Goal: Communication & Community: Answer question/provide support

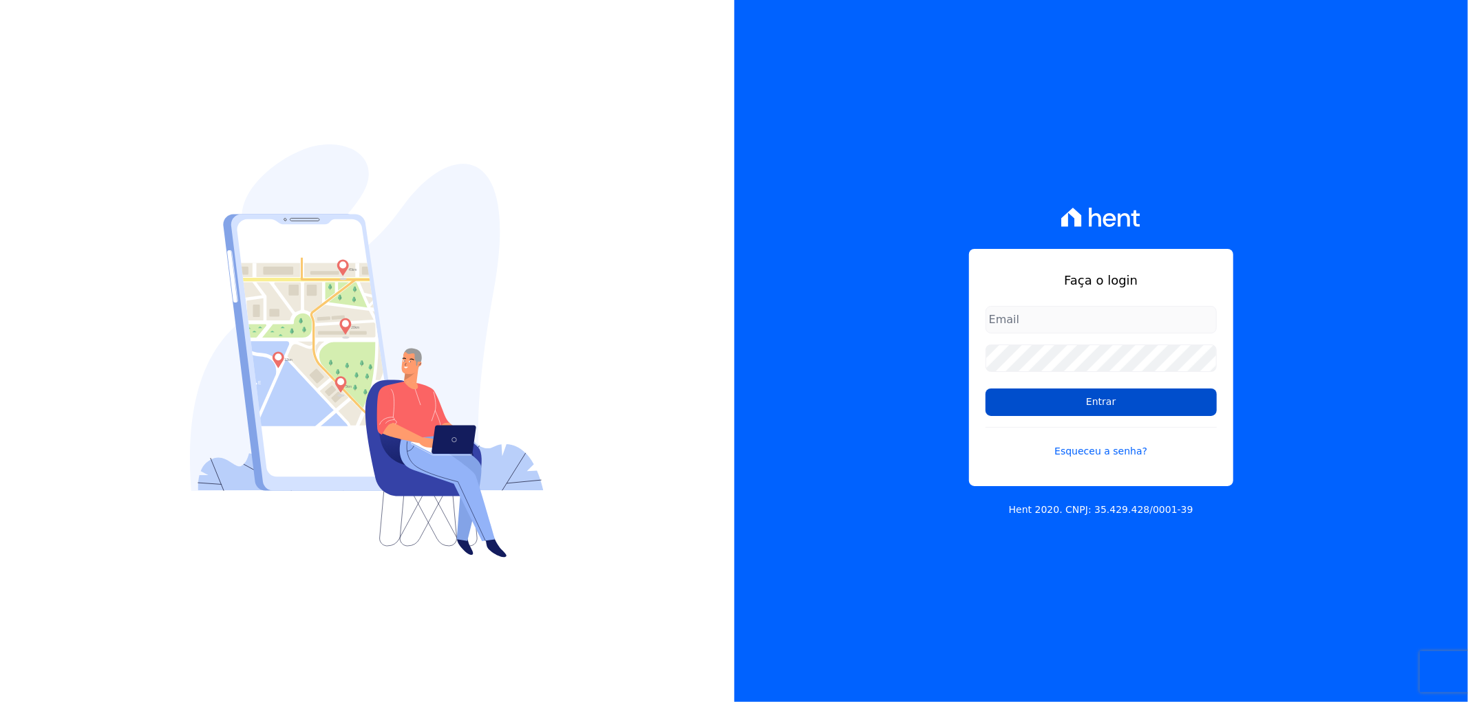
type input "recepcao@vilaurbe.com.br"
click at [1074, 398] on input "Entrar" at bounding box center [1100, 403] width 231 height 28
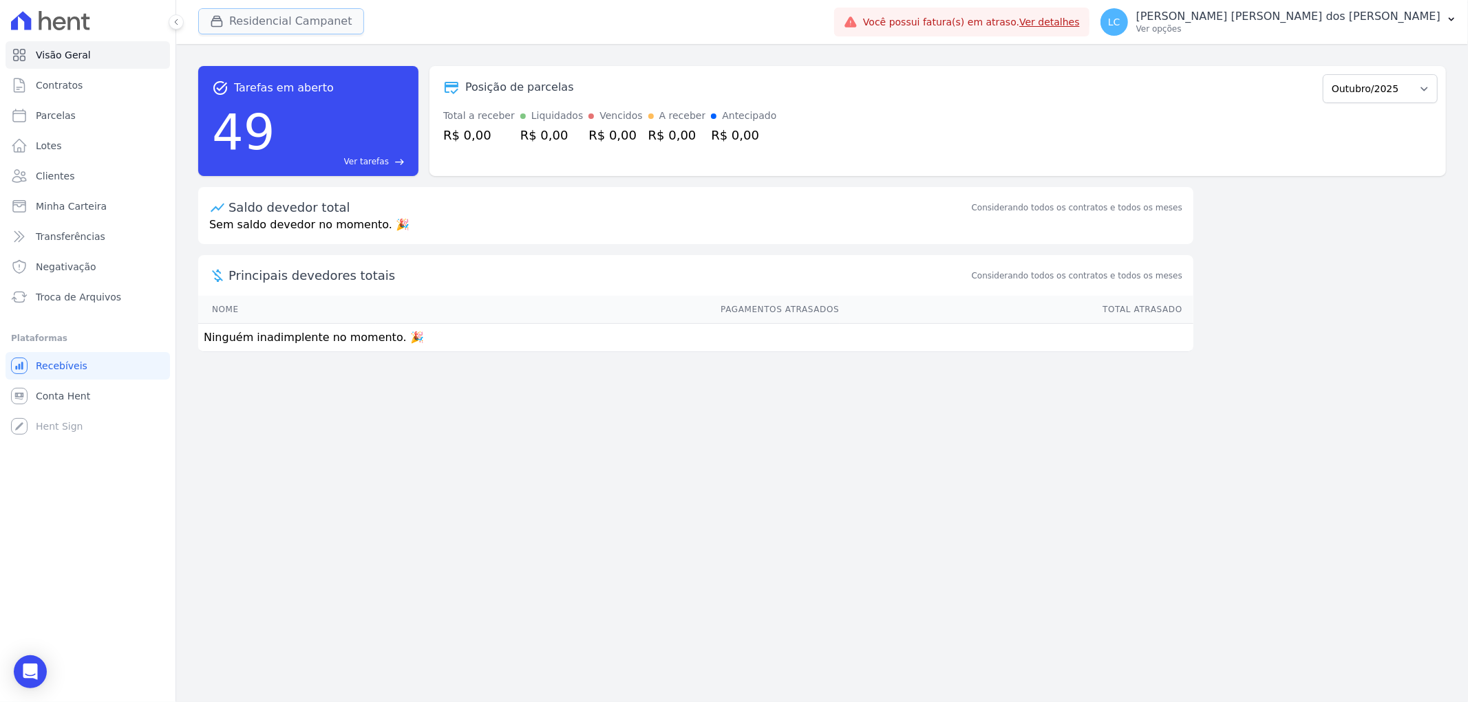
click at [290, 26] on button "Residencial Campanet" at bounding box center [281, 21] width 166 height 26
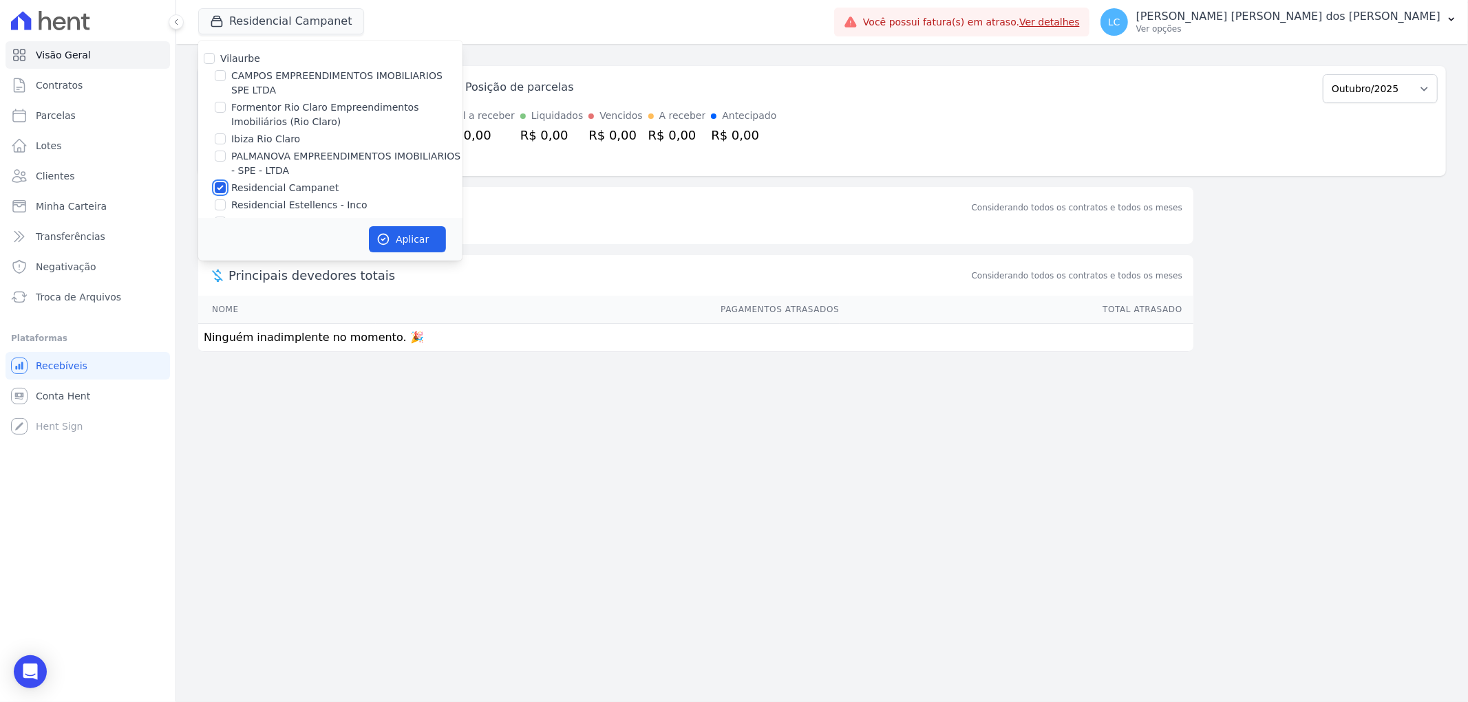
click at [219, 191] on input "Residencial Campanet" at bounding box center [220, 187] width 11 height 11
checkbox input "false"
click at [223, 74] on input "CAMPOS EMPREENDIMENTOS IMOBILIARIOS SPE LTDA" at bounding box center [220, 75] width 11 height 11
checkbox input "true"
click at [416, 245] on button "Aplicar" at bounding box center [407, 239] width 77 height 26
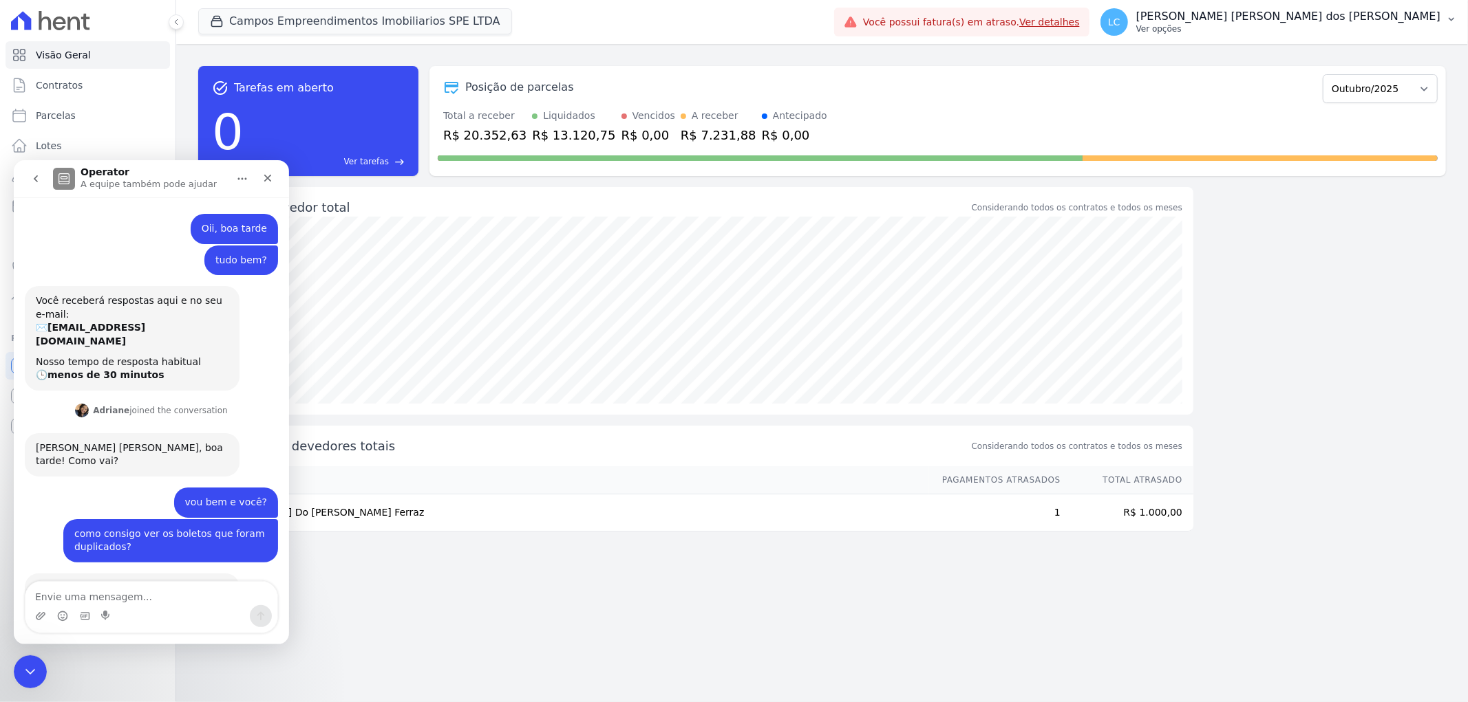
scroll to position [1649, 0]
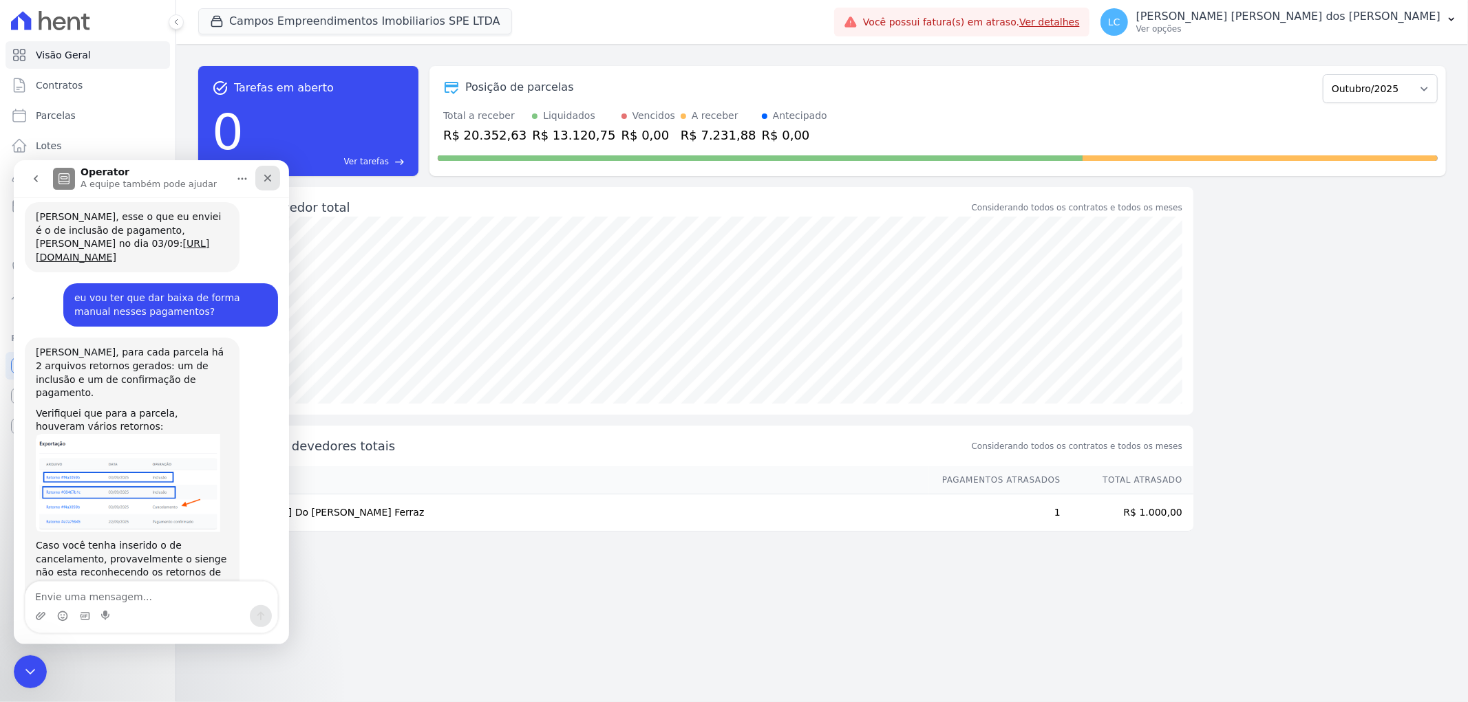
click at [266, 175] on icon "Fechar" at bounding box center [267, 177] width 11 height 11
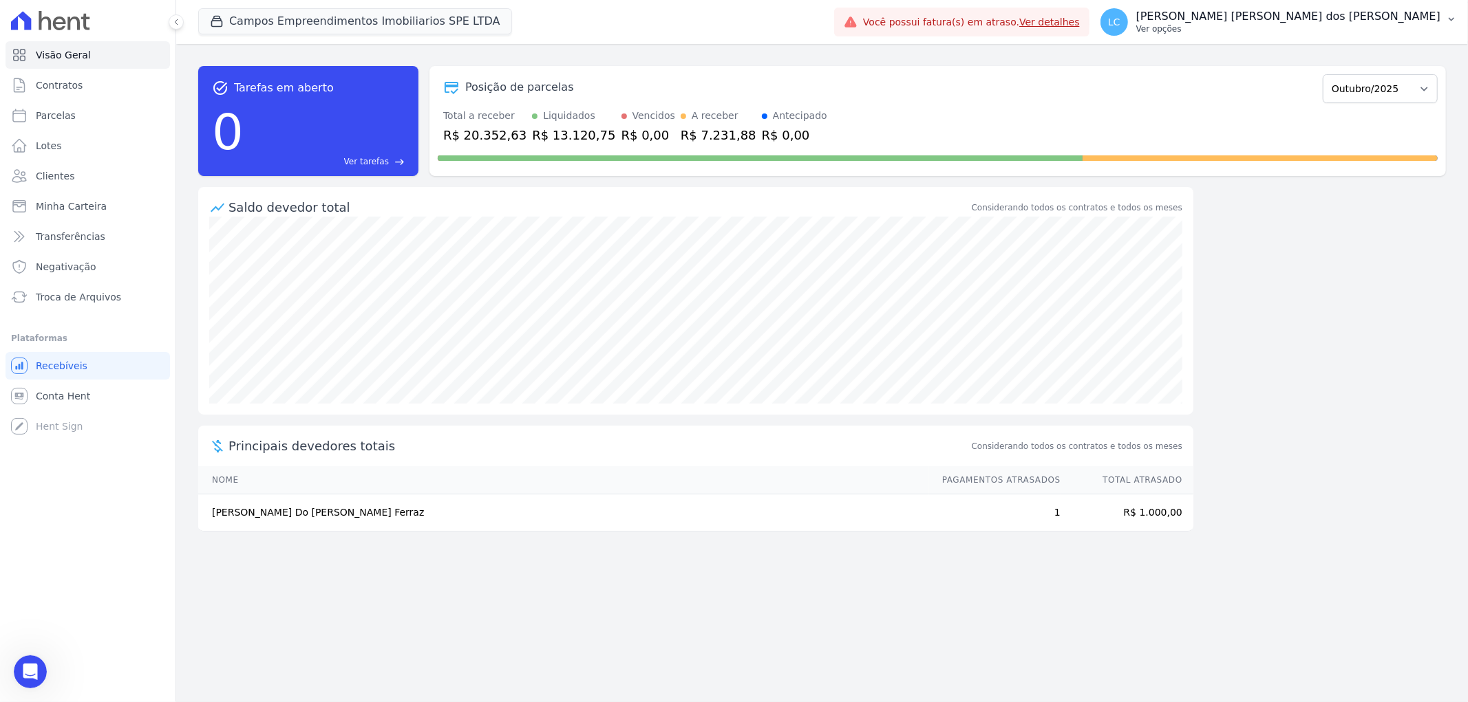
click at [1120, 19] on span "LC" at bounding box center [1114, 22] width 12 height 10
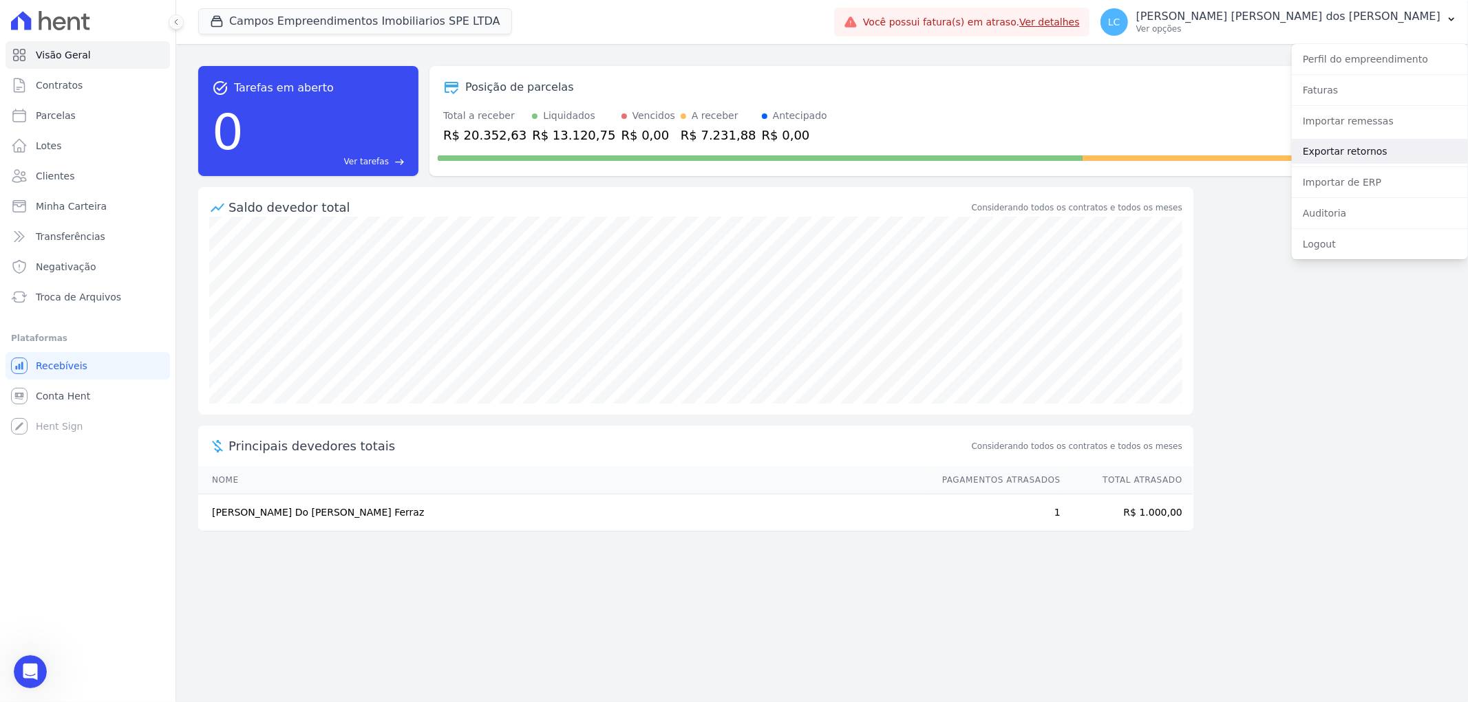
click at [1348, 149] on link "Exportar retornos" at bounding box center [1379, 151] width 176 height 25
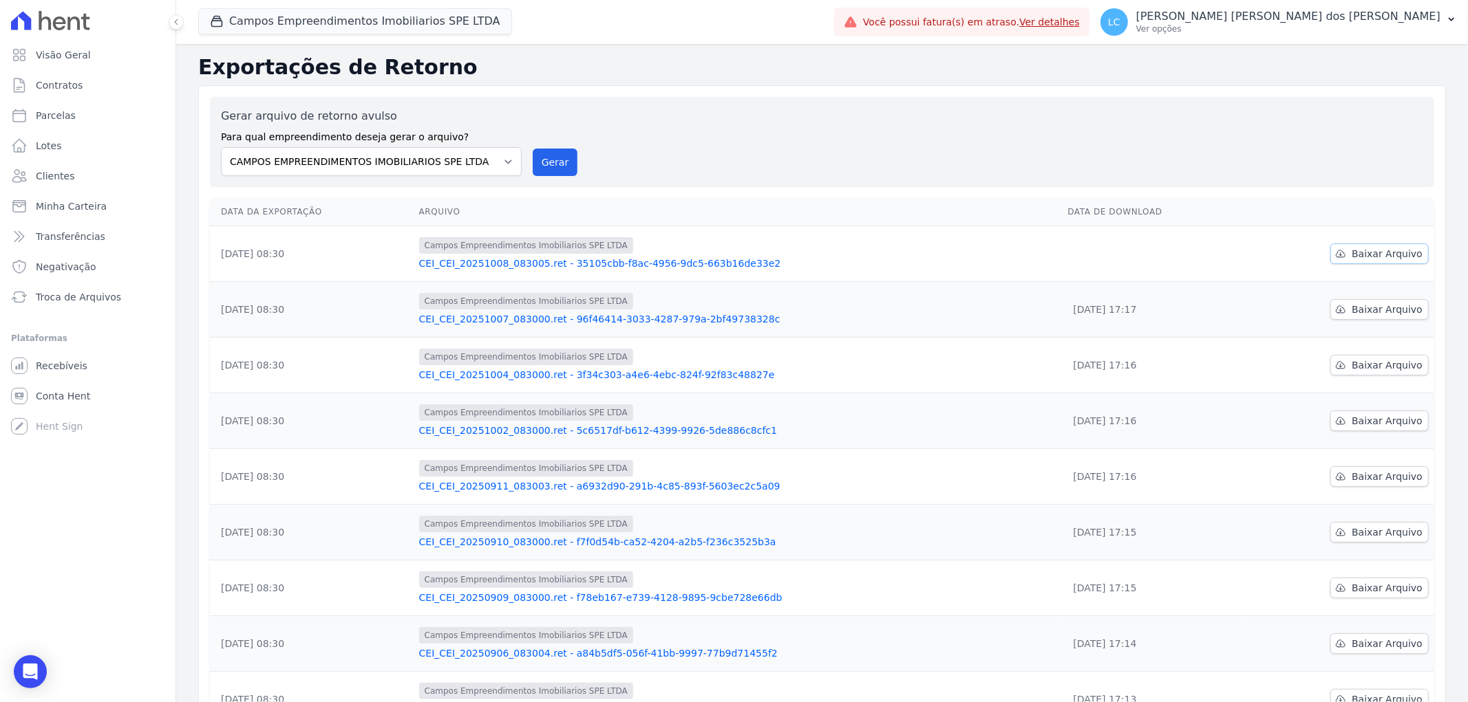
click at [1361, 250] on span "Baixar Arquivo" at bounding box center [1386, 254] width 71 height 14
click at [304, 21] on button "Campos Empreendimentos Imobiliarios SPE LTDA" at bounding box center [355, 21] width 314 height 26
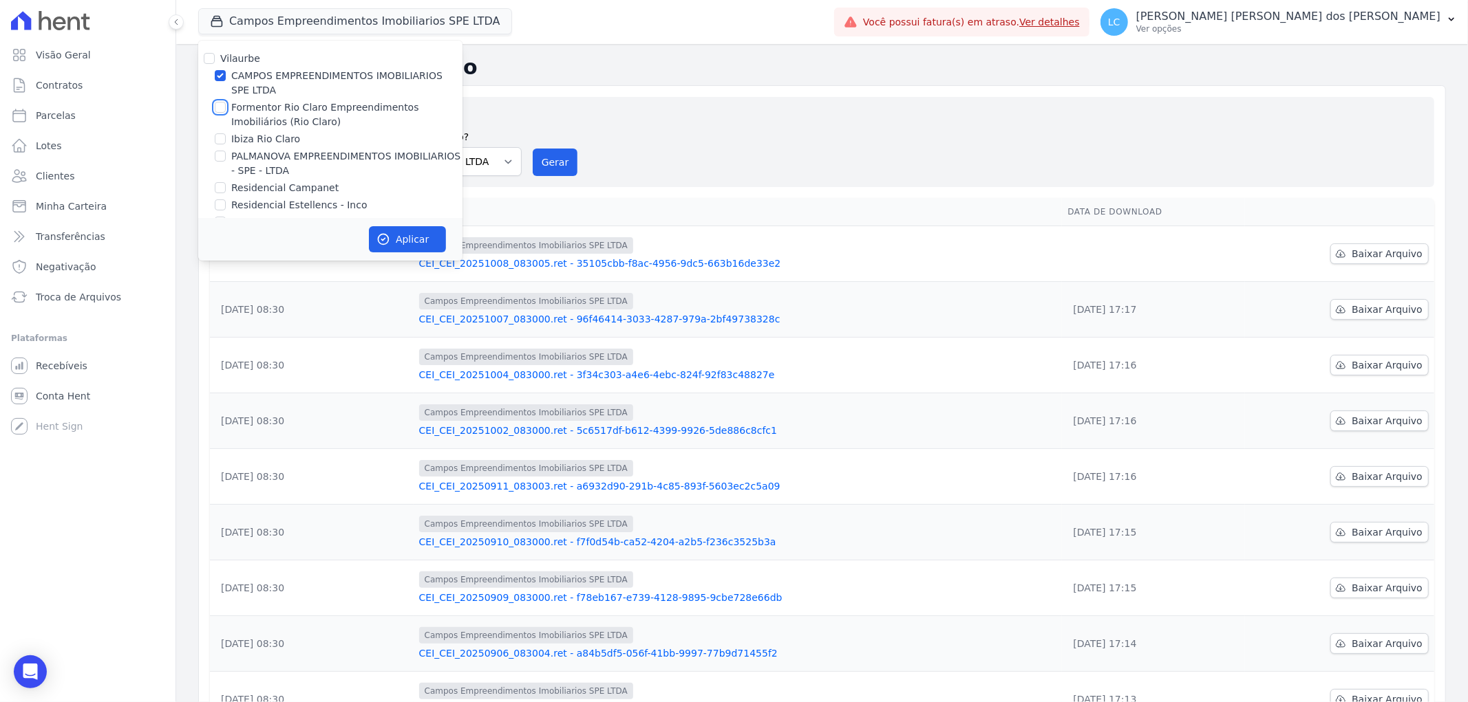
click at [217, 105] on input "Formentor Rio Claro Empreendimentos Imobiliários (Rio Claro)" at bounding box center [220, 107] width 11 height 11
checkbox input "true"
click at [221, 70] on input "CAMPOS EMPREENDIMENTOS IMOBILIARIOS SPE LTDA" at bounding box center [220, 75] width 11 height 11
checkbox input "false"
click at [402, 228] on button "Aplicar" at bounding box center [407, 239] width 77 height 26
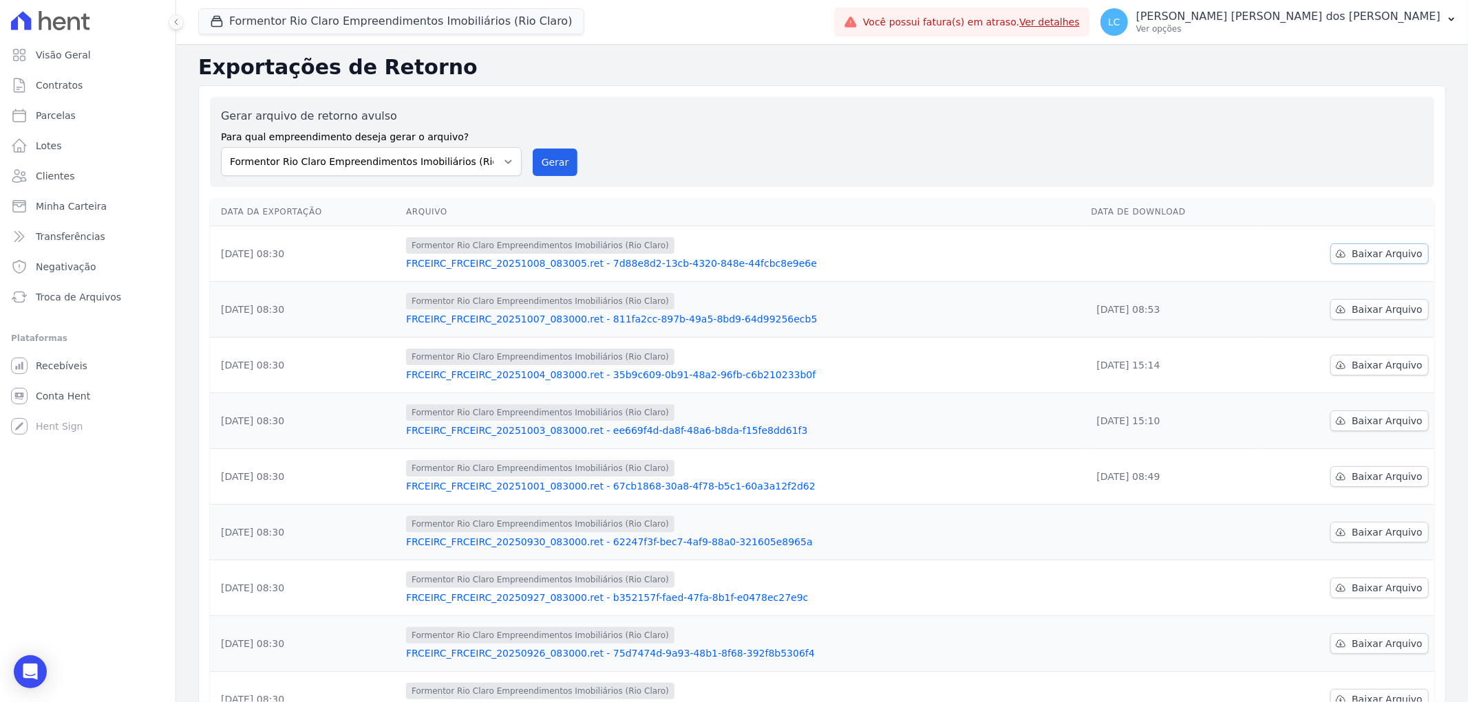
click at [1373, 248] on span "Baixar Arquivo" at bounding box center [1386, 254] width 71 height 14
click at [278, 17] on button "Formentor Rio Claro Empreendimentos Imobiliários (Rio Claro)" at bounding box center [391, 21] width 386 height 26
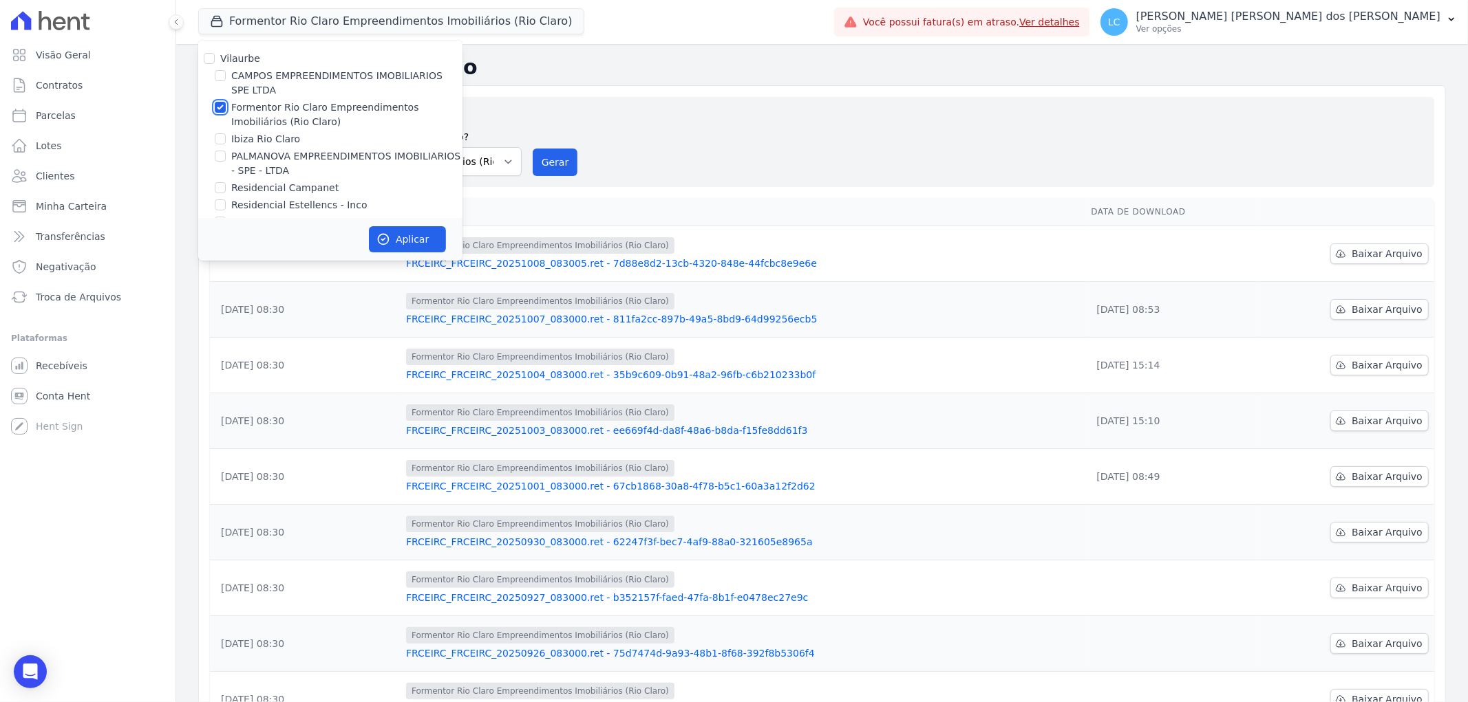
click at [223, 107] on input "Formentor Rio Claro Empreendimentos Imobiliários (Rio Claro)" at bounding box center [220, 107] width 11 height 11
checkbox input "false"
drag, startPoint x: 217, startPoint y: 138, endPoint x: 272, endPoint y: 166, distance: 61.5
click at [225, 139] on input "Ibiza Rio Claro" at bounding box center [220, 138] width 11 height 11
checkbox input "true"
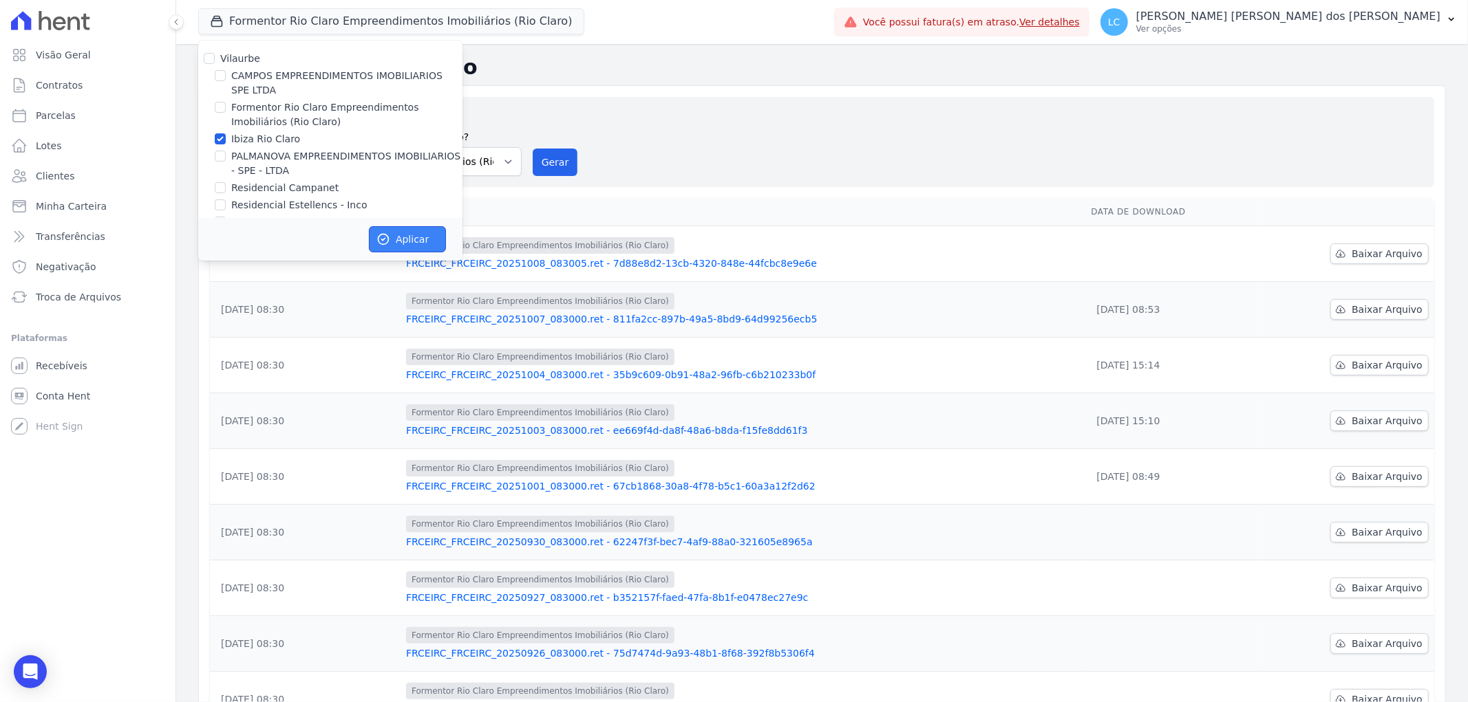
click at [388, 241] on icon "button" at bounding box center [383, 240] width 10 height 10
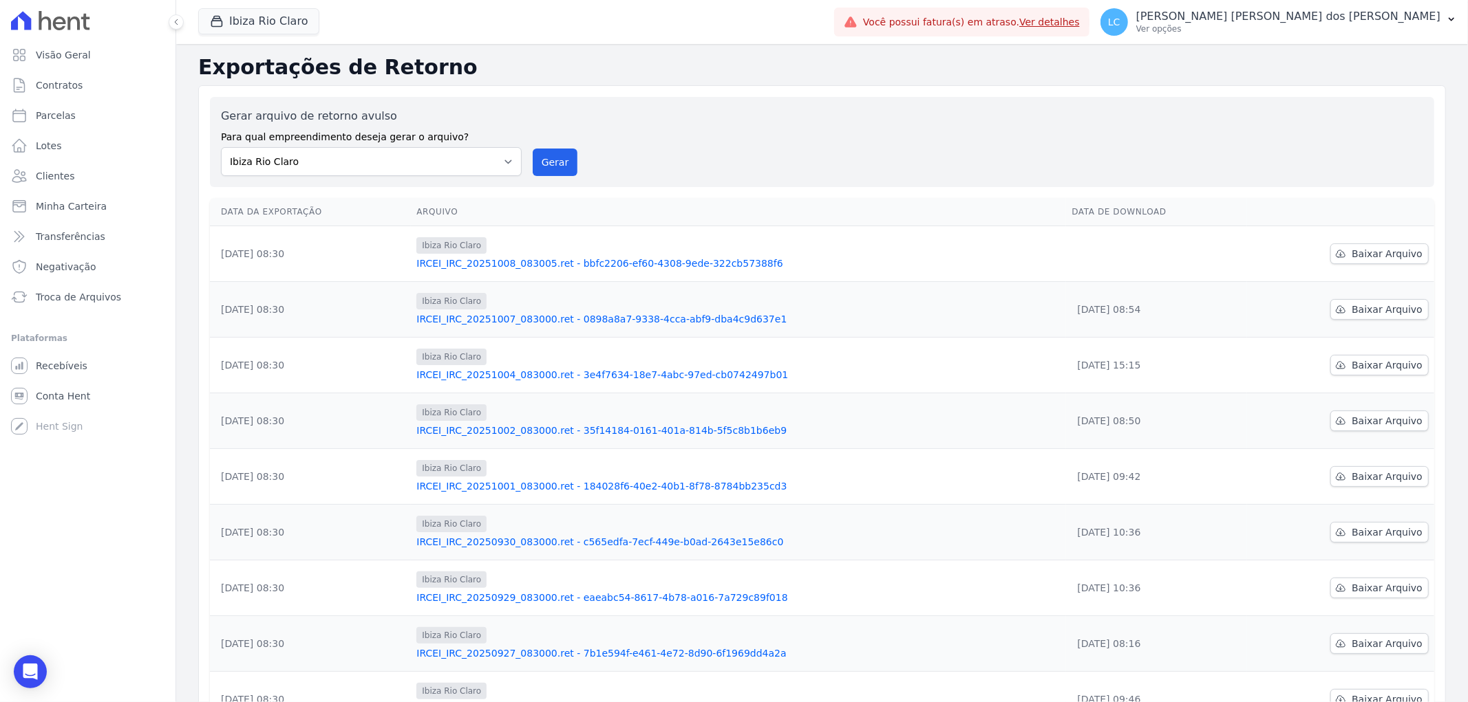
scroll to position [153, 0]
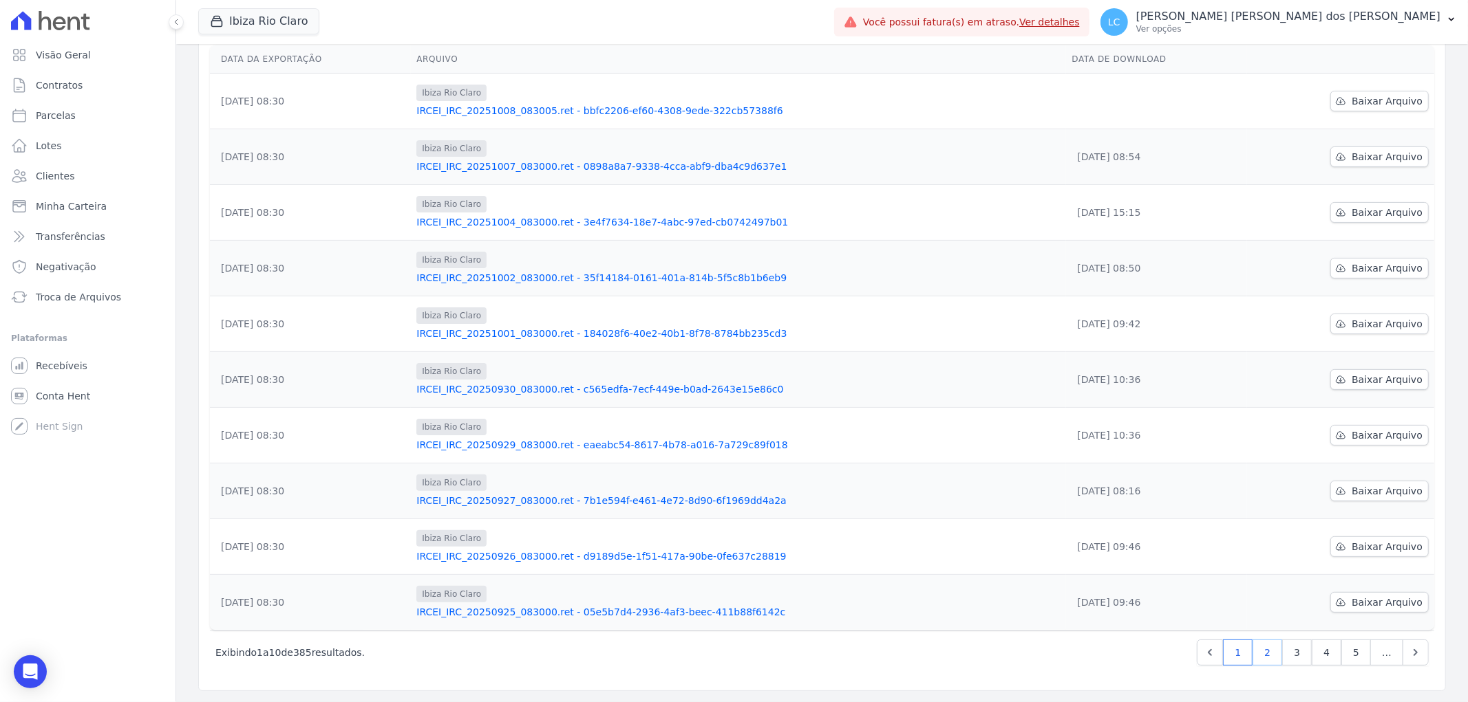
click at [1256, 654] on link "2" at bounding box center [1267, 653] width 30 height 26
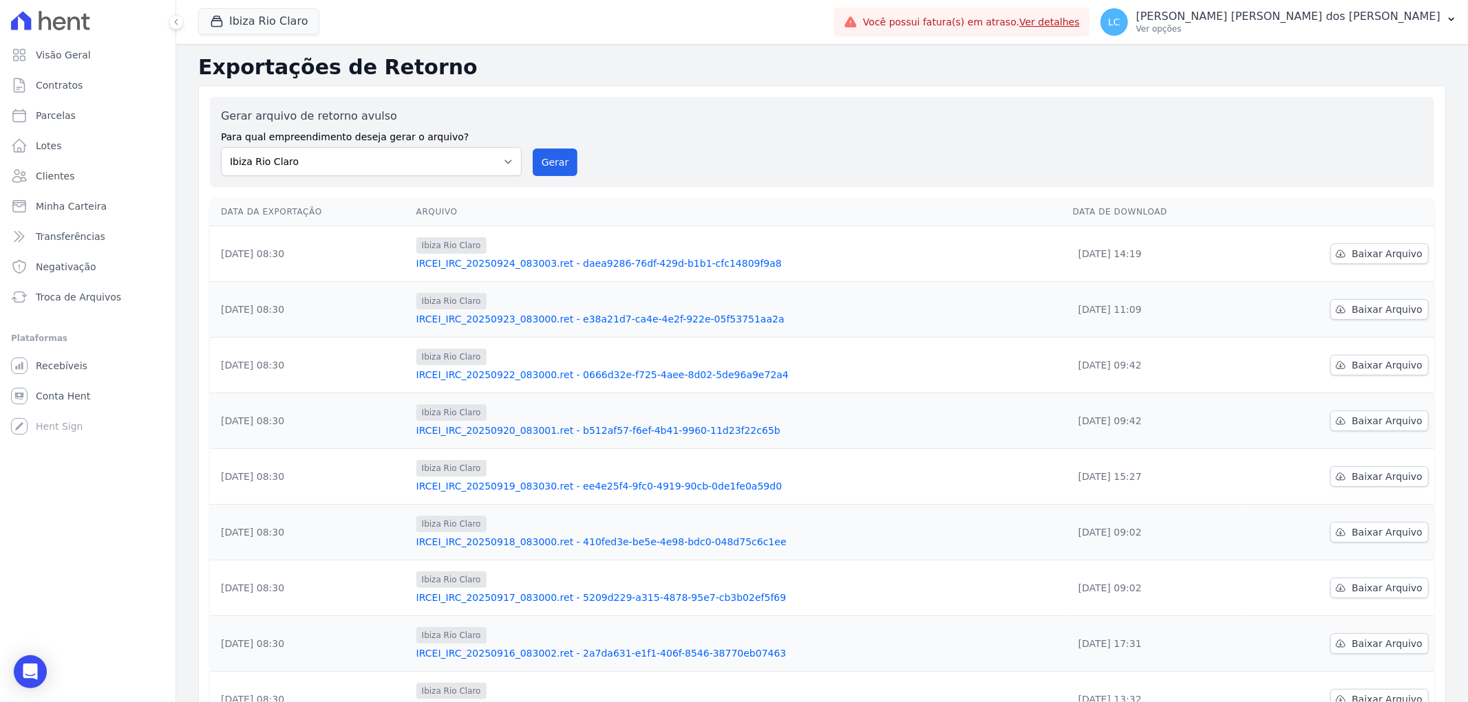
scroll to position [153, 0]
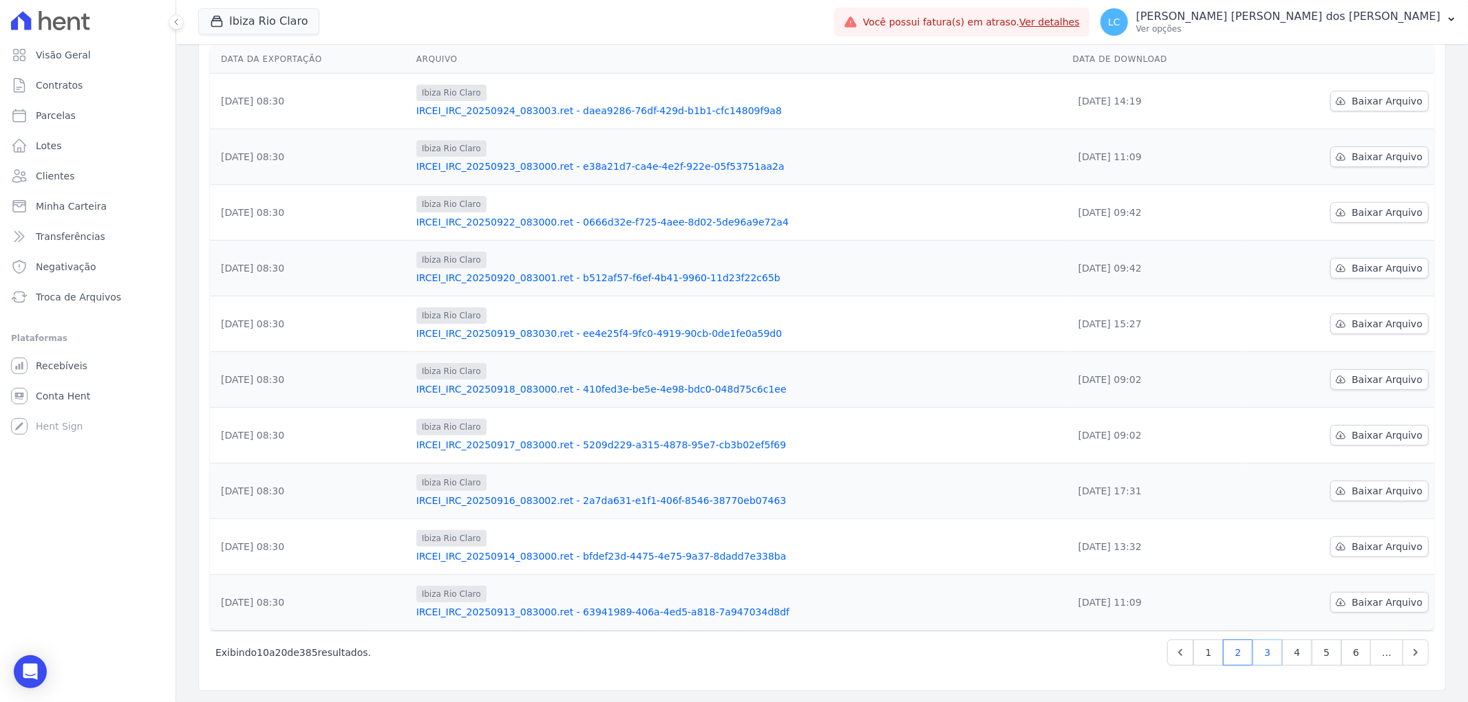
click at [1256, 652] on link "3" at bounding box center [1267, 653] width 30 height 26
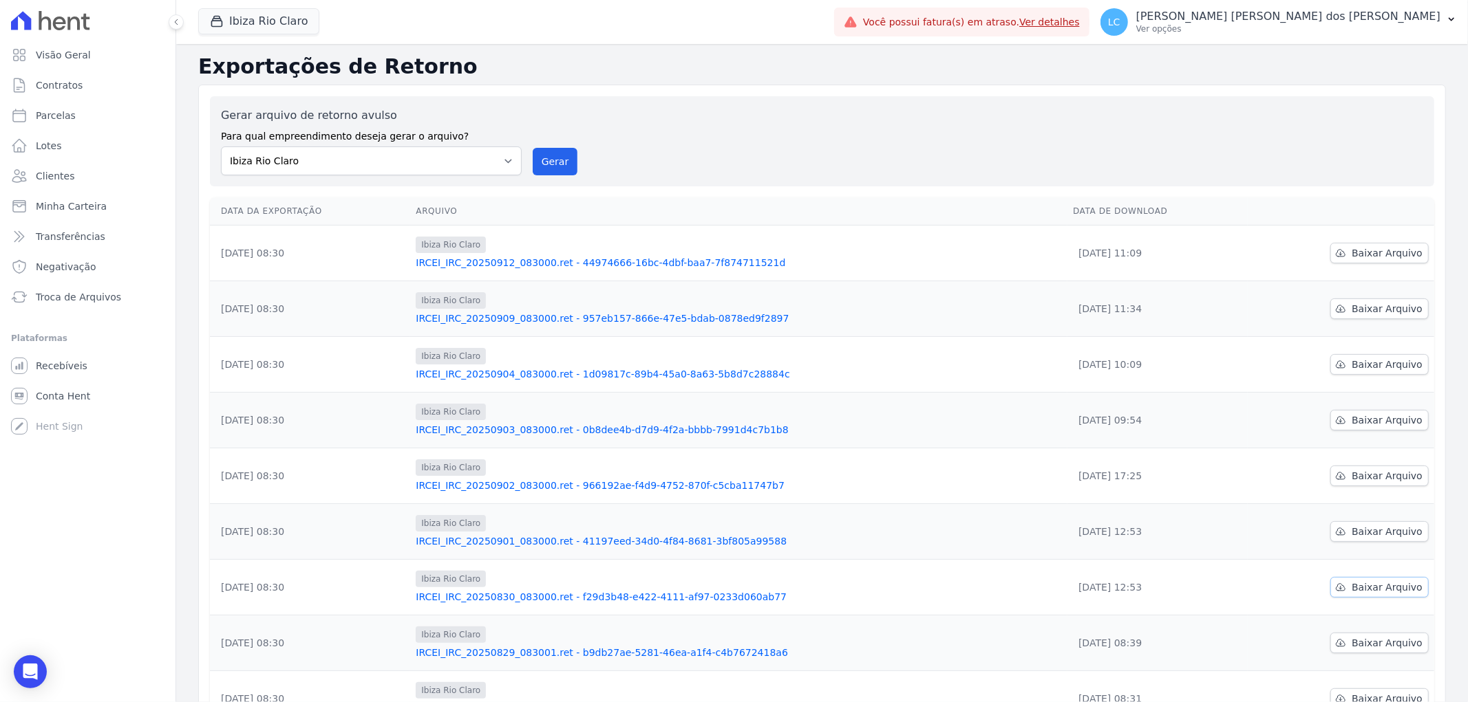
click at [1353, 588] on span "Baixar Arquivo" at bounding box center [1386, 588] width 71 height 14
click at [1375, 533] on span "Baixar Arquivo" at bounding box center [1386, 532] width 71 height 14
click at [1365, 473] on span "Baixar Arquivo" at bounding box center [1386, 476] width 71 height 14
click at [1362, 418] on span "Baixar Arquivo" at bounding box center [1386, 420] width 71 height 14
click at [1388, 360] on span "Baixar Arquivo" at bounding box center [1386, 365] width 71 height 14
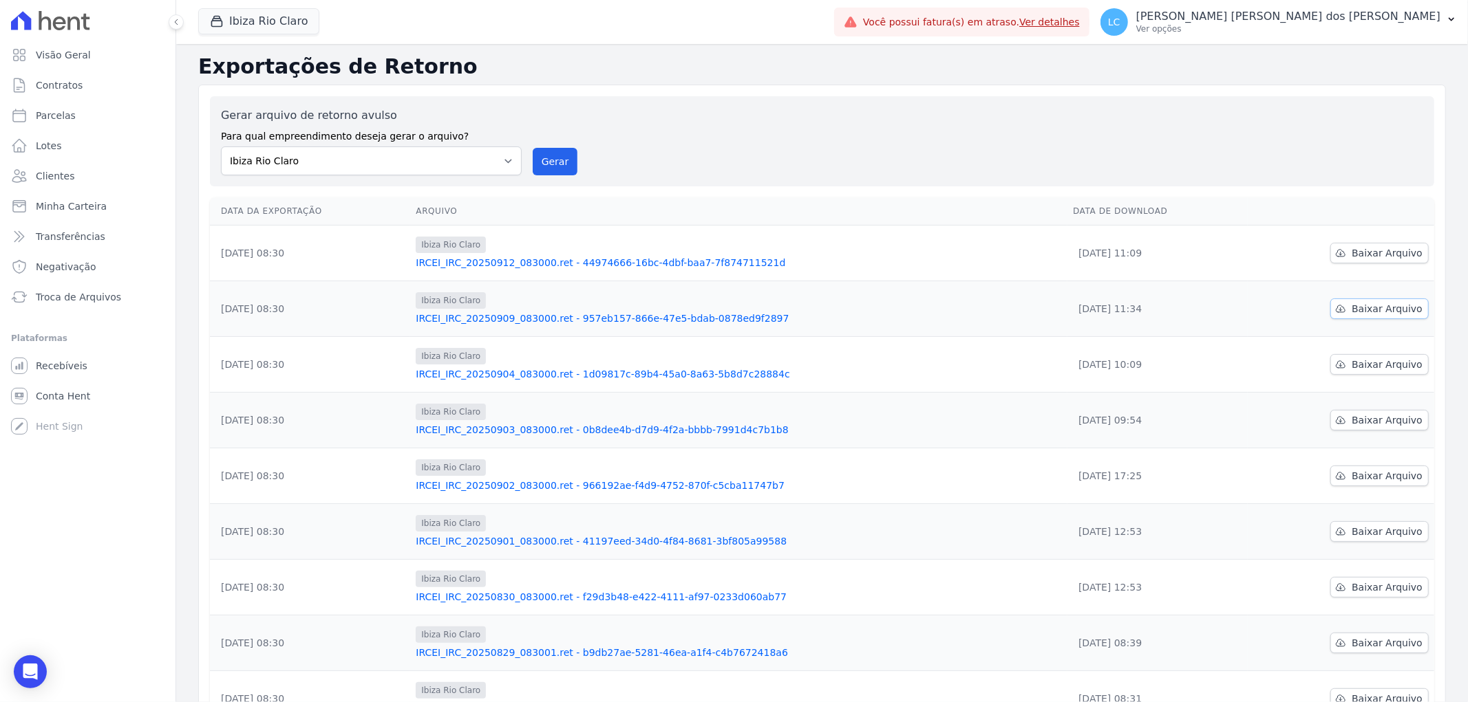
click at [1372, 304] on span "Baixar Arquivo" at bounding box center [1386, 309] width 71 height 14
click at [1379, 256] on span "Baixar Arquivo" at bounding box center [1386, 253] width 71 height 14
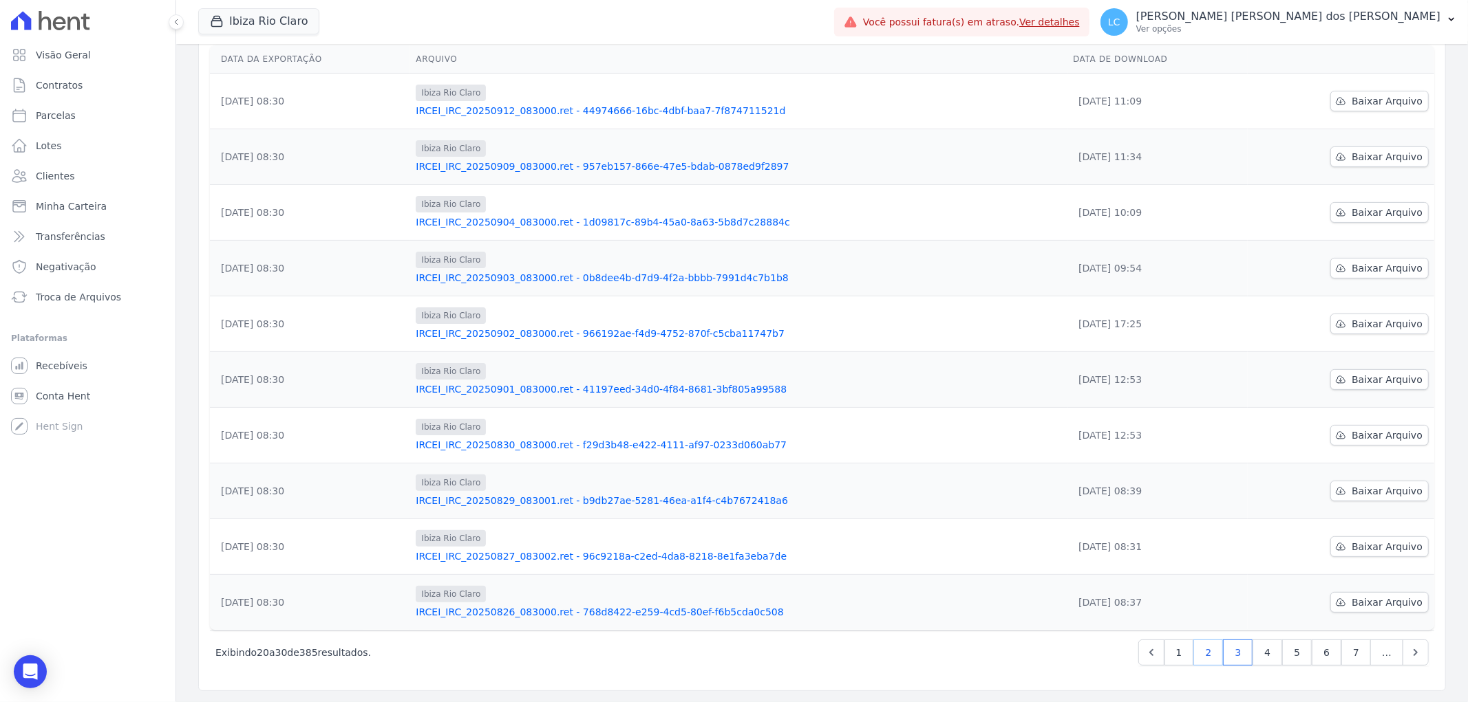
click at [1205, 648] on link "2" at bounding box center [1208, 653] width 30 height 26
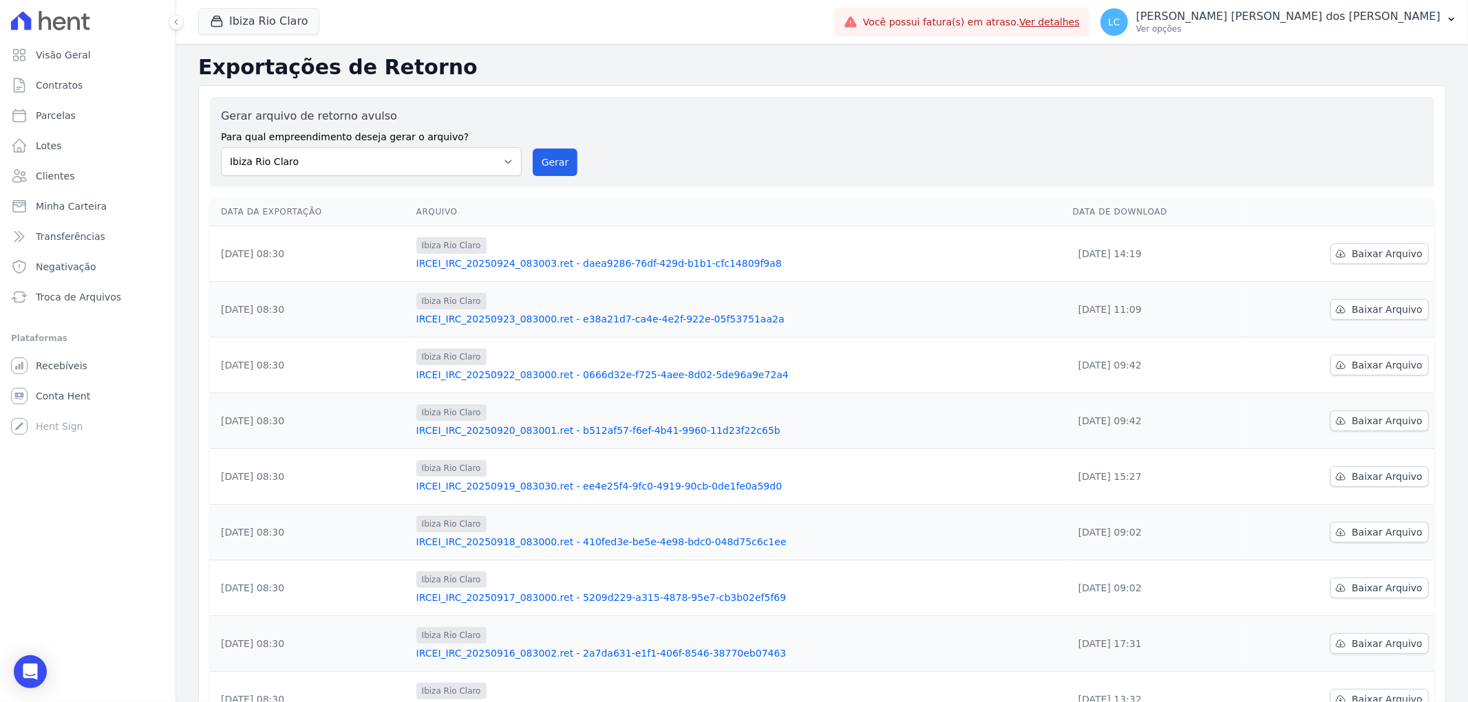
scroll to position [153, 0]
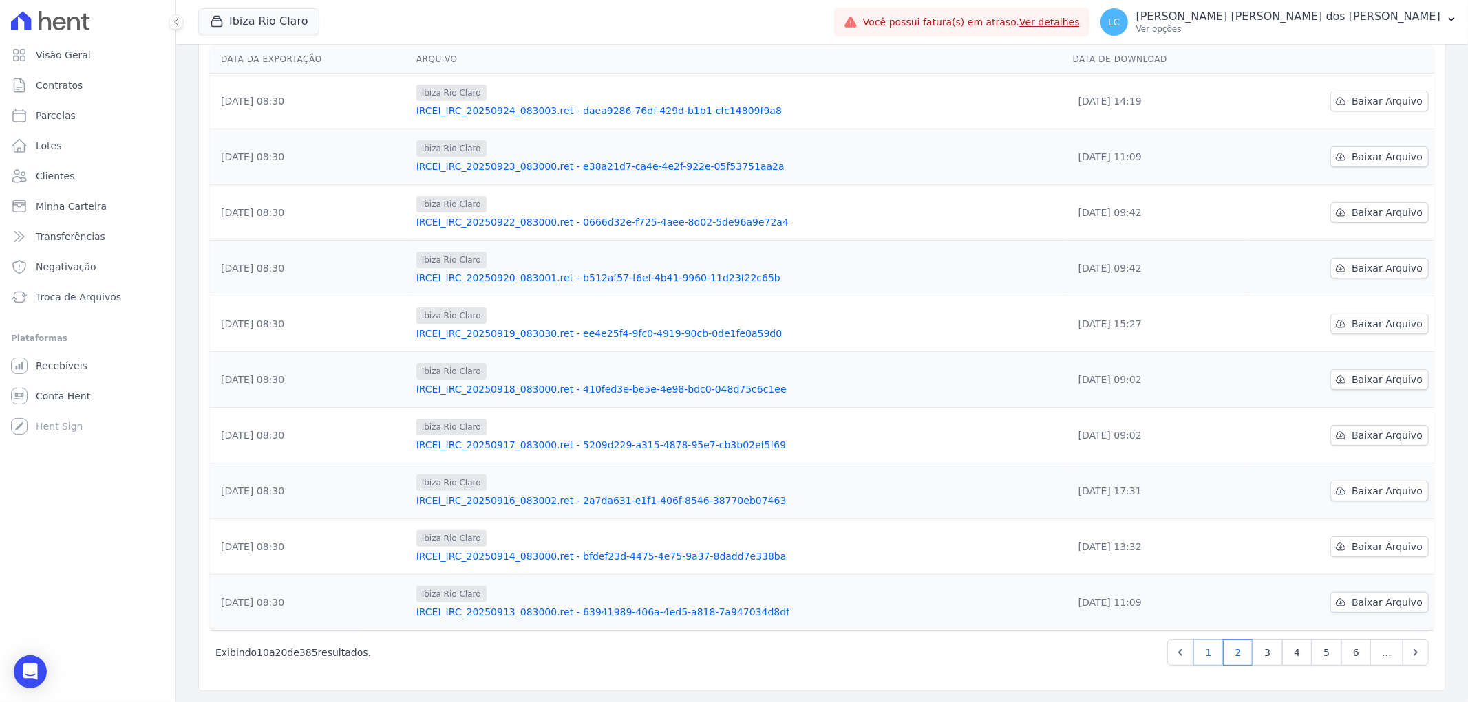
click at [1201, 652] on link "1" at bounding box center [1208, 653] width 30 height 26
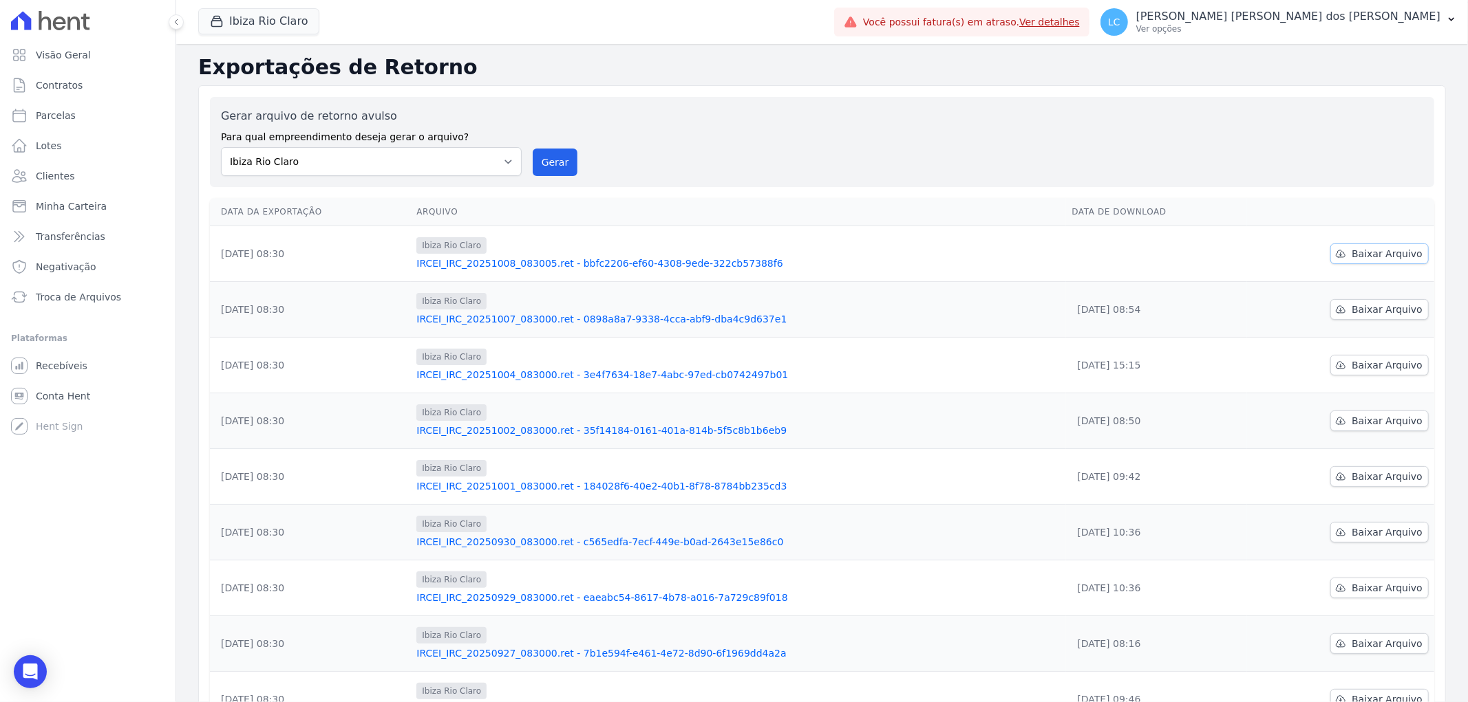
click at [1355, 252] on span "Baixar Arquivo" at bounding box center [1386, 254] width 71 height 14
click at [242, 21] on button "Ibiza Rio Claro" at bounding box center [258, 21] width 121 height 26
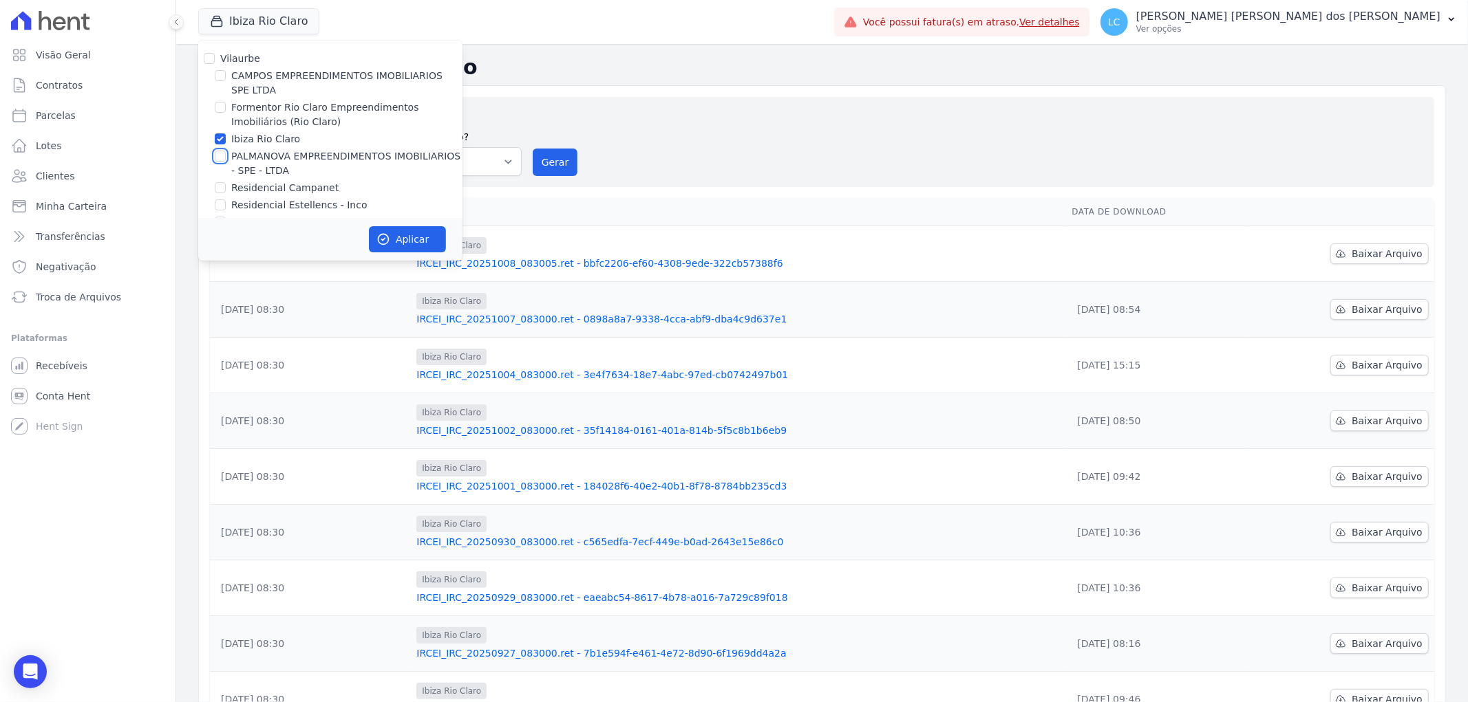
click at [217, 155] on input "PALMANOVA EMPREENDIMENTOS IMOBILIARIOS - SPE - LTDA" at bounding box center [220, 156] width 11 height 11
checkbox input "true"
click at [220, 140] on input "Ibiza Rio Claro" at bounding box center [220, 138] width 11 height 11
checkbox input "false"
click at [401, 235] on button "Aplicar" at bounding box center [407, 239] width 77 height 26
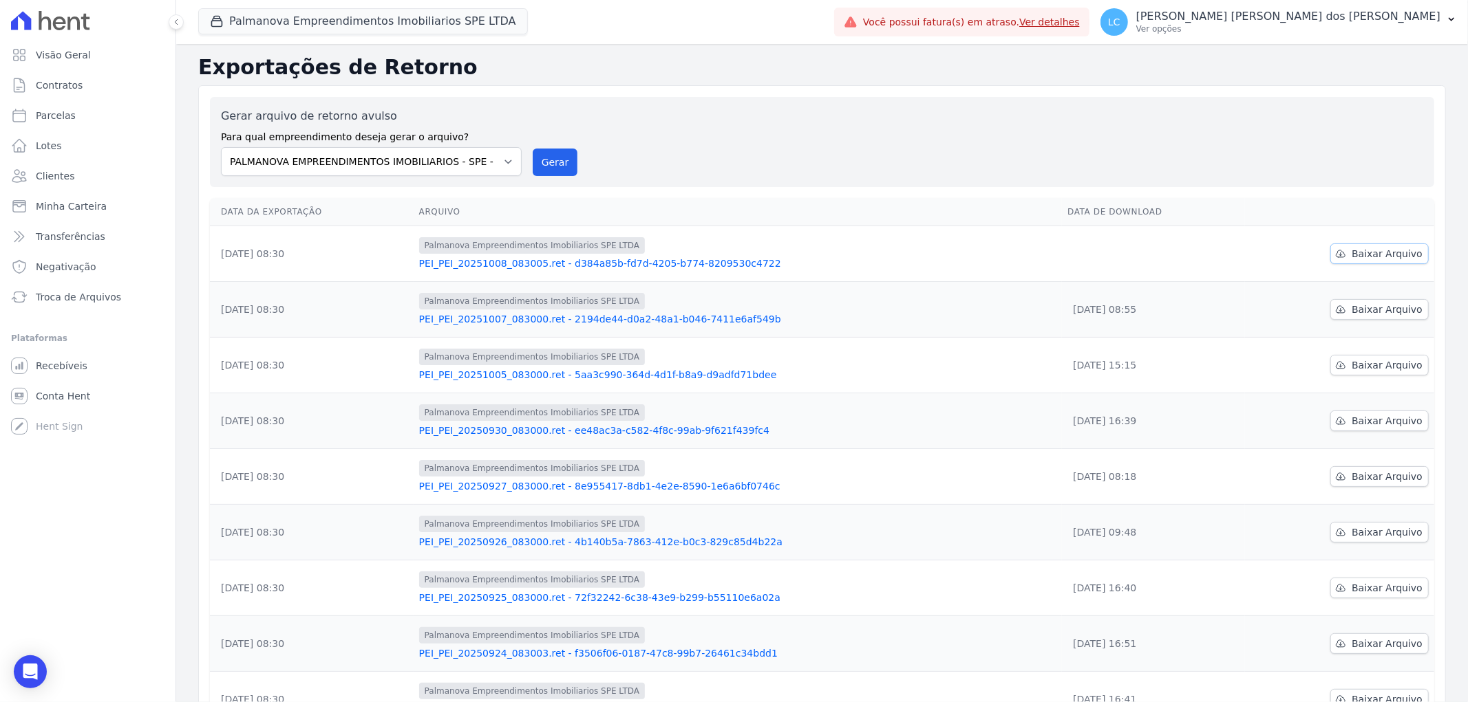
click at [1367, 252] on span "Baixar Arquivo" at bounding box center [1386, 254] width 71 height 14
click at [345, 17] on button "Palmanova Empreendimentos Imobiliarios SPE LTDA" at bounding box center [363, 21] width 330 height 26
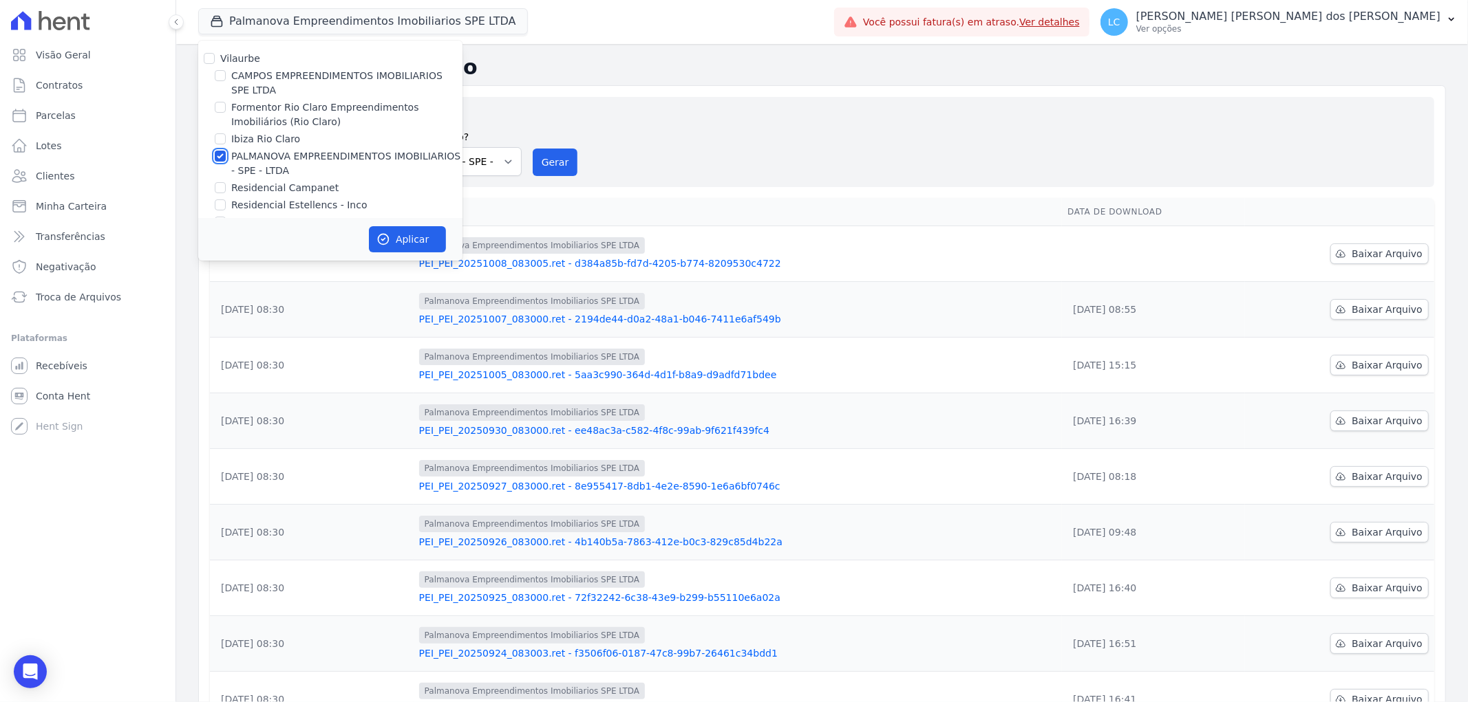
click at [220, 157] on input "PALMANOVA EMPREENDIMENTOS IMOBILIARIOS - SPE - LTDA" at bounding box center [220, 156] width 11 height 11
checkbox input "false"
click at [220, 188] on input "Residencial Campanet" at bounding box center [220, 187] width 11 height 11
checkbox input "true"
click at [413, 231] on button "Aplicar" at bounding box center [407, 239] width 77 height 26
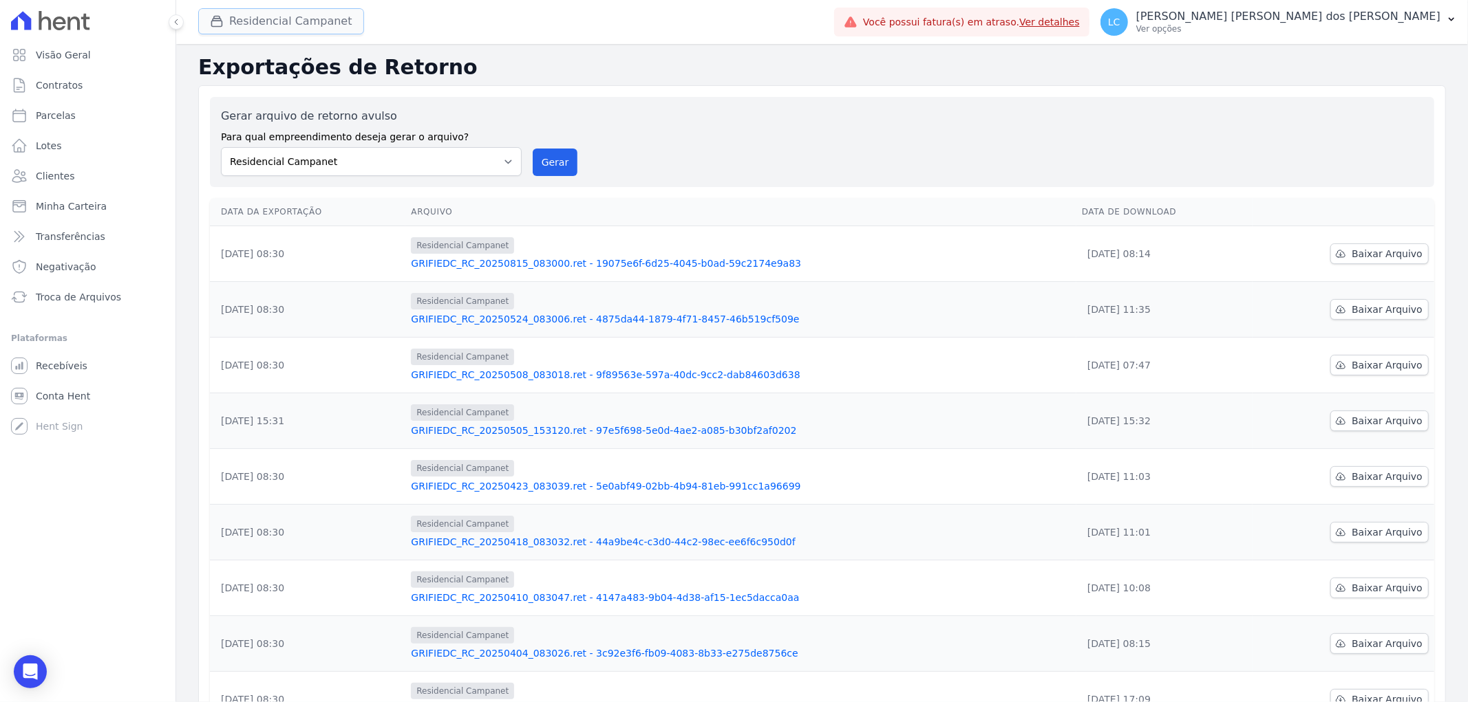
click at [257, 16] on button "Residencial Campanet" at bounding box center [281, 21] width 166 height 26
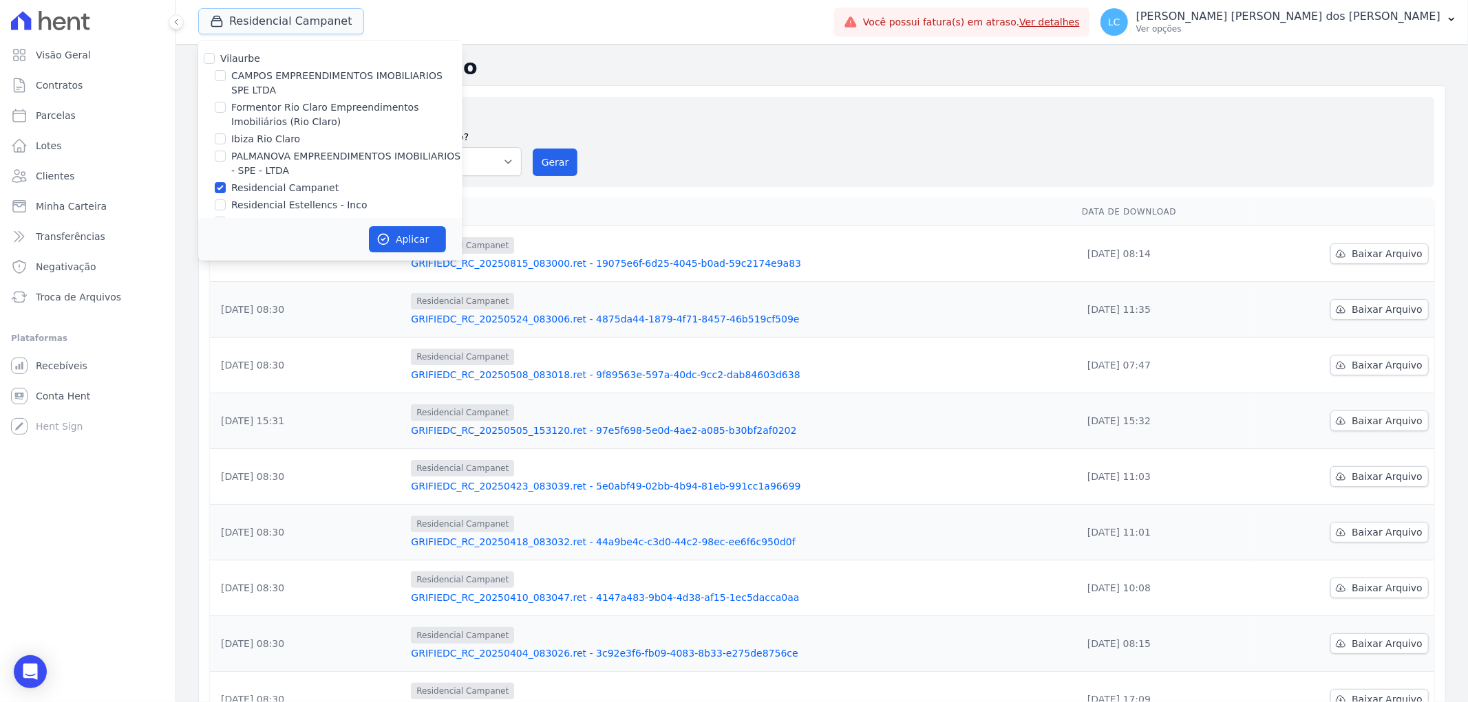
scroll to position [23, 0]
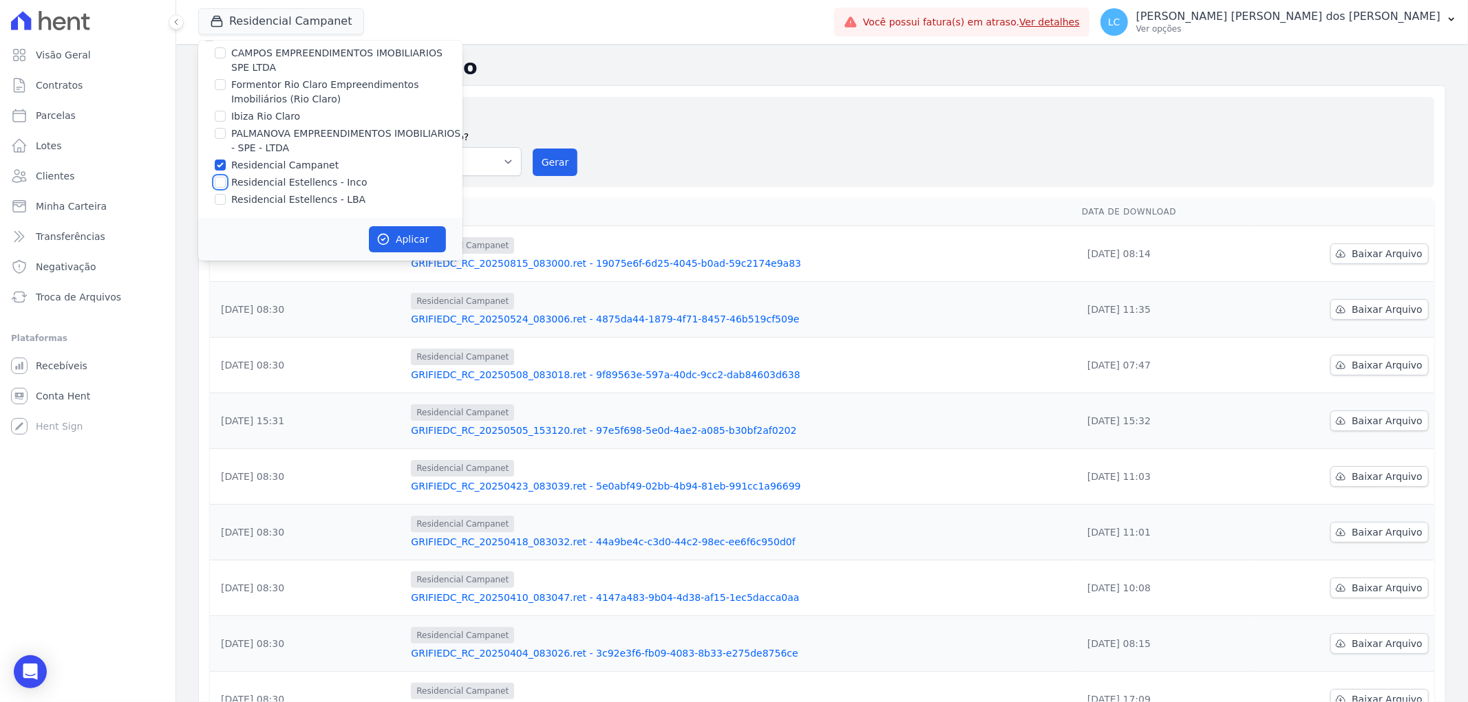
click at [217, 182] on input "Residencial Estellencs - Inco" at bounding box center [220, 182] width 11 height 11
checkbox input "true"
click at [217, 164] on input "Residencial Campanet" at bounding box center [220, 165] width 11 height 11
checkbox input "false"
click at [217, 198] on input "Residencial Estellencs - LBA" at bounding box center [220, 199] width 11 height 11
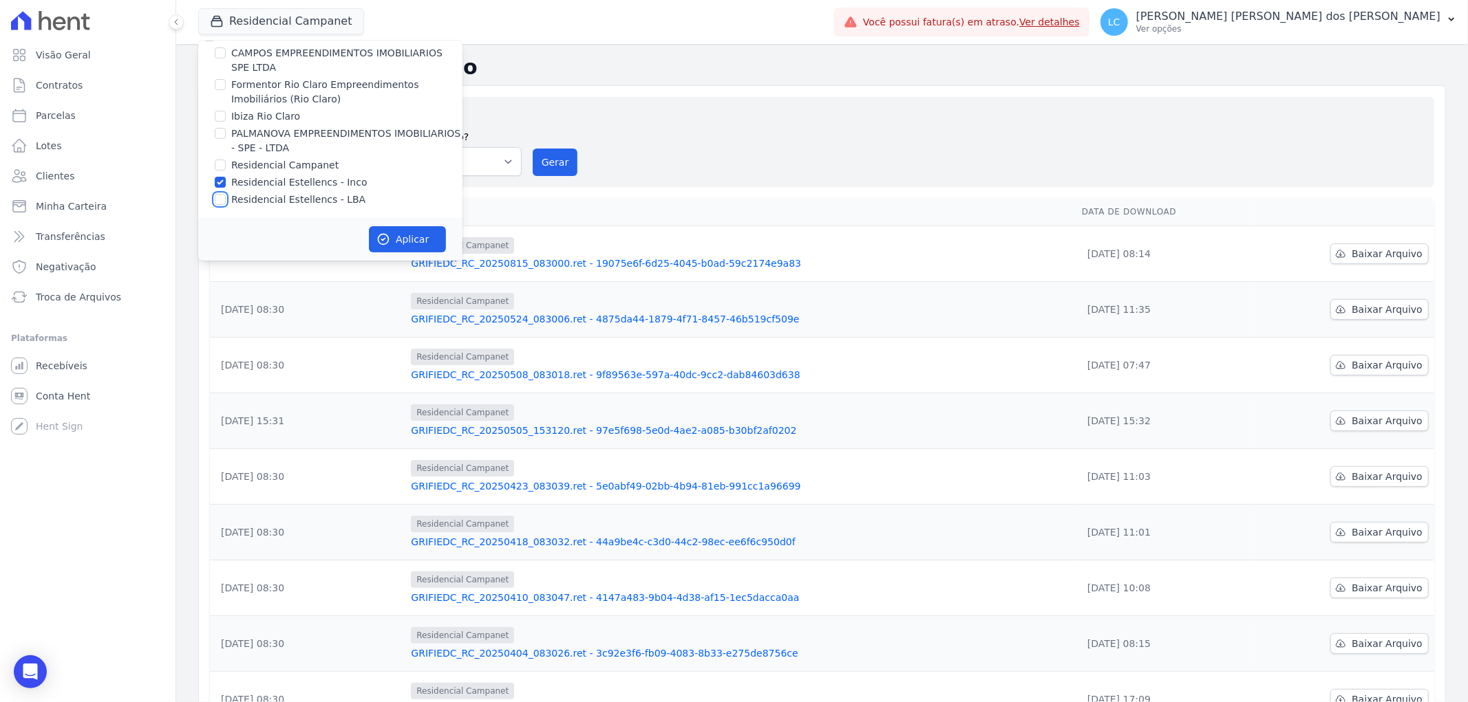
checkbox input "true"
click at [220, 186] on input "Residencial Estellencs - Inco" at bounding box center [220, 182] width 11 height 11
checkbox input "false"
click at [448, 246] on div "Aplicar" at bounding box center [330, 239] width 264 height 43
click at [415, 239] on button "Aplicar" at bounding box center [407, 239] width 77 height 26
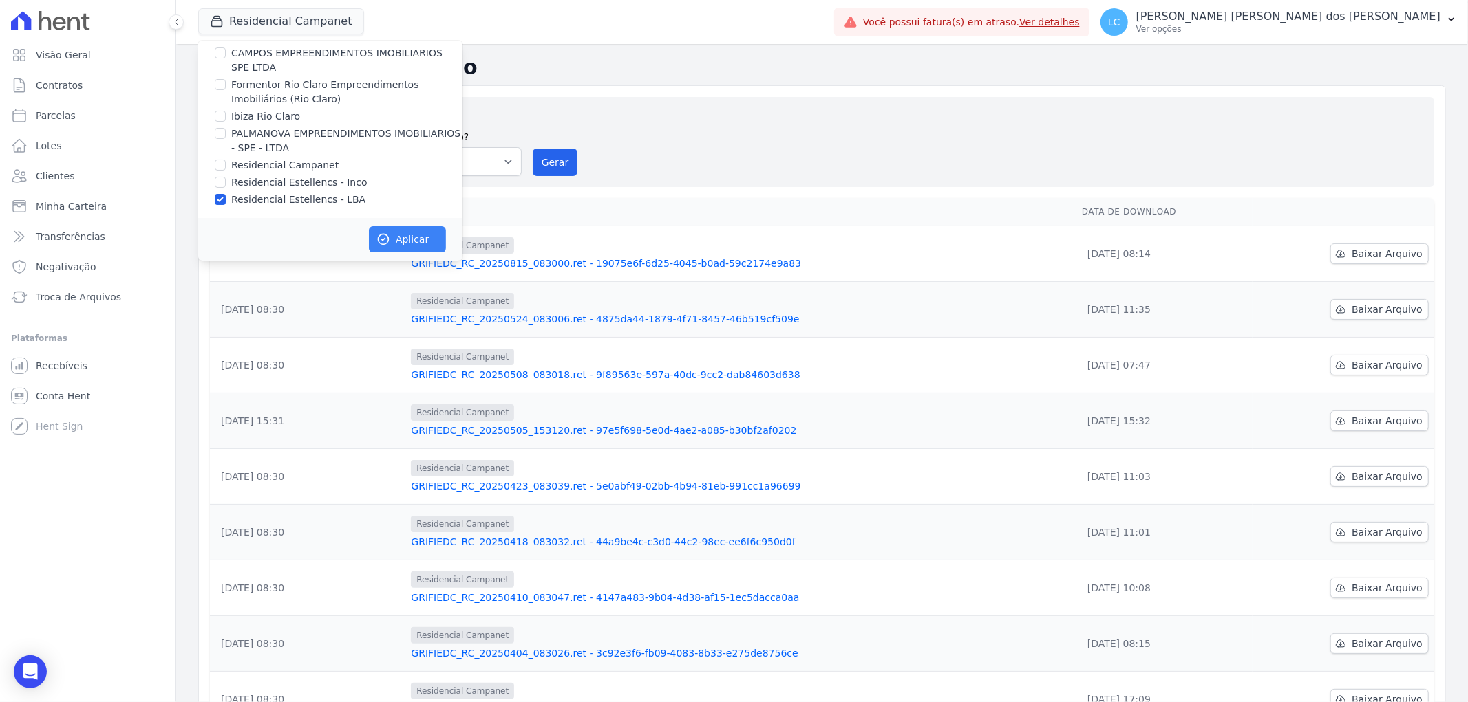
scroll to position [19, 0]
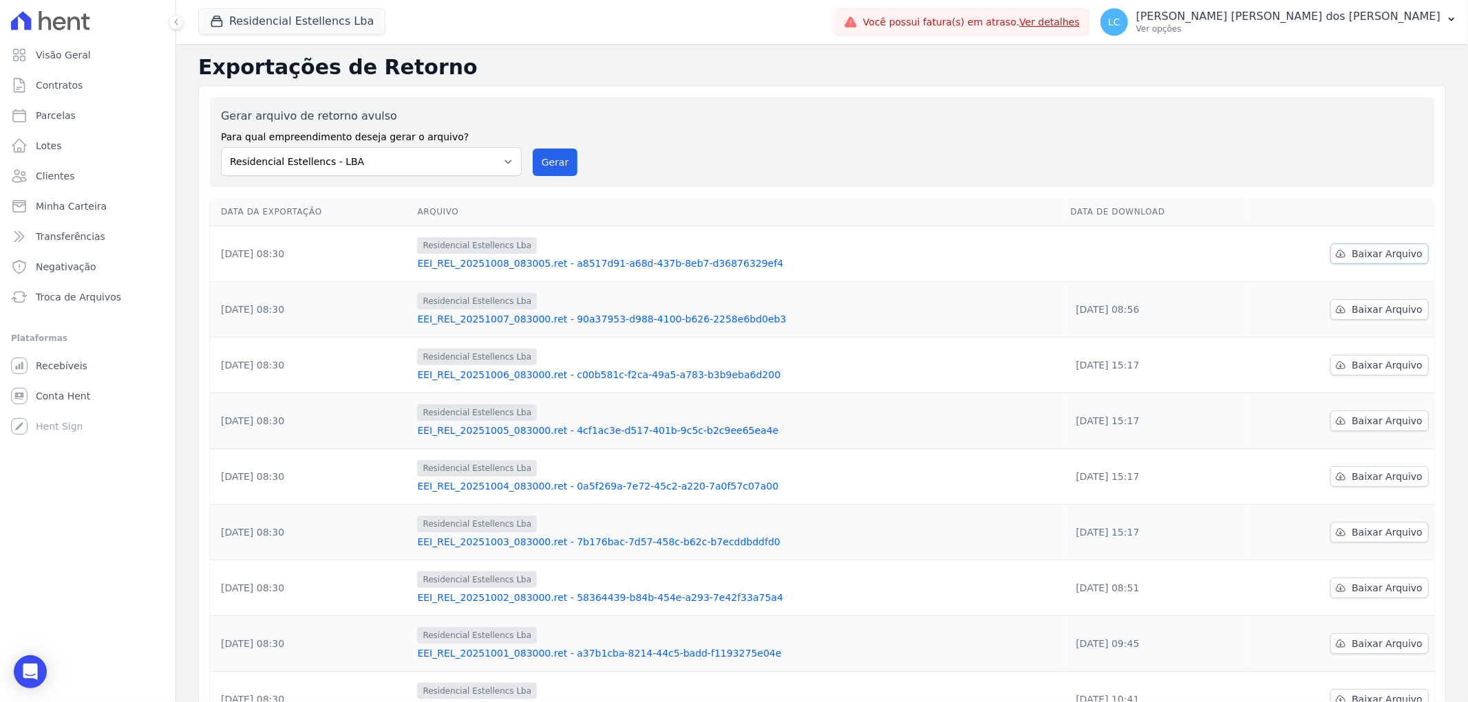
click at [1372, 252] on span "Baixar Arquivo" at bounding box center [1386, 254] width 71 height 14
click at [64, 118] on span "Parcelas" at bounding box center [56, 116] width 40 height 14
select select
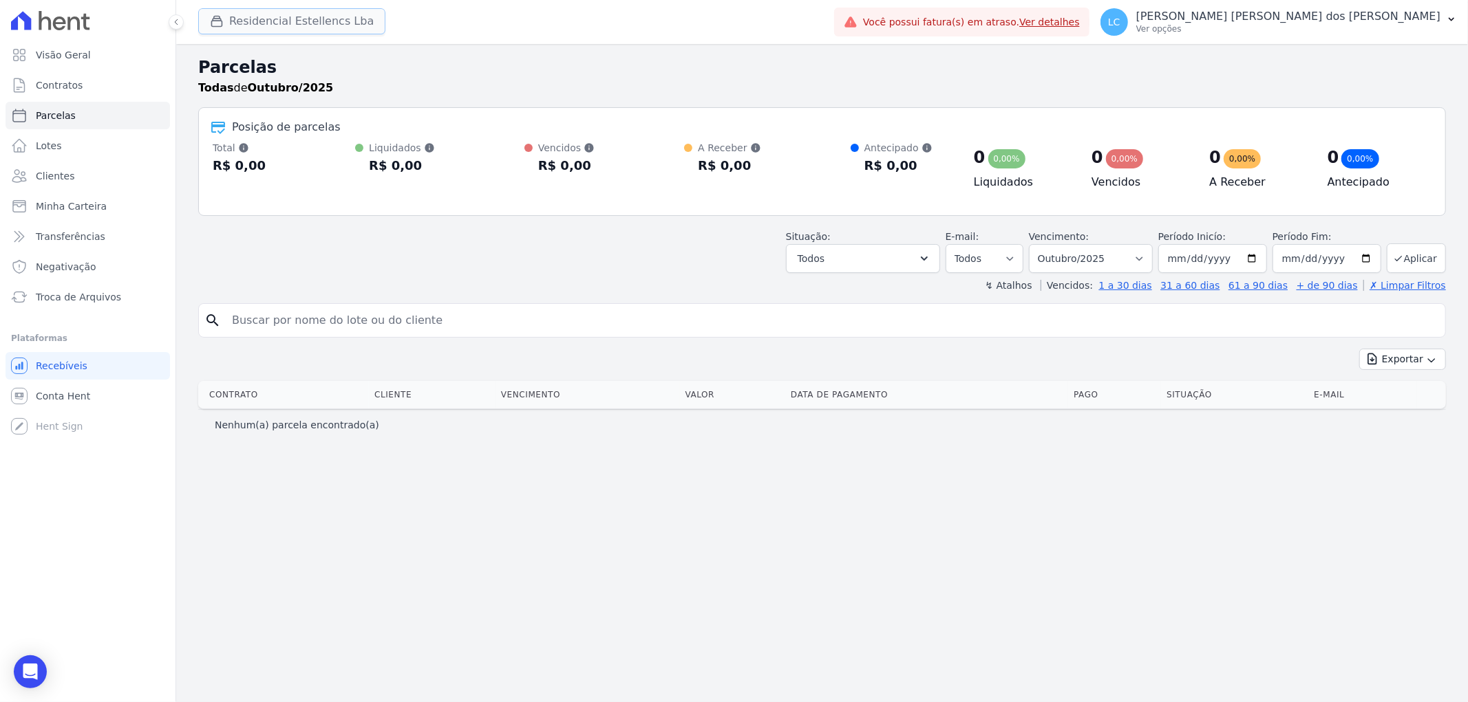
click at [245, 19] on button "Residencial Estellencs Lba" at bounding box center [291, 21] width 187 height 26
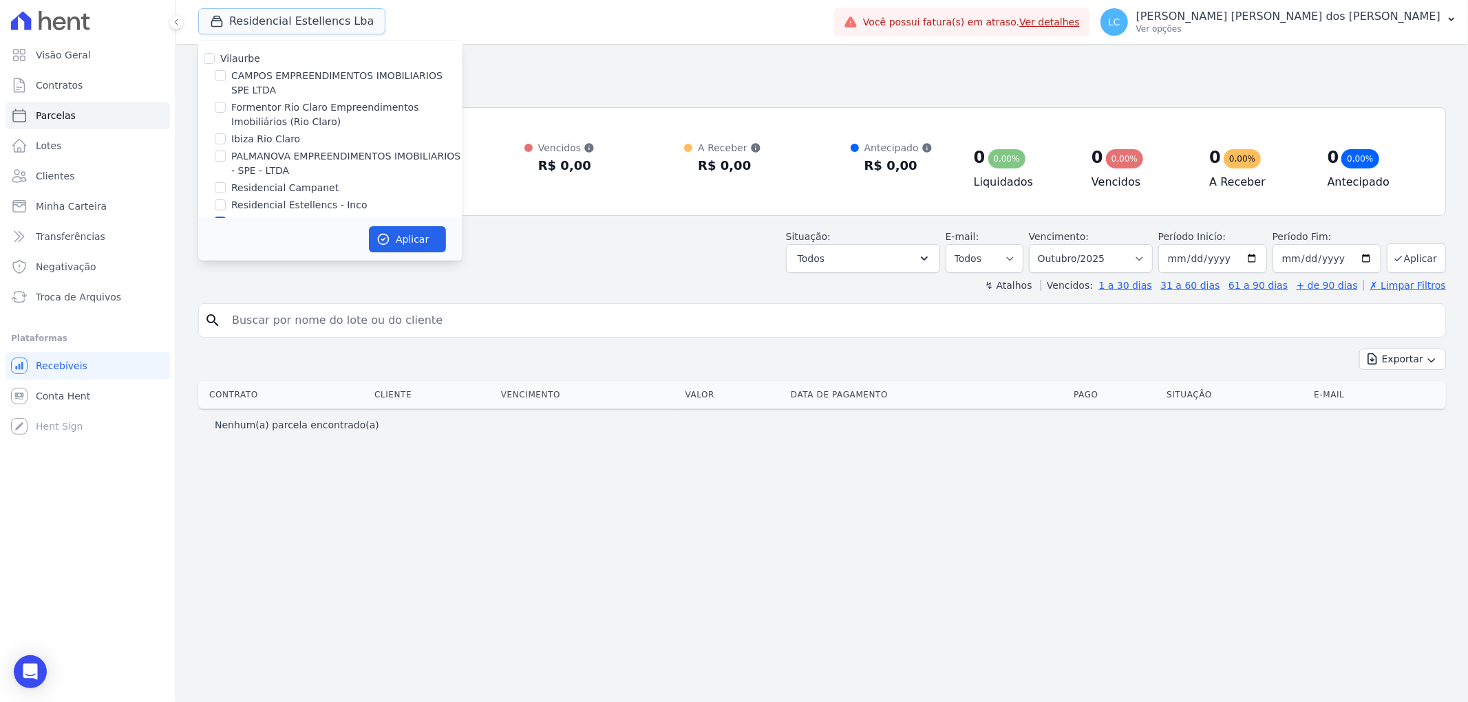
scroll to position [23, 0]
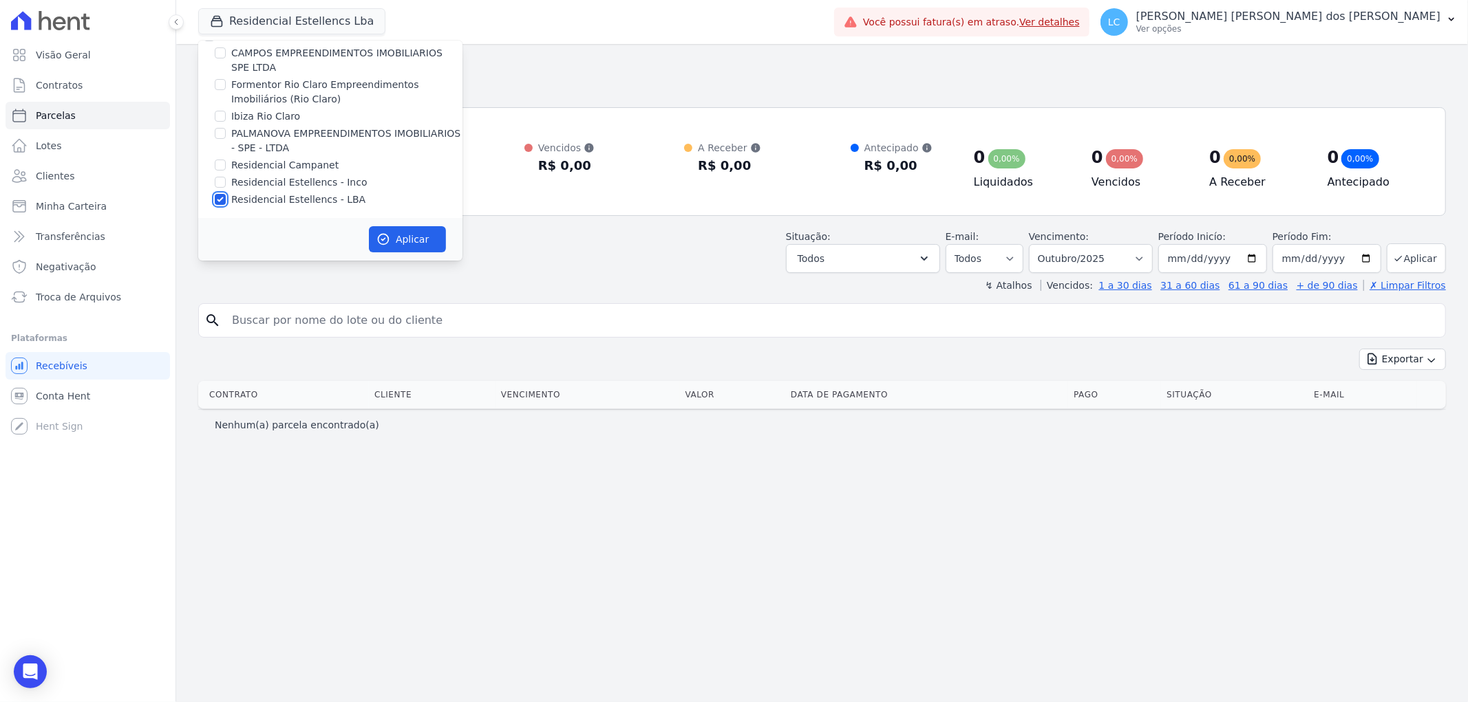
click at [220, 200] on input "Residencial Estellencs - LBA" at bounding box center [220, 199] width 11 height 11
checkbox input "false"
click at [217, 114] on input "Ibiza Rio Claro" at bounding box center [220, 116] width 11 height 11
checkbox input "true"
click at [416, 231] on button "Aplicar" at bounding box center [407, 239] width 77 height 26
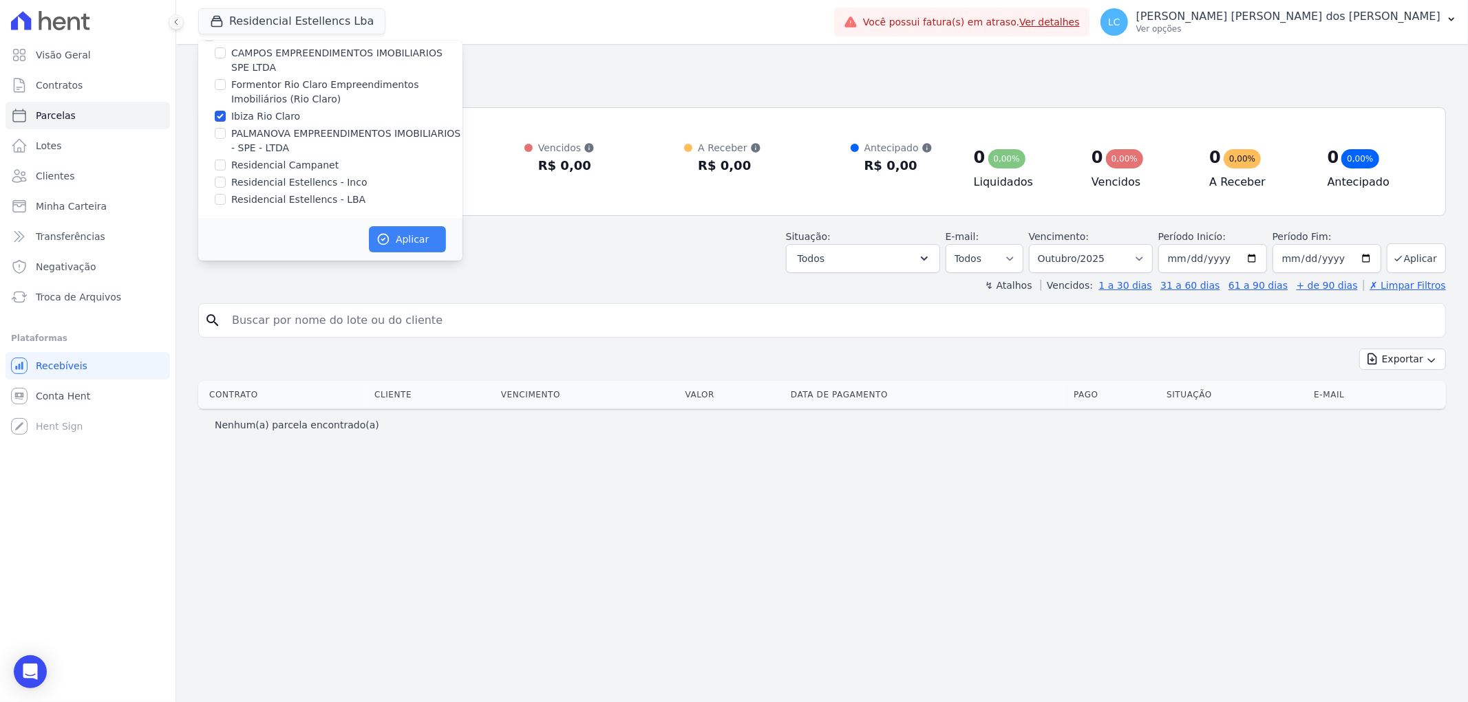
scroll to position [19, 0]
select select
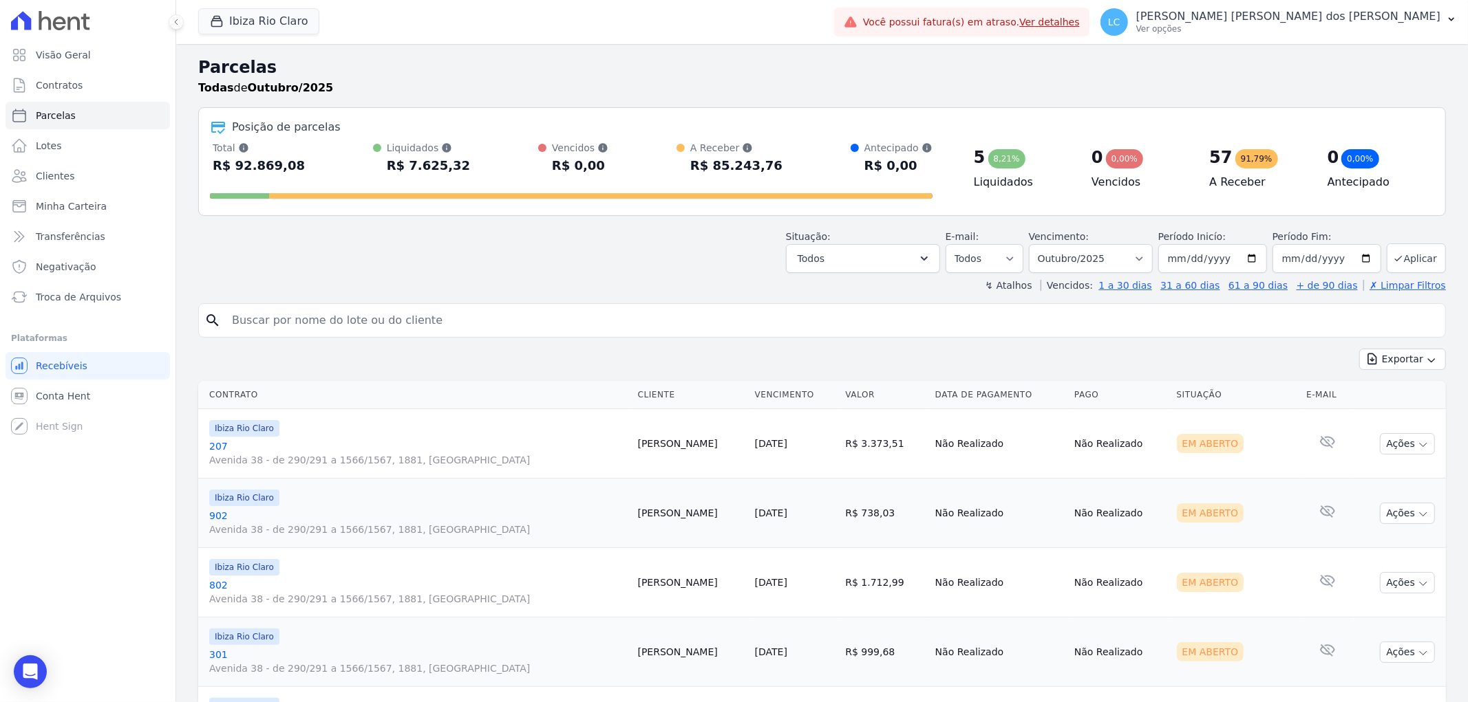
click at [366, 320] on input "search" at bounding box center [832, 321] width 1216 height 28
paste input "Midian [PERSON_NAME]"
type input "Midian [PERSON_NAME]"
select select
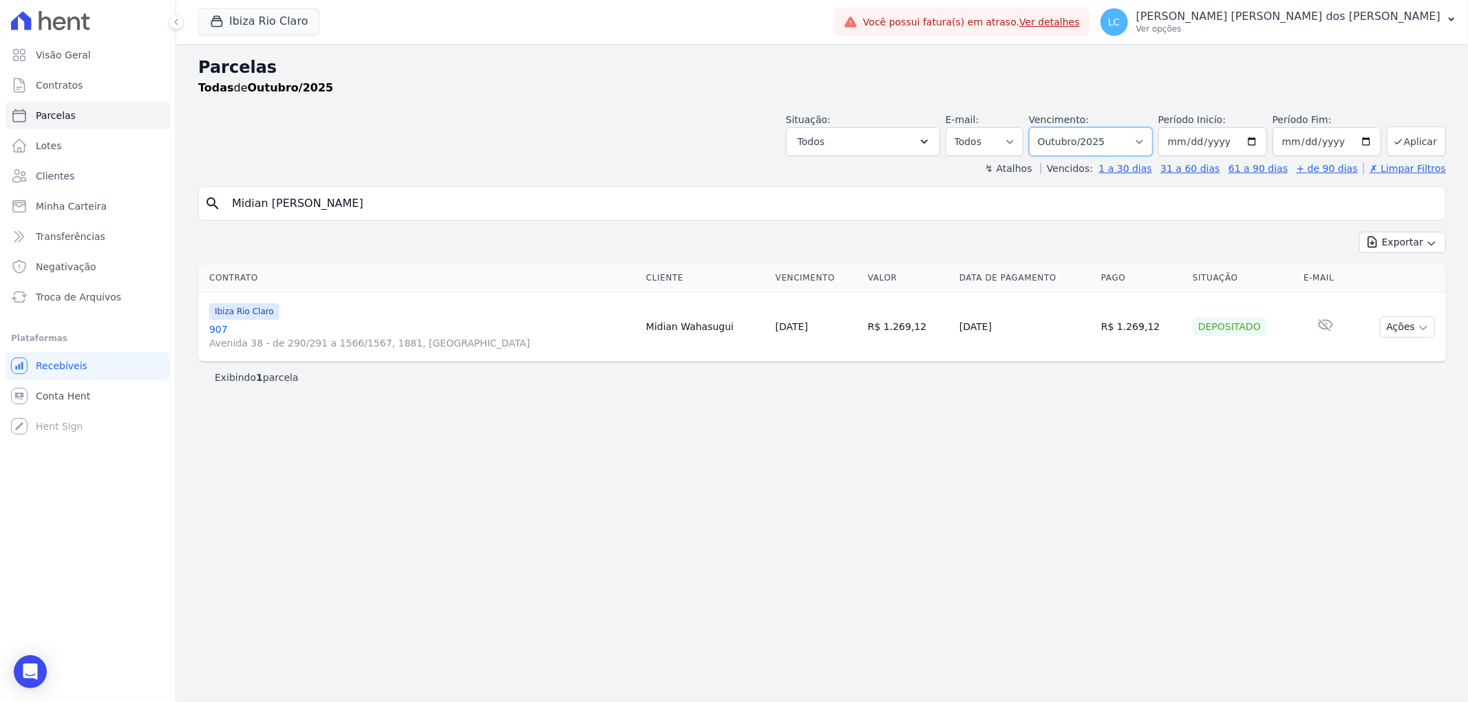
click at [1152, 140] on select "Filtrar por período ──────── Todos os meses Abril/2023 Maio/2023 Junho/2023 Jul…" at bounding box center [1091, 141] width 124 height 29
select select "all"
click at [1049, 127] on select "Filtrar por período ──────── Todos os meses Abril/2023 Maio/2023 Junho/2023 Jul…" at bounding box center [1091, 141] width 124 height 29
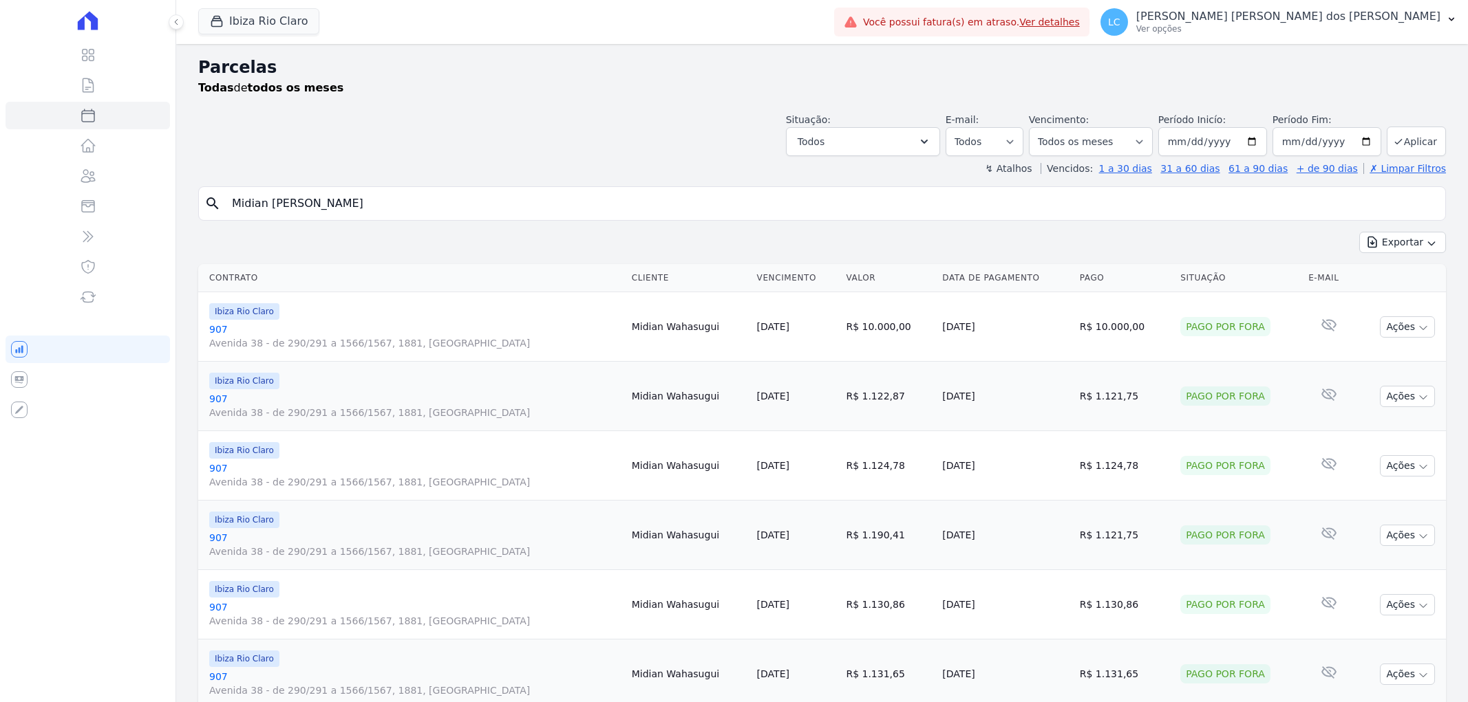
select select
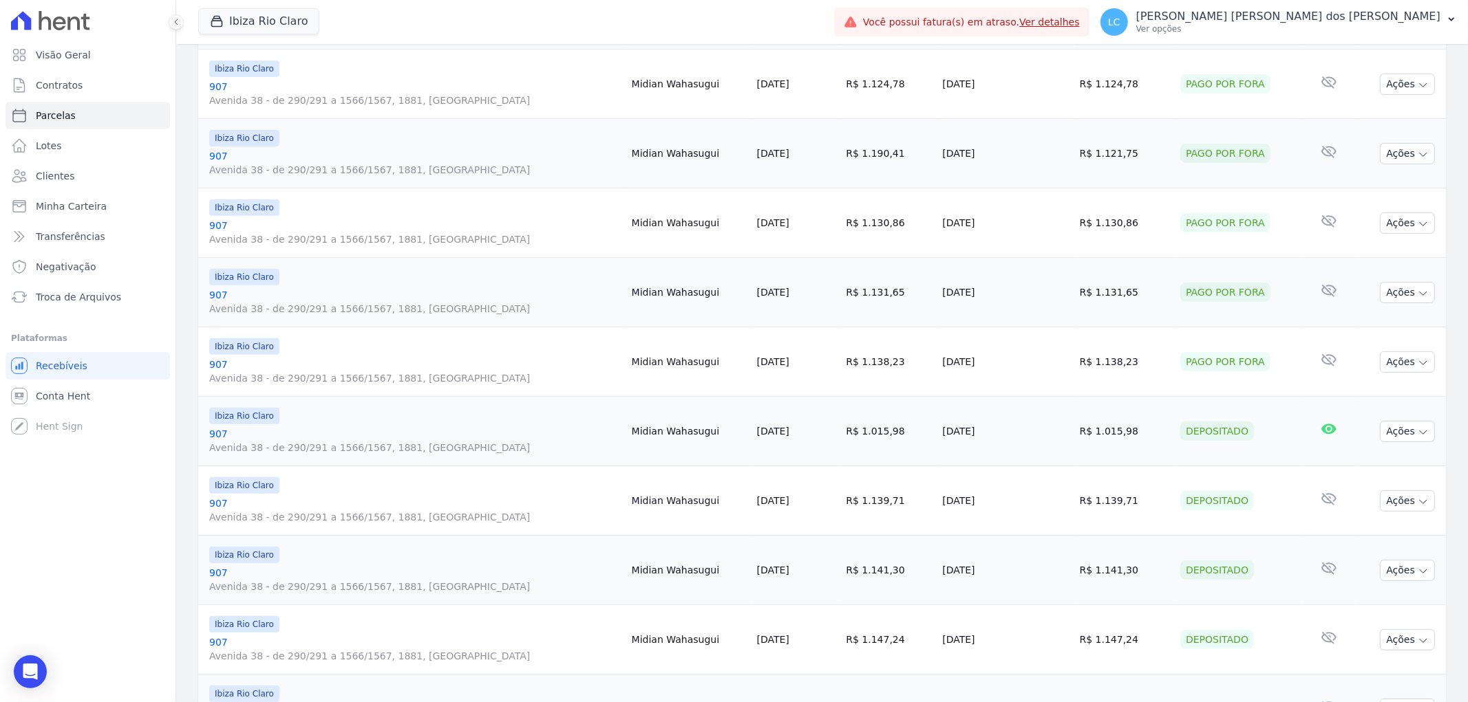
scroll to position [841, 0]
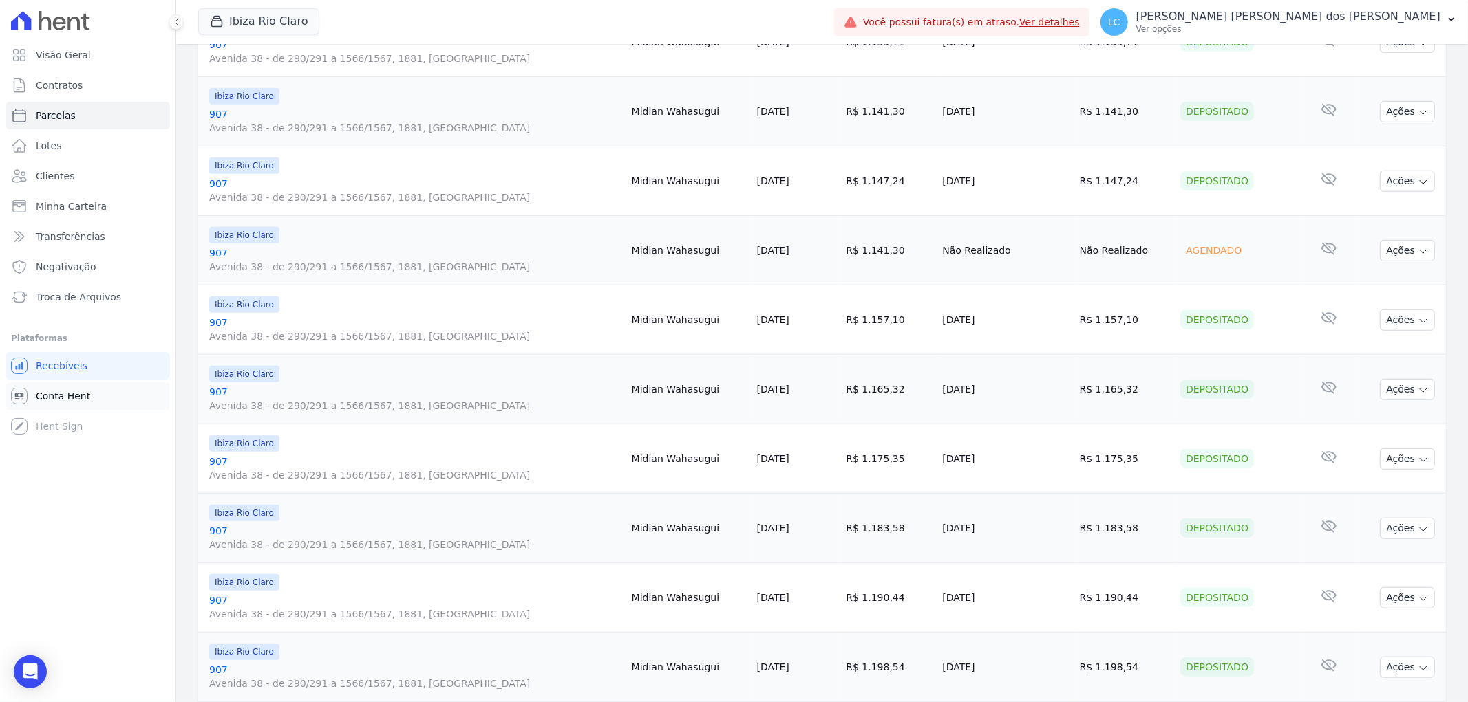
click at [50, 391] on span "Conta Hent" at bounding box center [63, 396] width 54 height 14
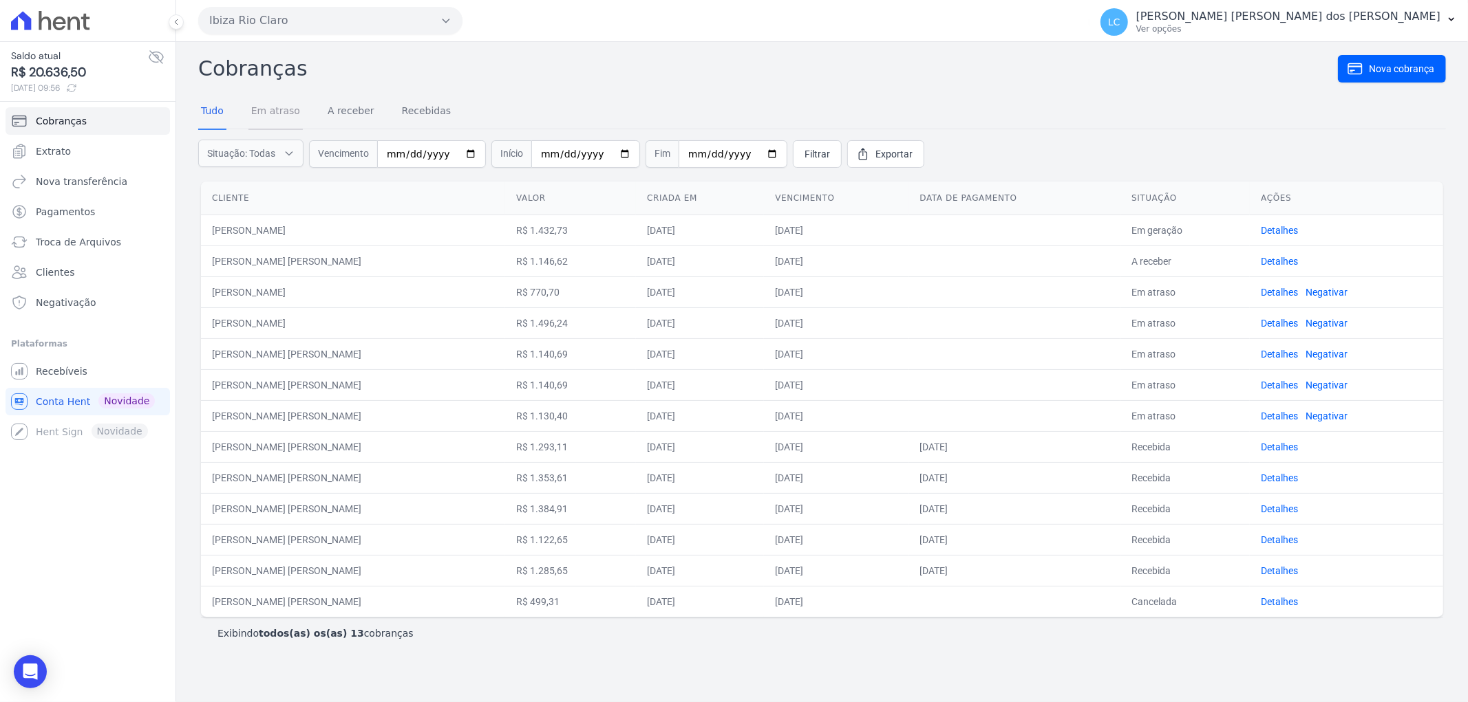
click at [276, 104] on link "Em atraso" at bounding box center [275, 112] width 54 height 36
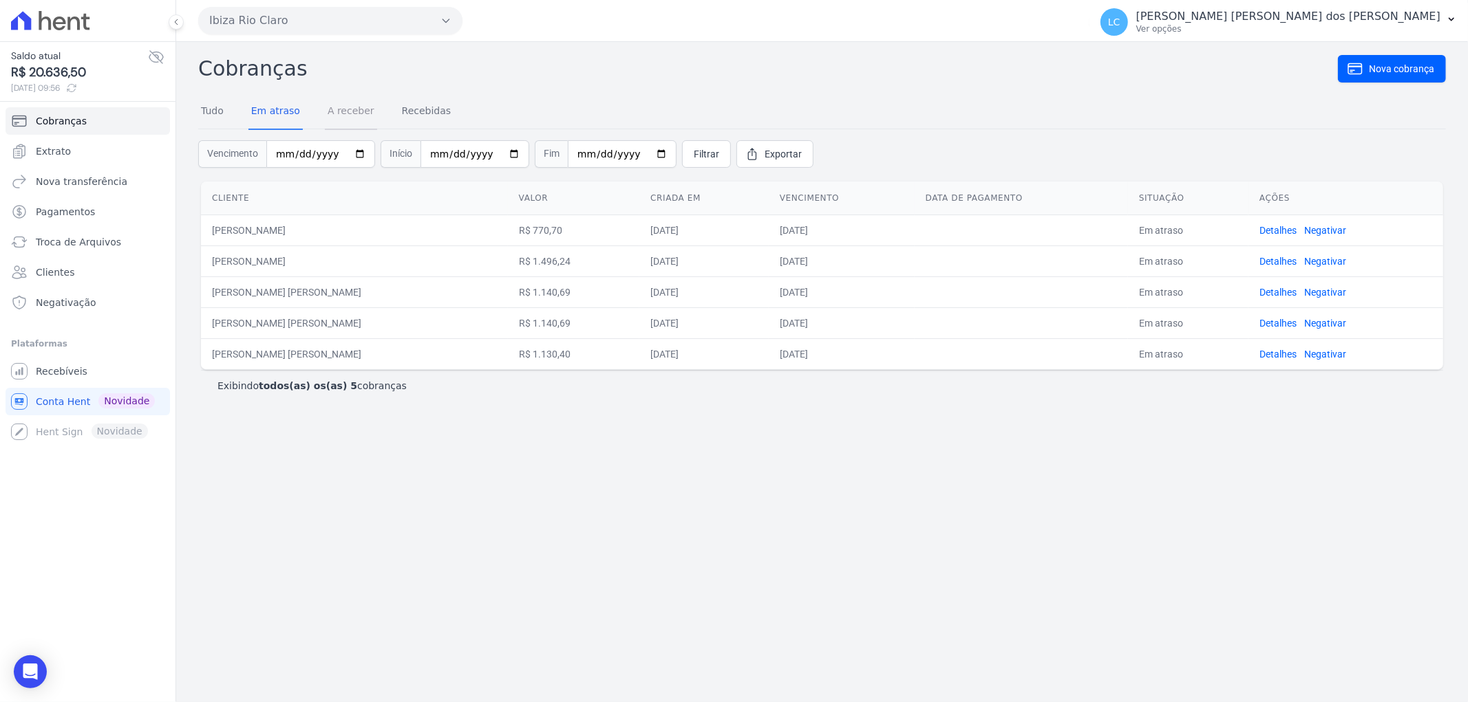
click at [340, 106] on link "A receber" at bounding box center [351, 112] width 52 height 36
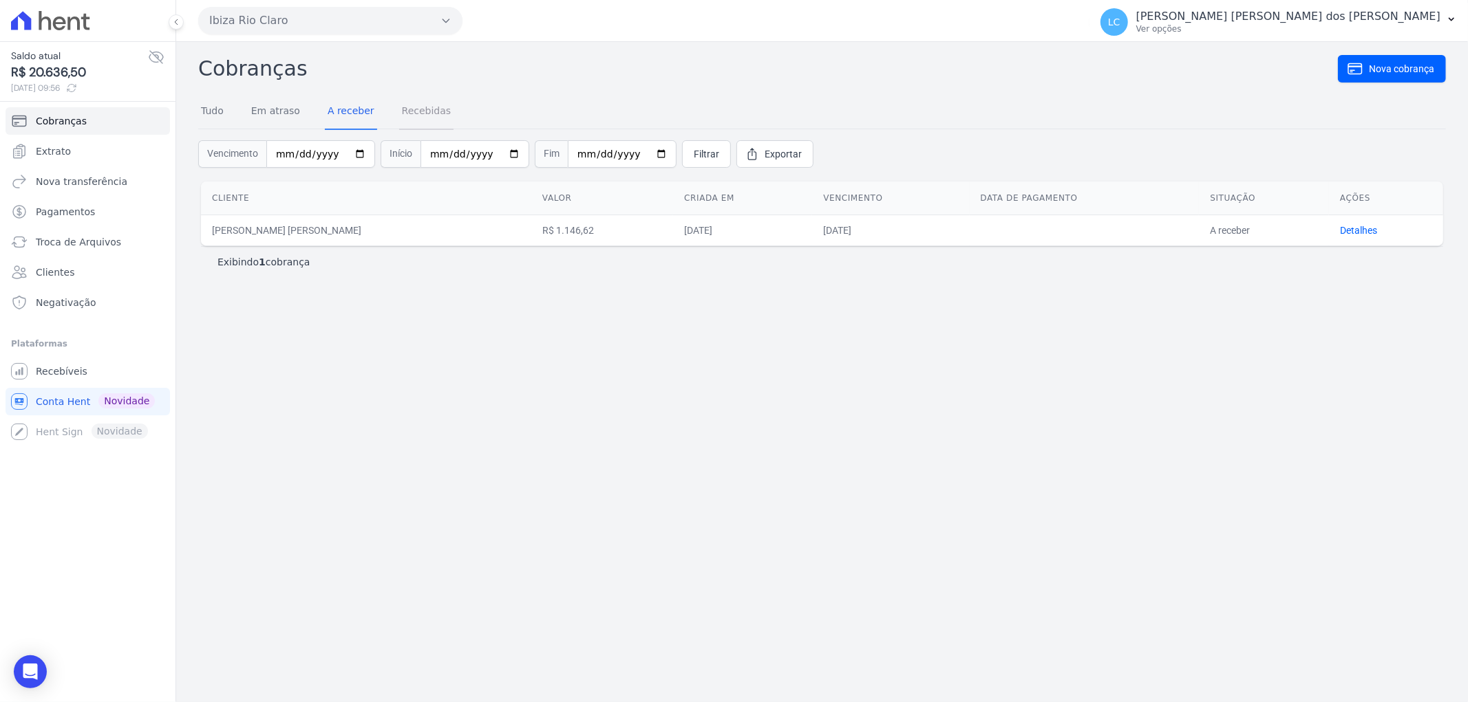
click at [415, 111] on link "Recebidas" at bounding box center [426, 112] width 55 height 36
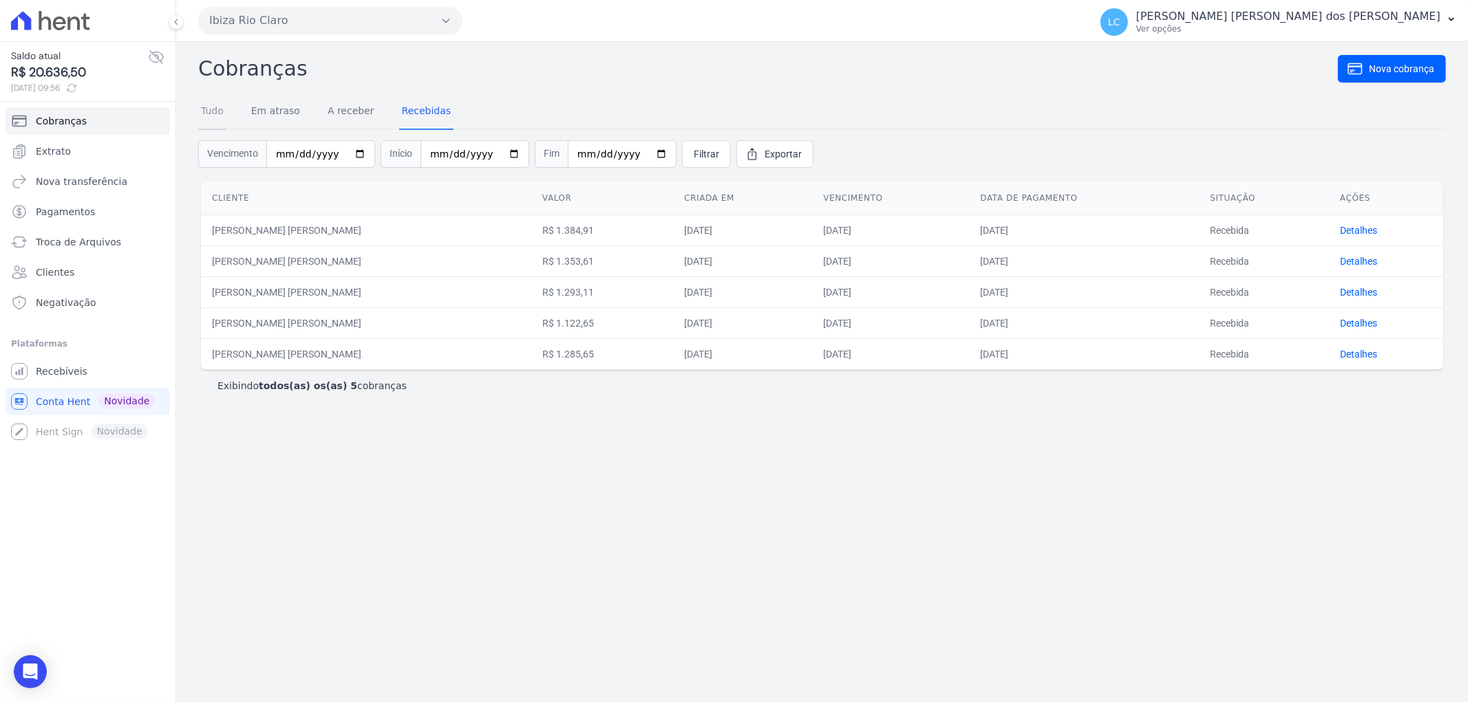
click at [219, 113] on link "Tudo" at bounding box center [212, 112] width 28 height 36
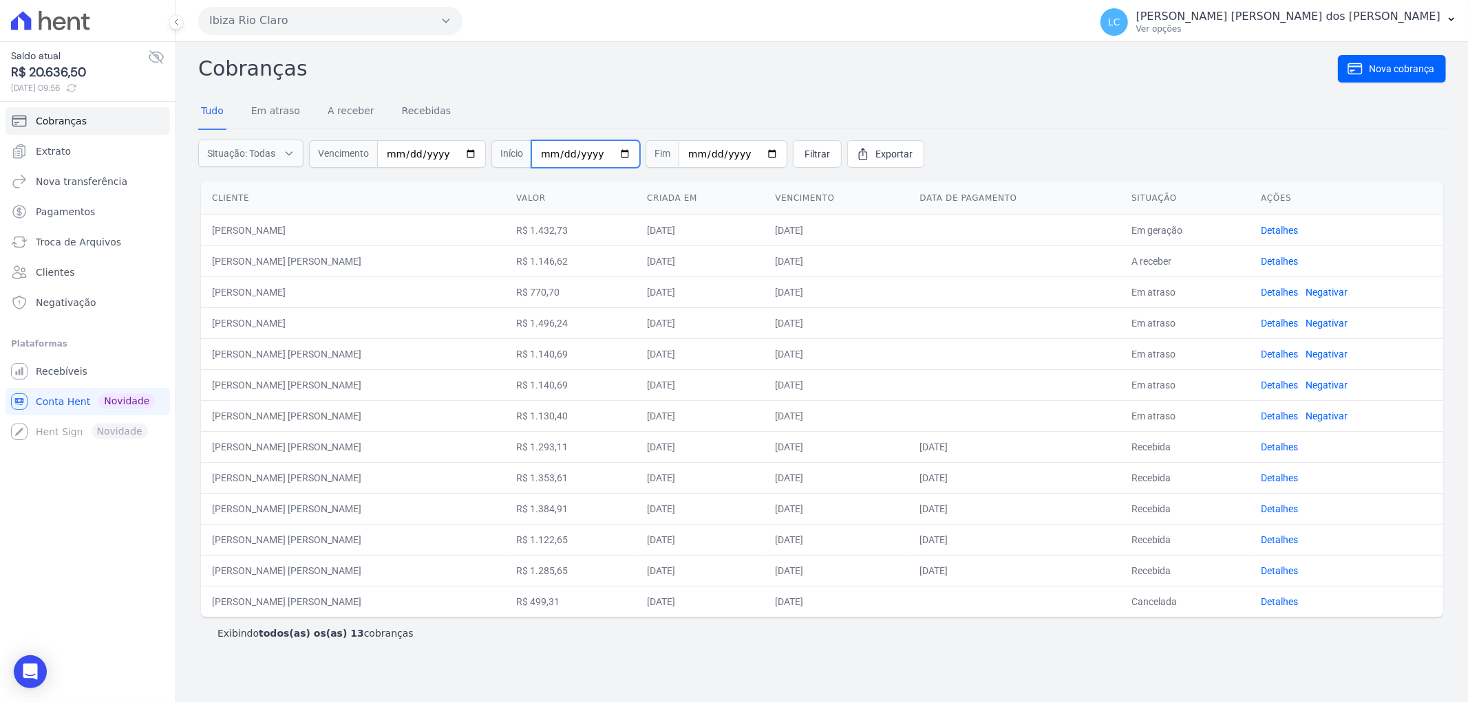
click at [535, 150] on input "date" at bounding box center [585, 154] width 109 height 28
type input "[DATE]"
click at [689, 151] on input "date" at bounding box center [732, 154] width 109 height 28
type input "[DATE]"
click at [804, 158] on span "Filtrar" at bounding box center [816, 154] width 25 height 14
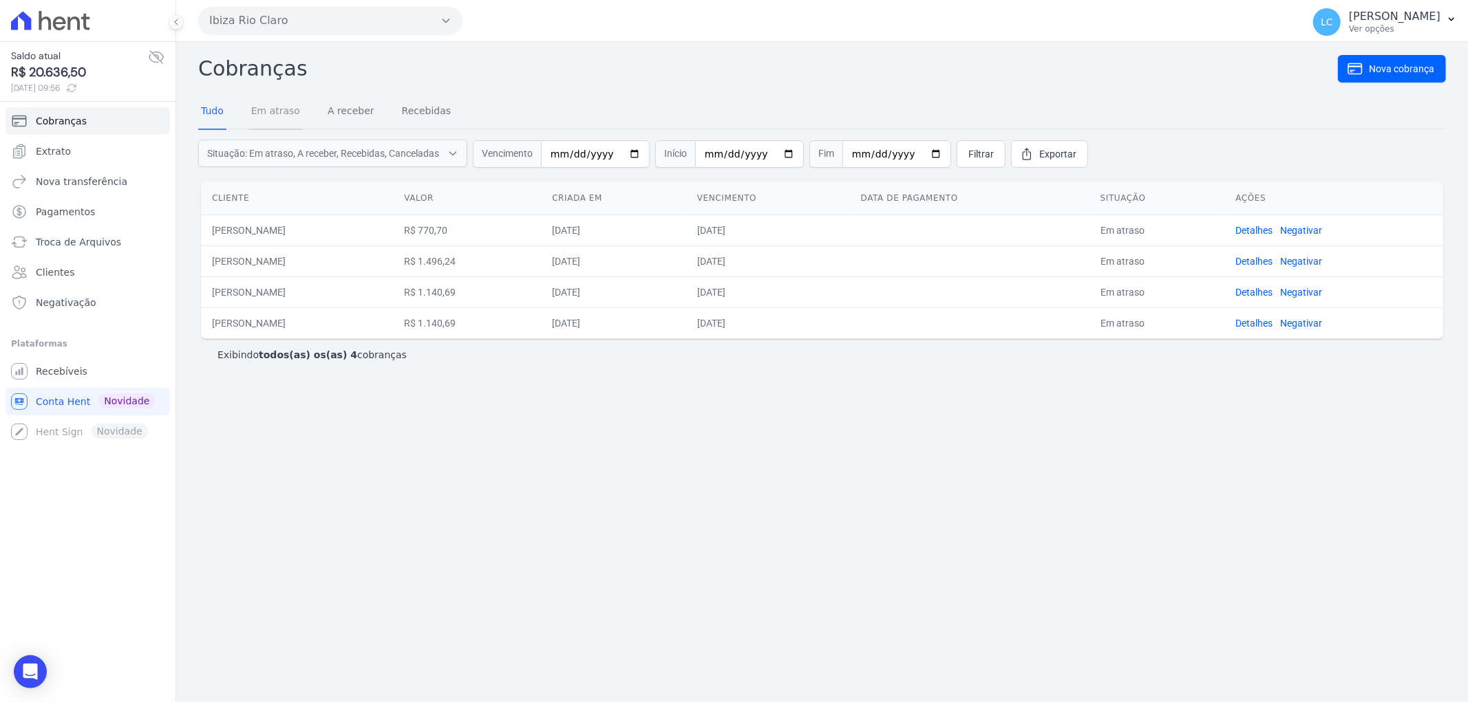
click at [274, 118] on link "Em atraso" at bounding box center [275, 112] width 54 height 36
click at [327, 118] on link "A receber" at bounding box center [351, 112] width 52 height 36
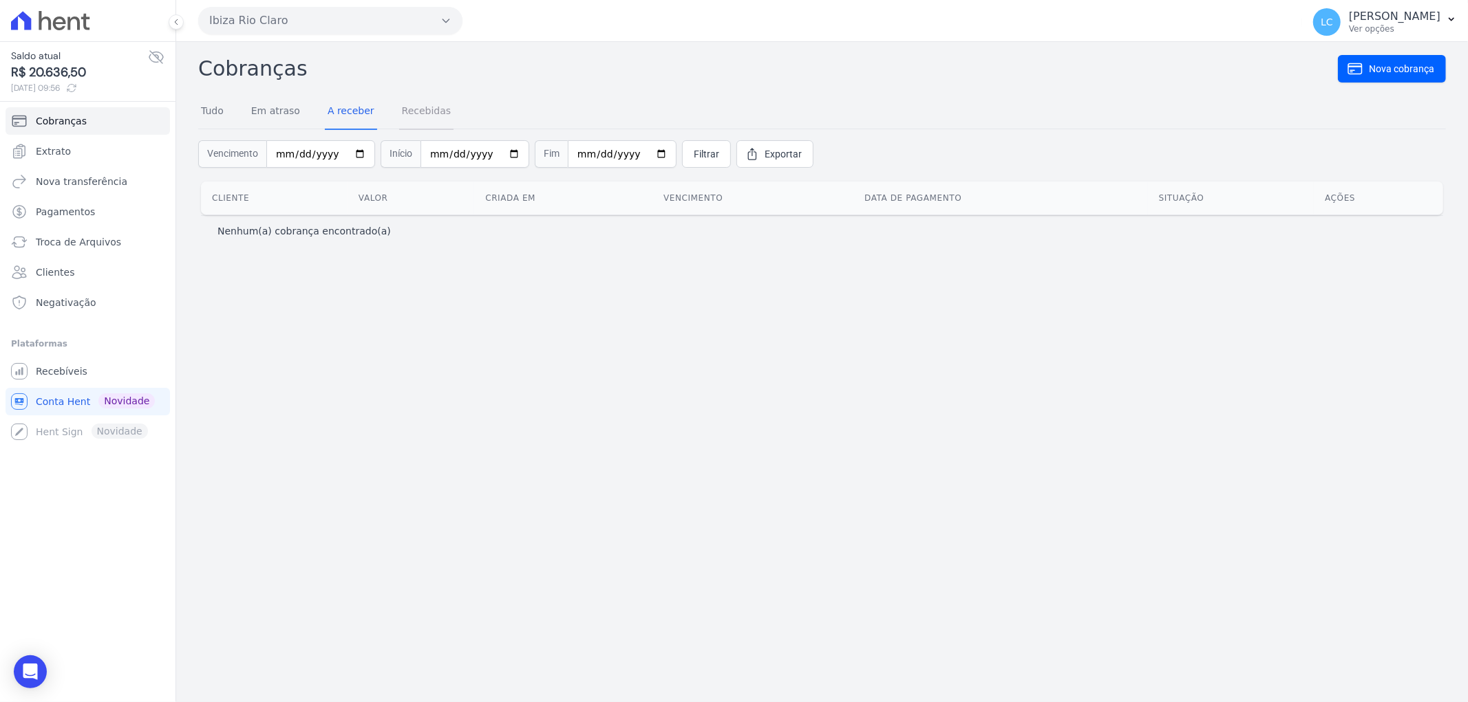
click at [399, 111] on link "Recebidas" at bounding box center [426, 112] width 55 height 36
click at [83, 363] on link "Recebíveis" at bounding box center [88, 372] width 164 height 28
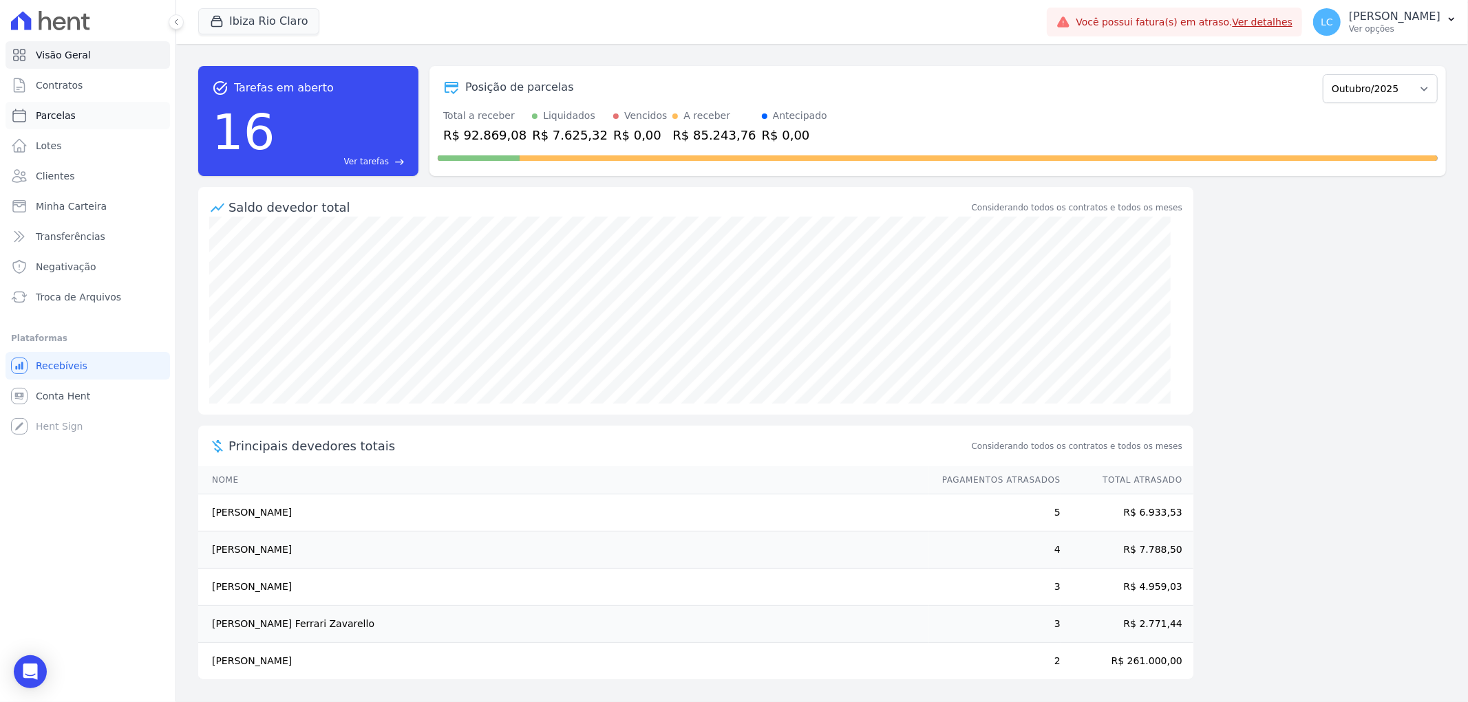
click at [80, 114] on link "Parcelas" at bounding box center [88, 116] width 164 height 28
select select
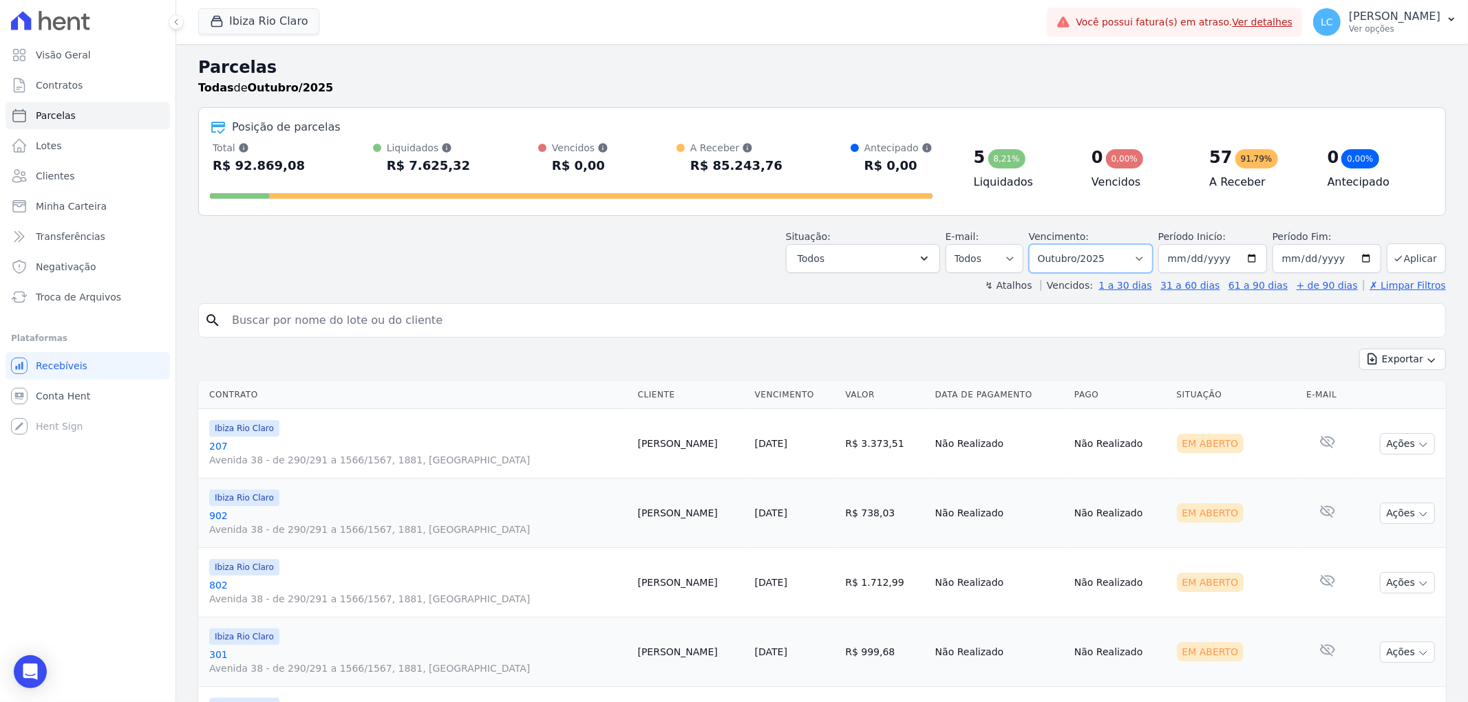
click at [1139, 263] on select "Filtrar por período ──────── Todos os meses Abril/2023 Maio/2023 Junho/2023 Jul…" at bounding box center [1091, 258] width 124 height 29
select select "09/2023"
click at [1037, 244] on select "Filtrar por período ──────── Todos os meses Abril/2023 Maio/2023 Junho/2023 Jul…" at bounding box center [1091, 258] width 124 height 29
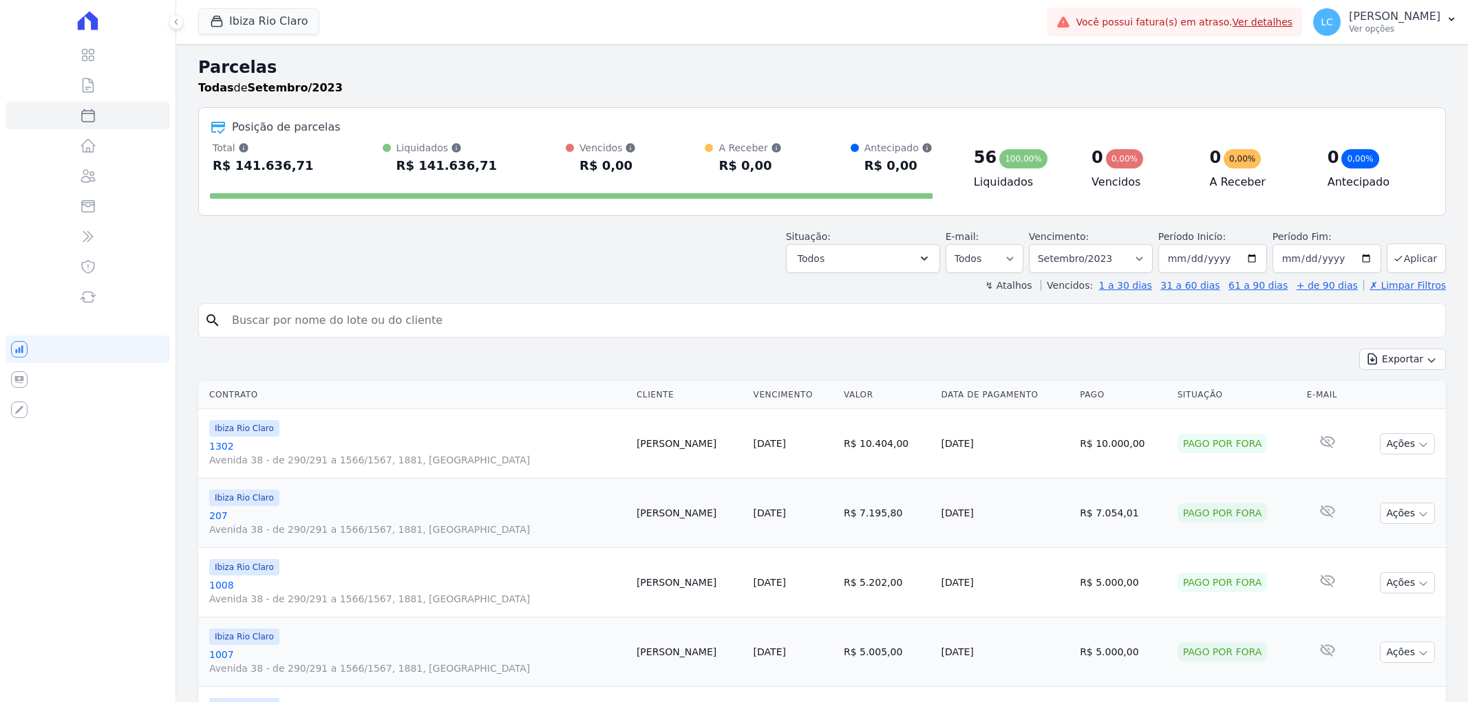
select select
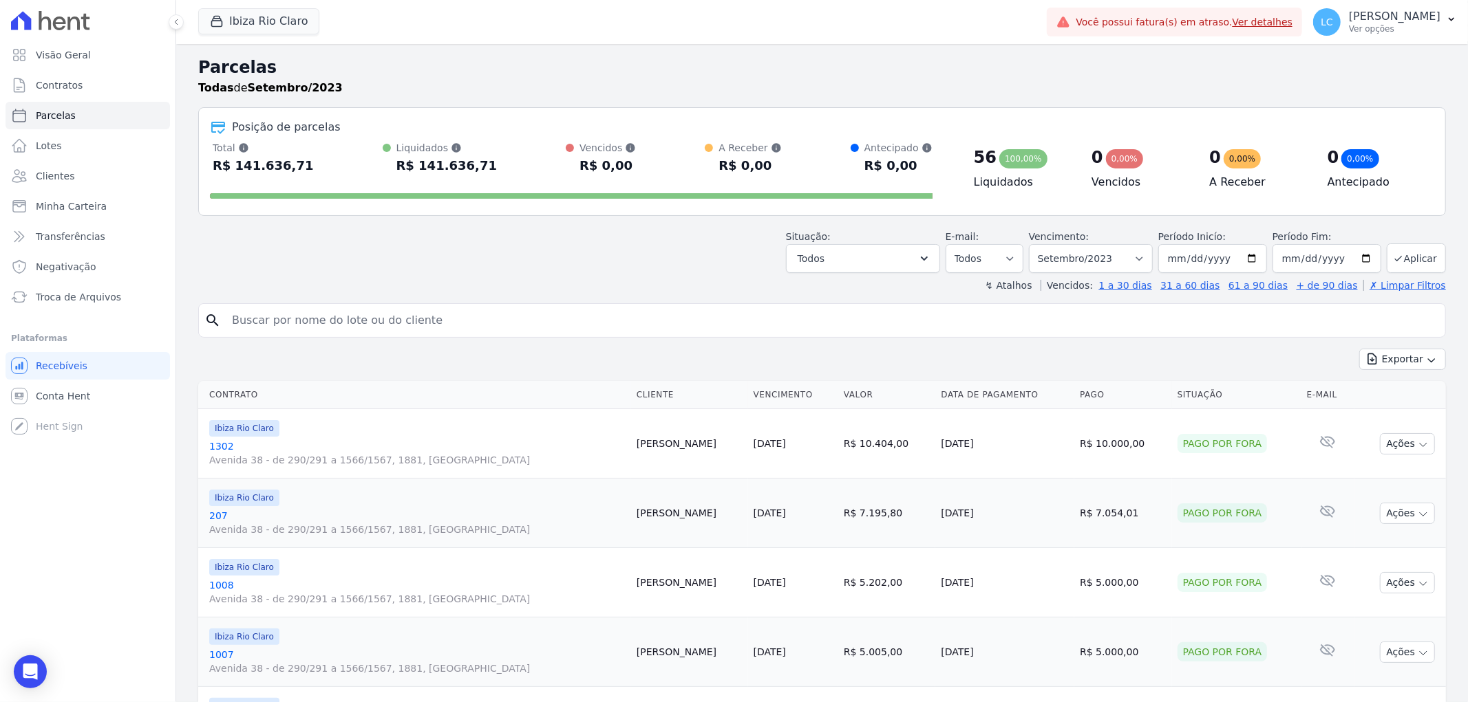
click at [442, 321] on input "search" at bounding box center [832, 321] width 1216 height 28
paste input "Midian [PERSON_NAME]"
type input "Midian [PERSON_NAME]"
select select
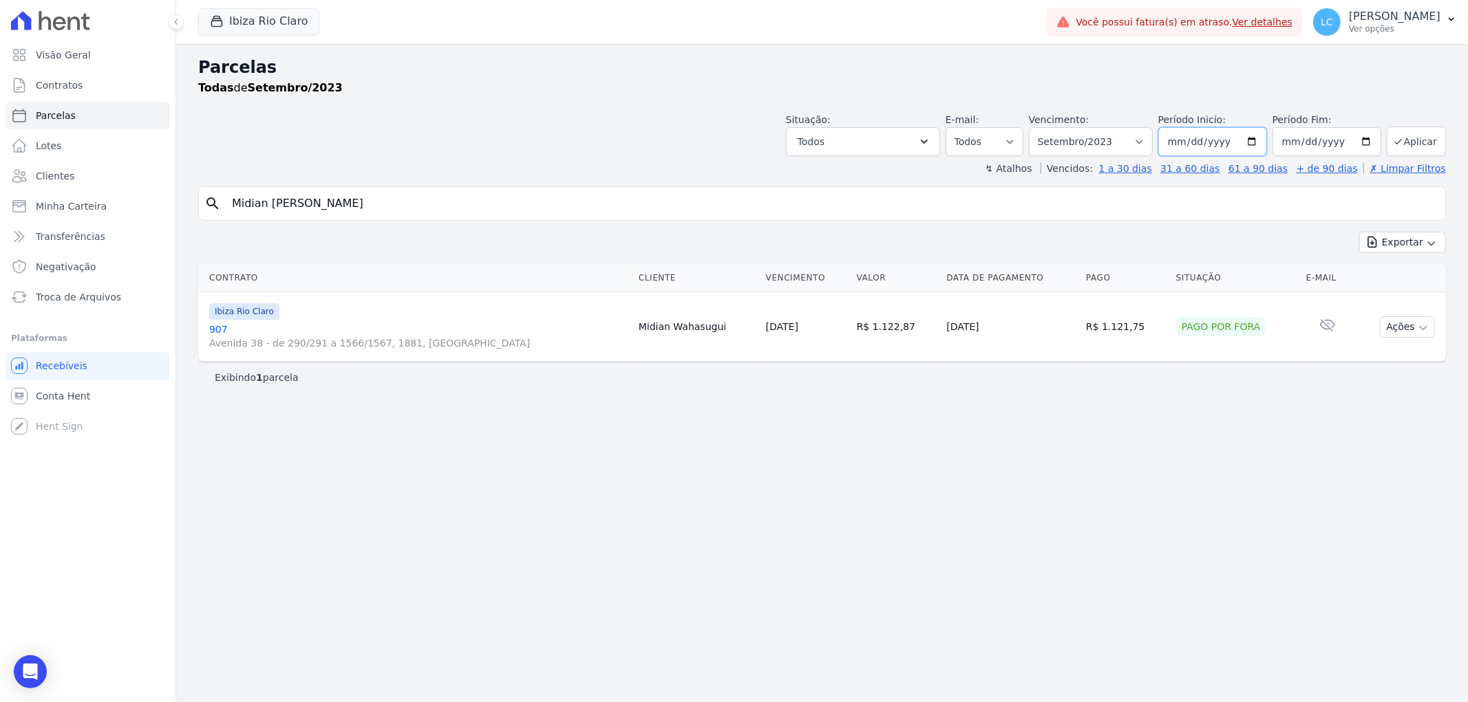
click at [1255, 144] on input "2023-09-01" at bounding box center [1212, 141] width 109 height 29
drag, startPoint x: 1351, startPoint y: 400, endPoint x: 1296, endPoint y: 290, distance: 123.1
click at [1346, 386] on div "Parcelas Todas de Setembro/2023 Situação: Agendado Em Aberto Pago Processando C…" at bounding box center [821, 373] width 1291 height 658
click at [1230, 135] on input "2023-09-01" at bounding box center [1212, 141] width 109 height 29
type input "2025-09-01"
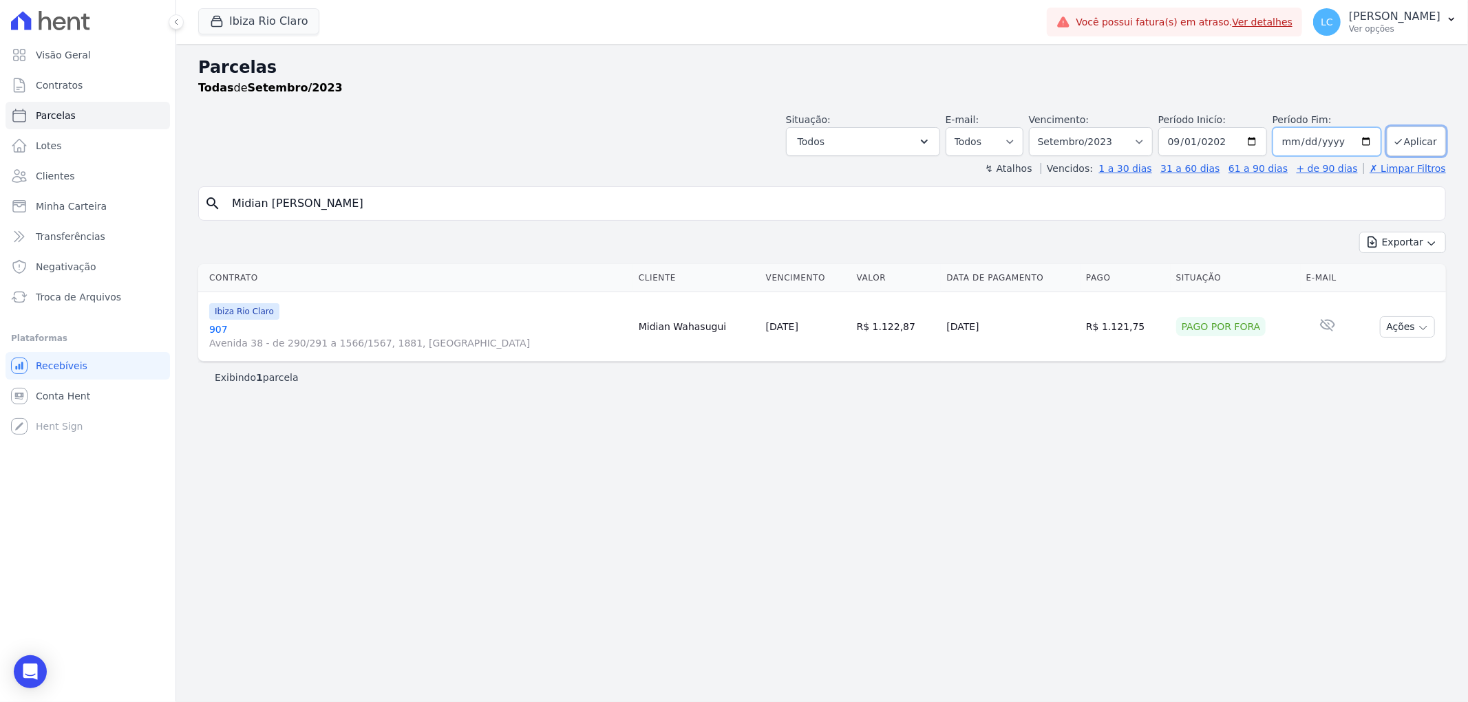
click at [1338, 140] on input "2023-09-30" at bounding box center [1326, 141] width 109 height 29
type input "2025-09-30"
click at [1394, 138] on button "Aplicar" at bounding box center [1415, 142] width 59 height 30
select select
click at [1152, 143] on select "Filtrar por período ──────── Todos os meses Abril/2023 Maio/2023 Junho/2023 Jul…" at bounding box center [1091, 141] width 124 height 29
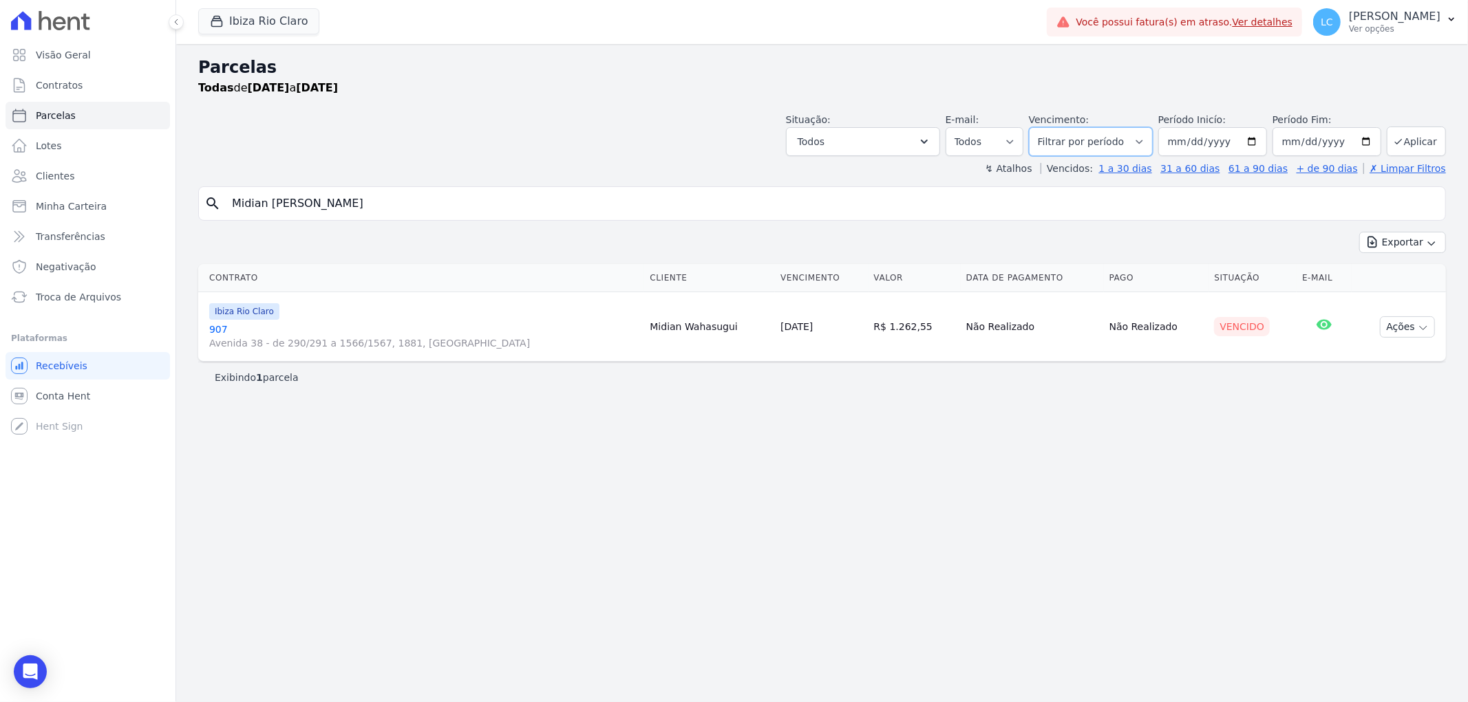
select select "all"
click at [1049, 127] on select "Filtrar por período ──────── Todos os meses Abril/2023 Maio/2023 Junho/2023 Jul…" at bounding box center [1091, 141] width 124 height 29
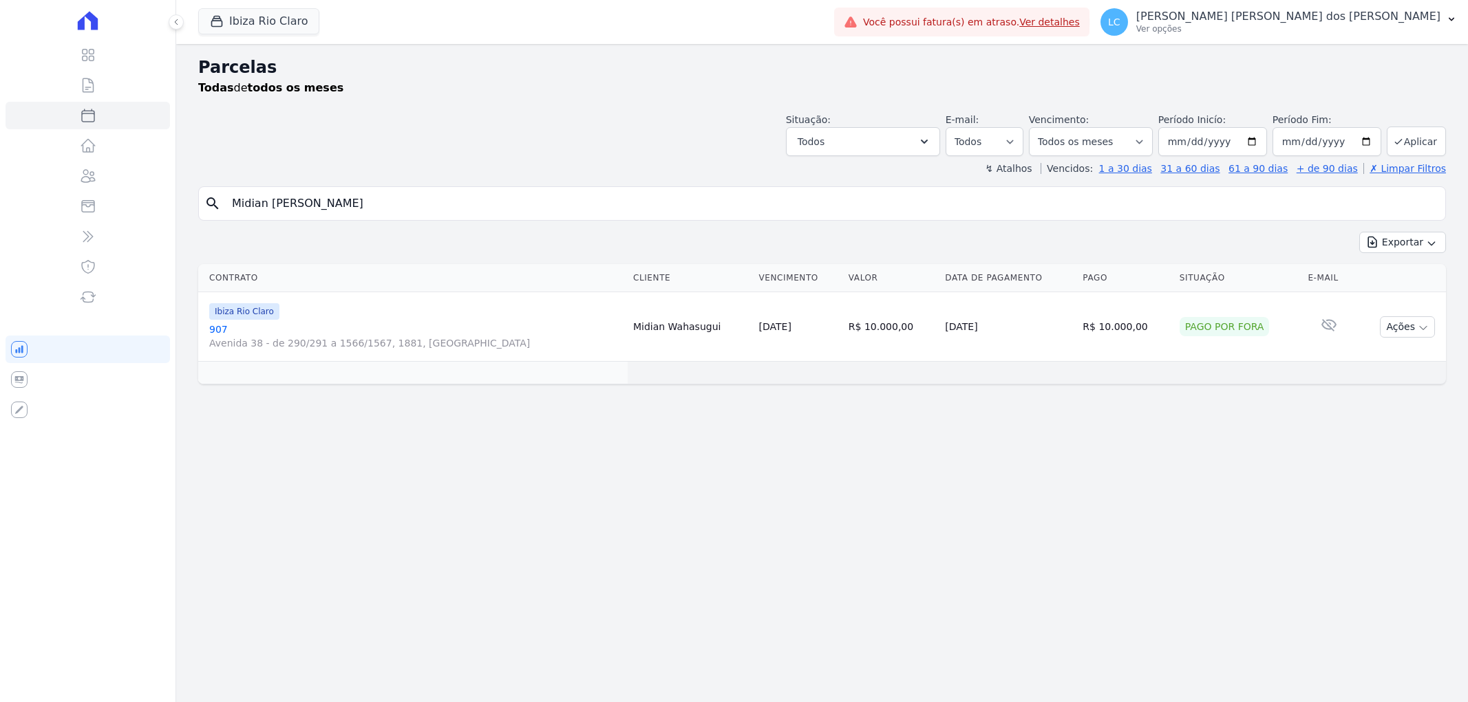
select select
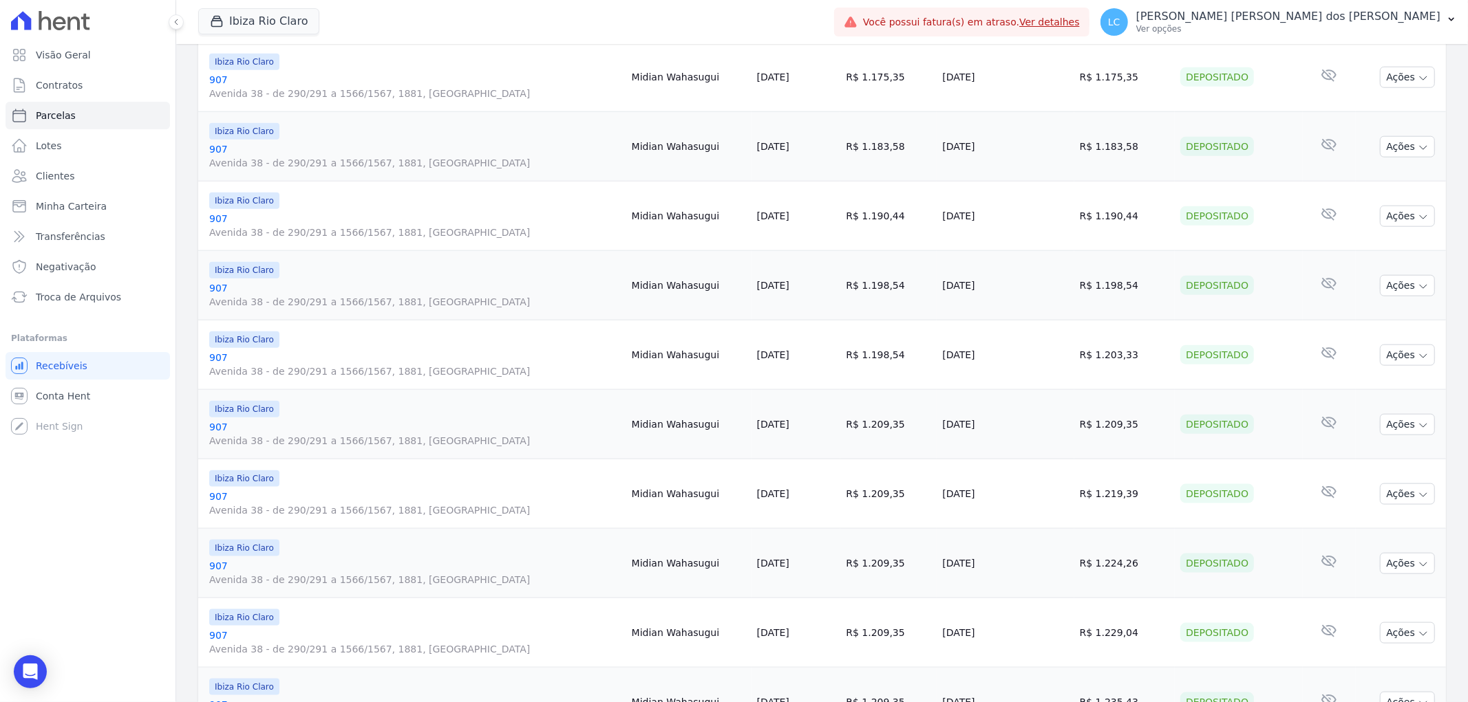
scroll to position [1388, 0]
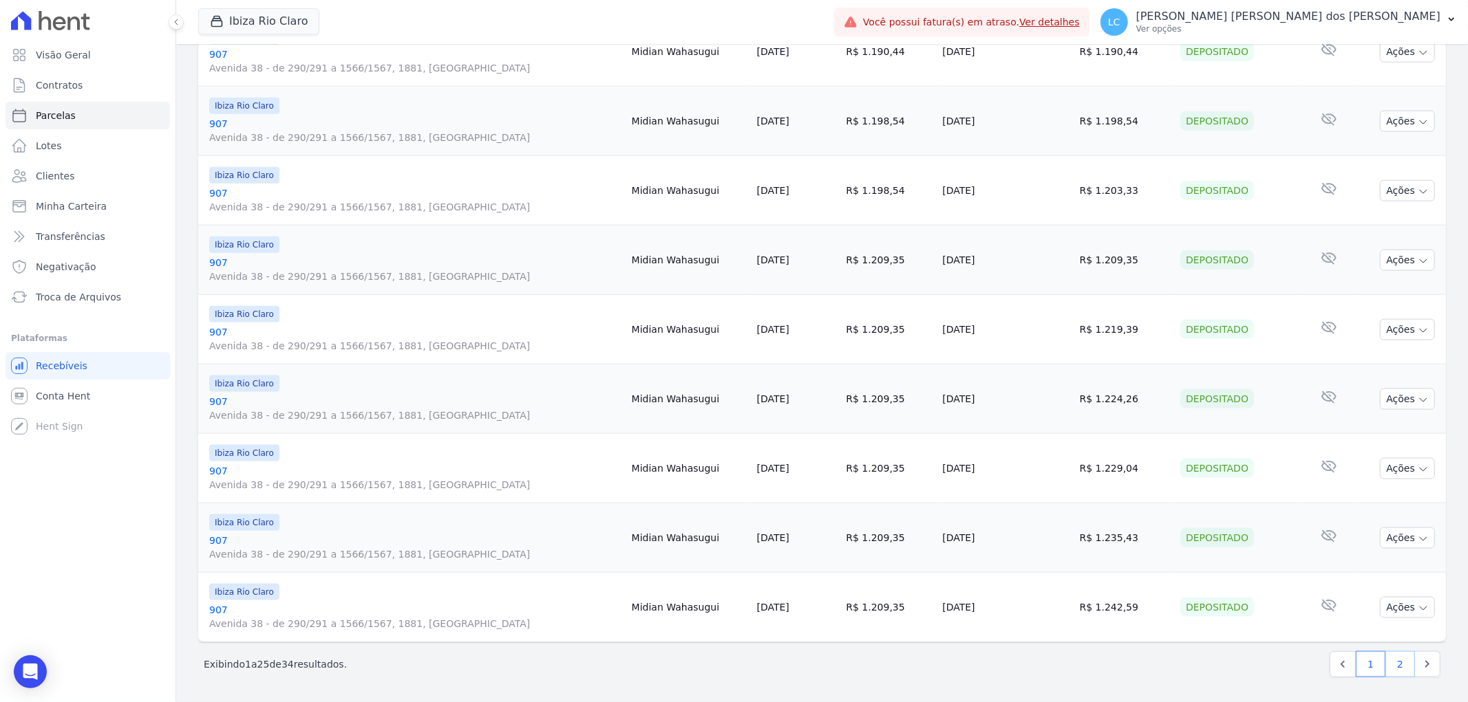
click at [1391, 663] on link "2" at bounding box center [1400, 665] width 30 height 26
select select
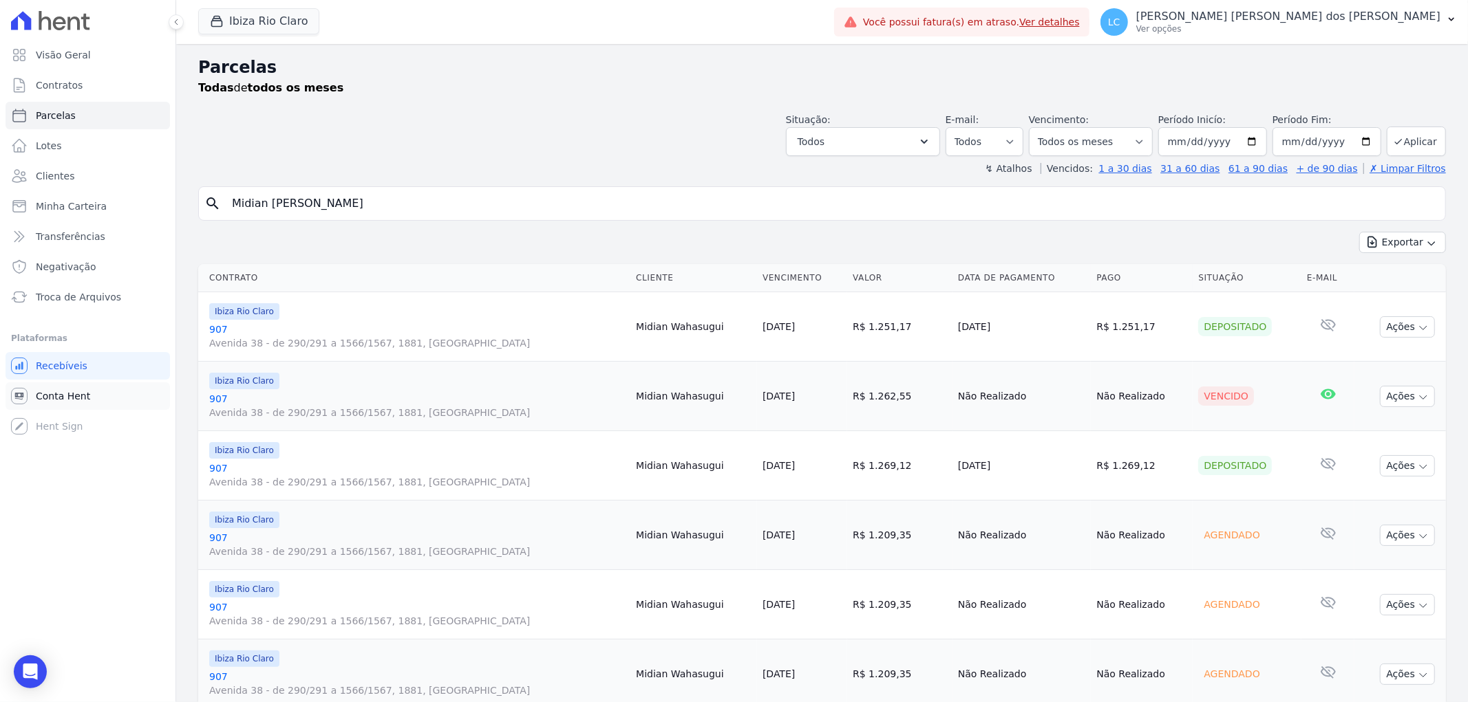
click at [66, 396] on span "Conta Hent" at bounding box center [63, 396] width 54 height 14
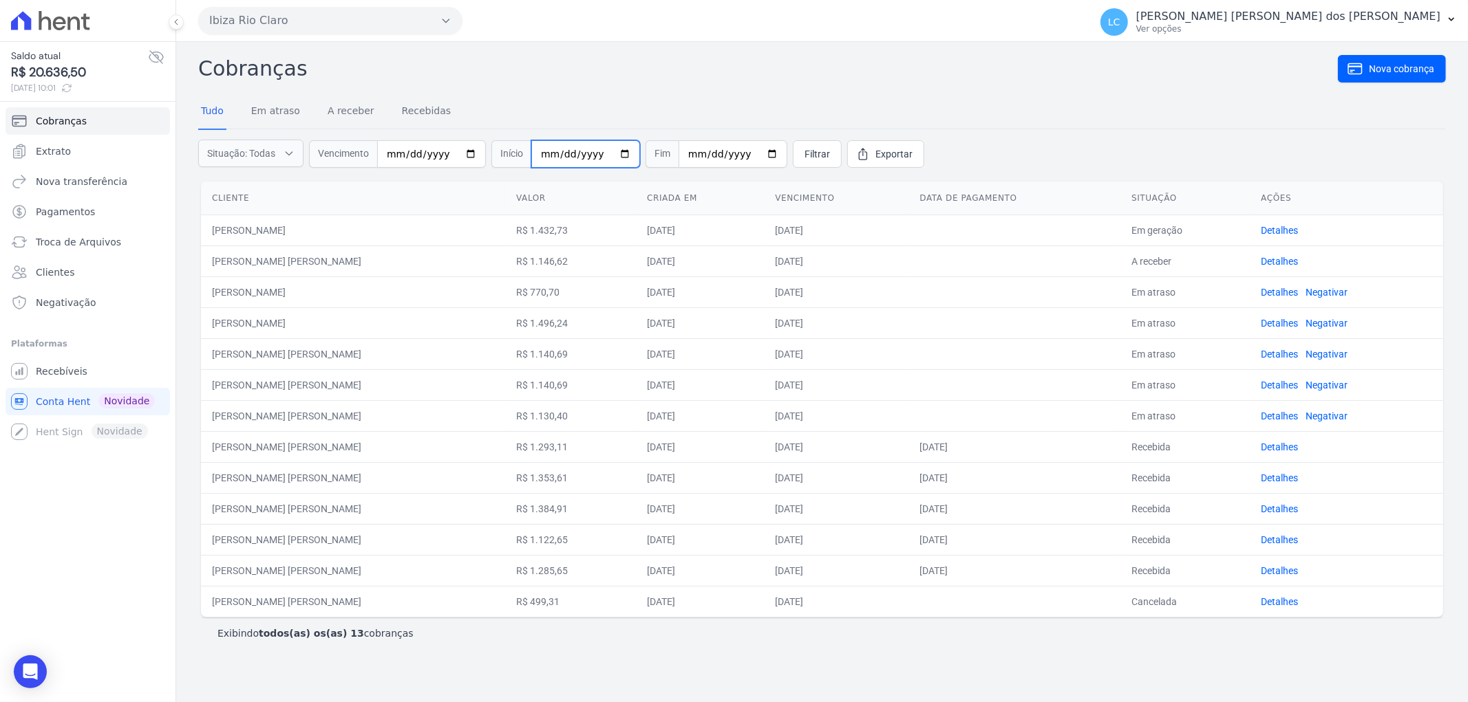
click at [564, 152] on input "date" at bounding box center [585, 154] width 109 height 28
click at [539, 154] on input "date" at bounding box center [585, 154] width 109 height 28
type input "2025-09-01"
click at [684, 154] on input "date" at bounding box center [732, 154] width 109 height 28
type input "2025-09-30"
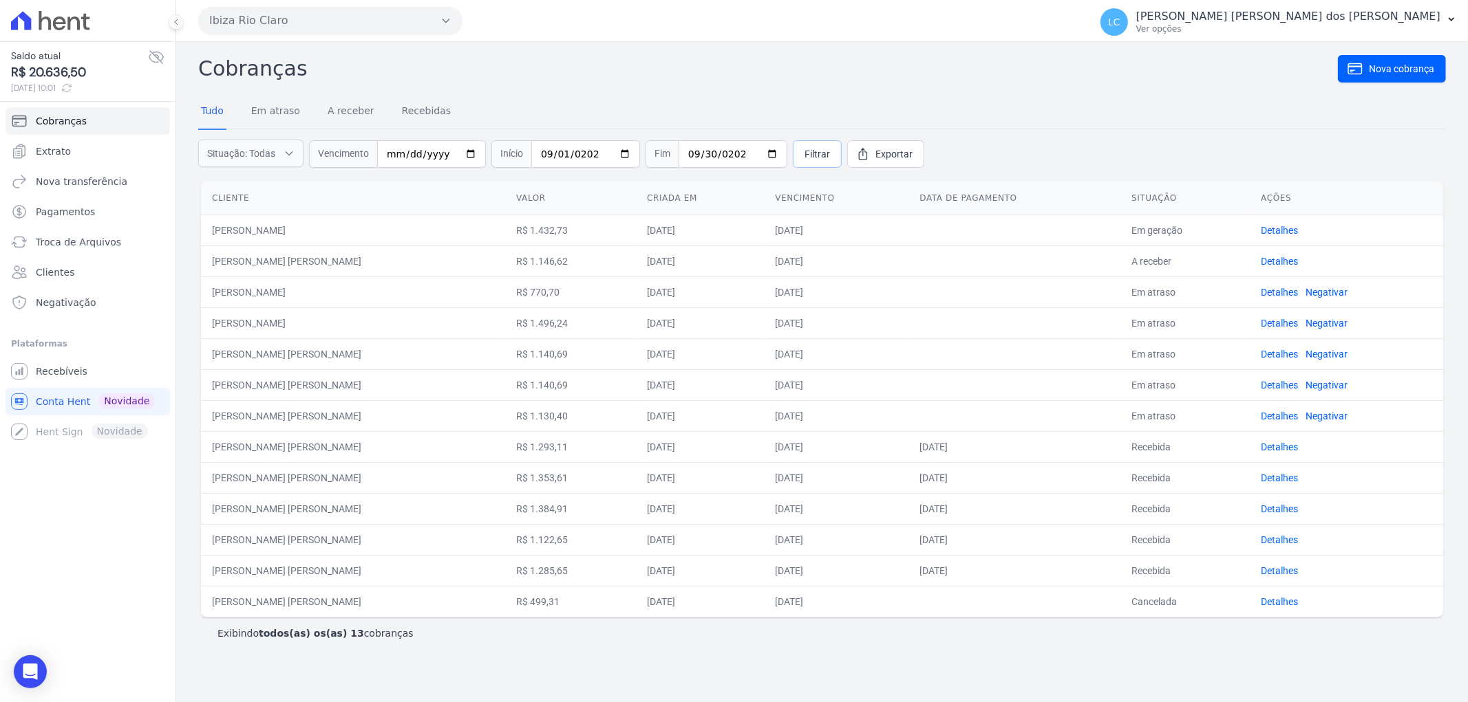
click at [804, 151] on span "Filtrar" at bounding box center [816, 154] width 25 height 14
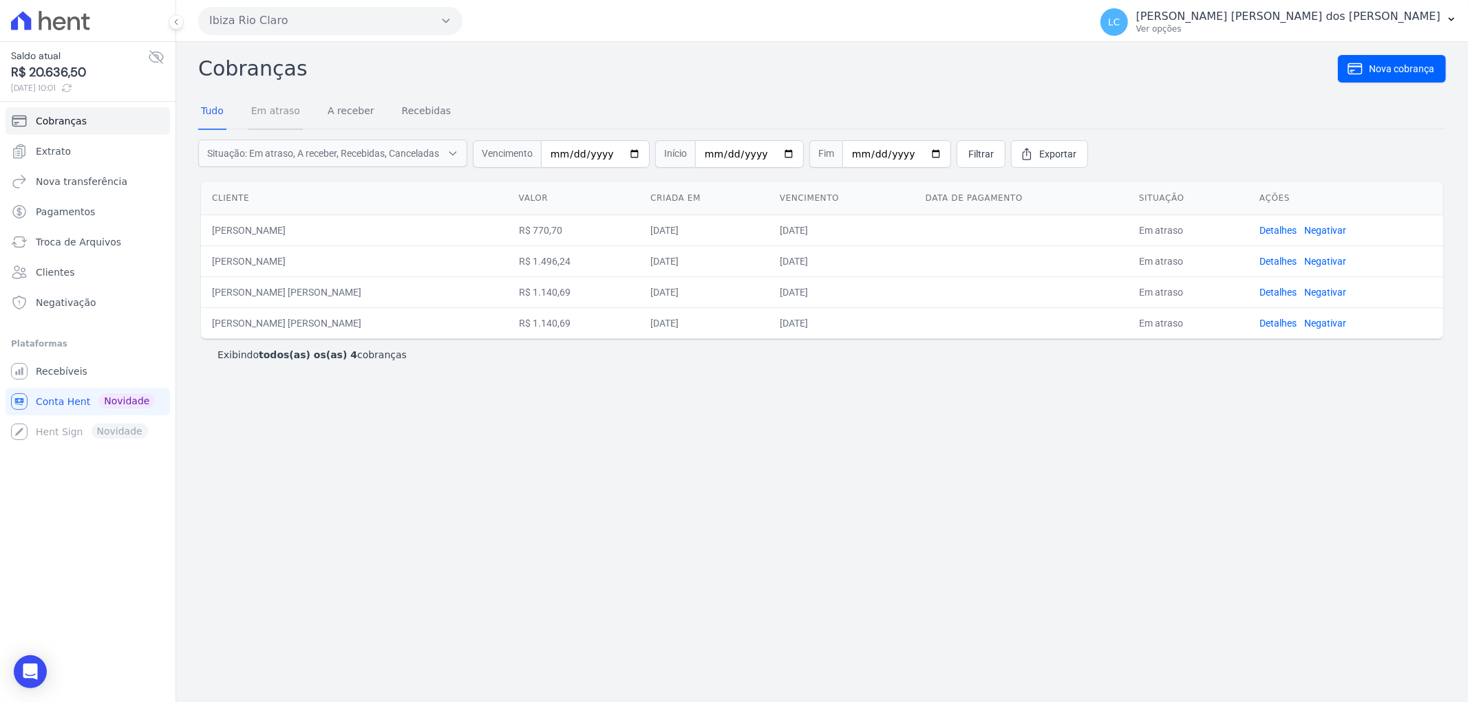
click at [278, 108] on link "Em atraso" at bounding box center [275, 112] width 54 height 36
click at [67, 365] on span "Recebíveis" at bounding box center [62, 372] width 52 height 14
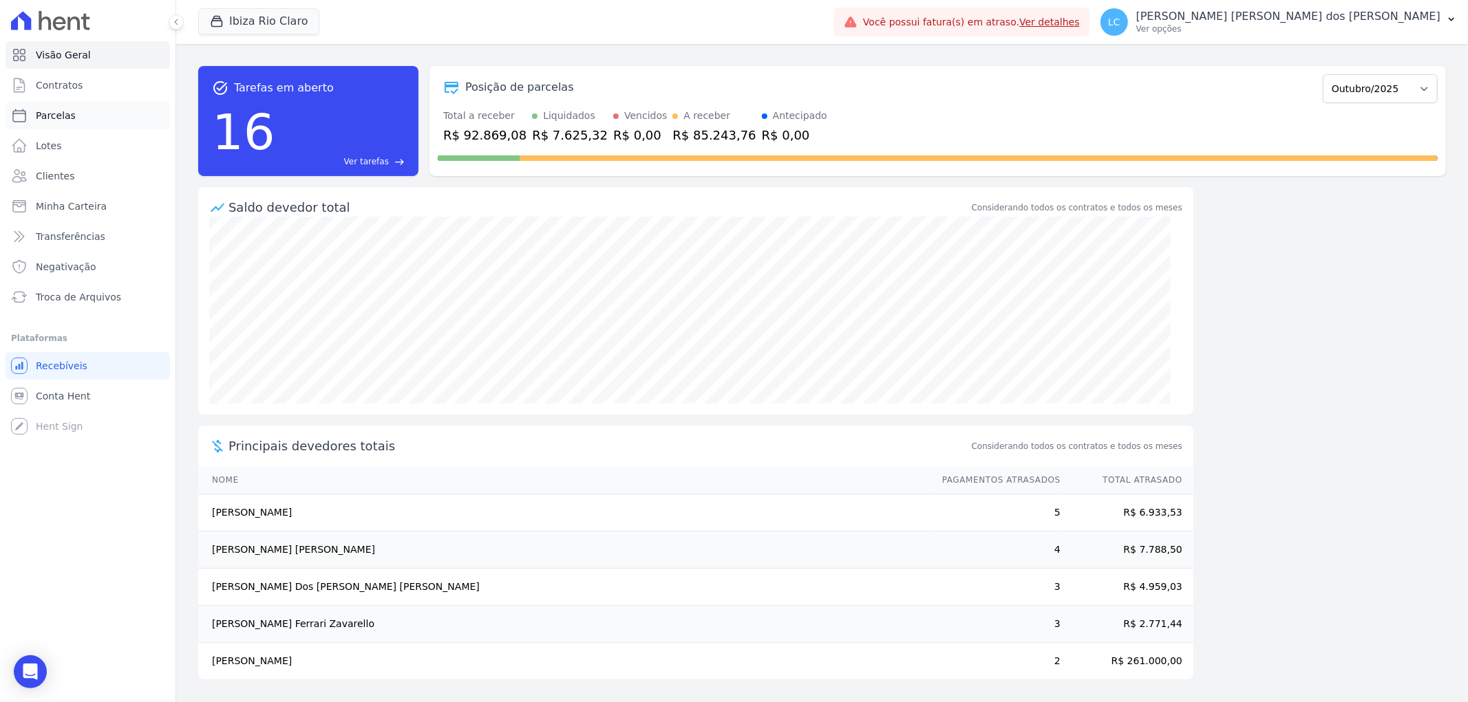
click at [63, 115] on span "Parcelas" at bounding box center [56, 116] width 40 height 14
select select
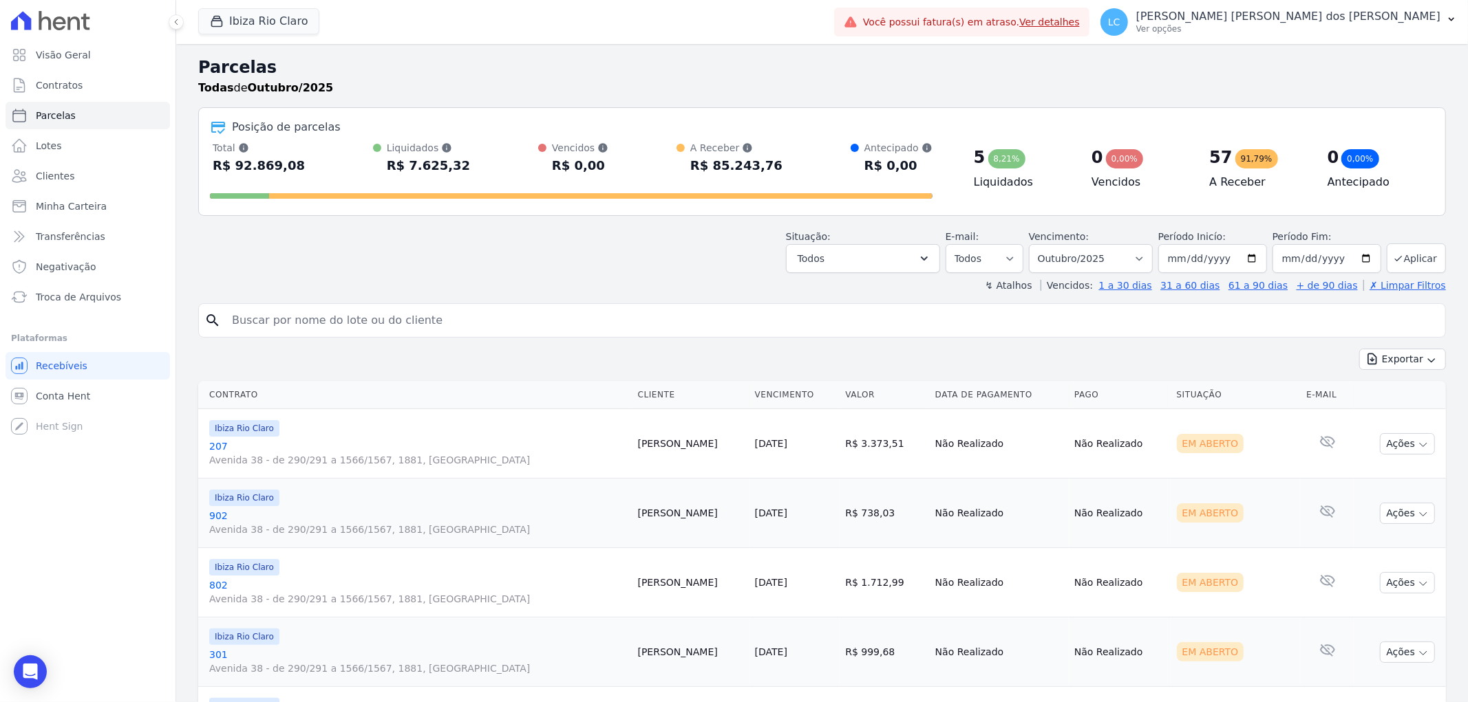
click at [328, 323] on input "search" at bounding box center [832, 321] width 1216 height 28
paste input "Midian [PERSON_NAME]"
type input "Midian [PERSON_NAME]"
select select
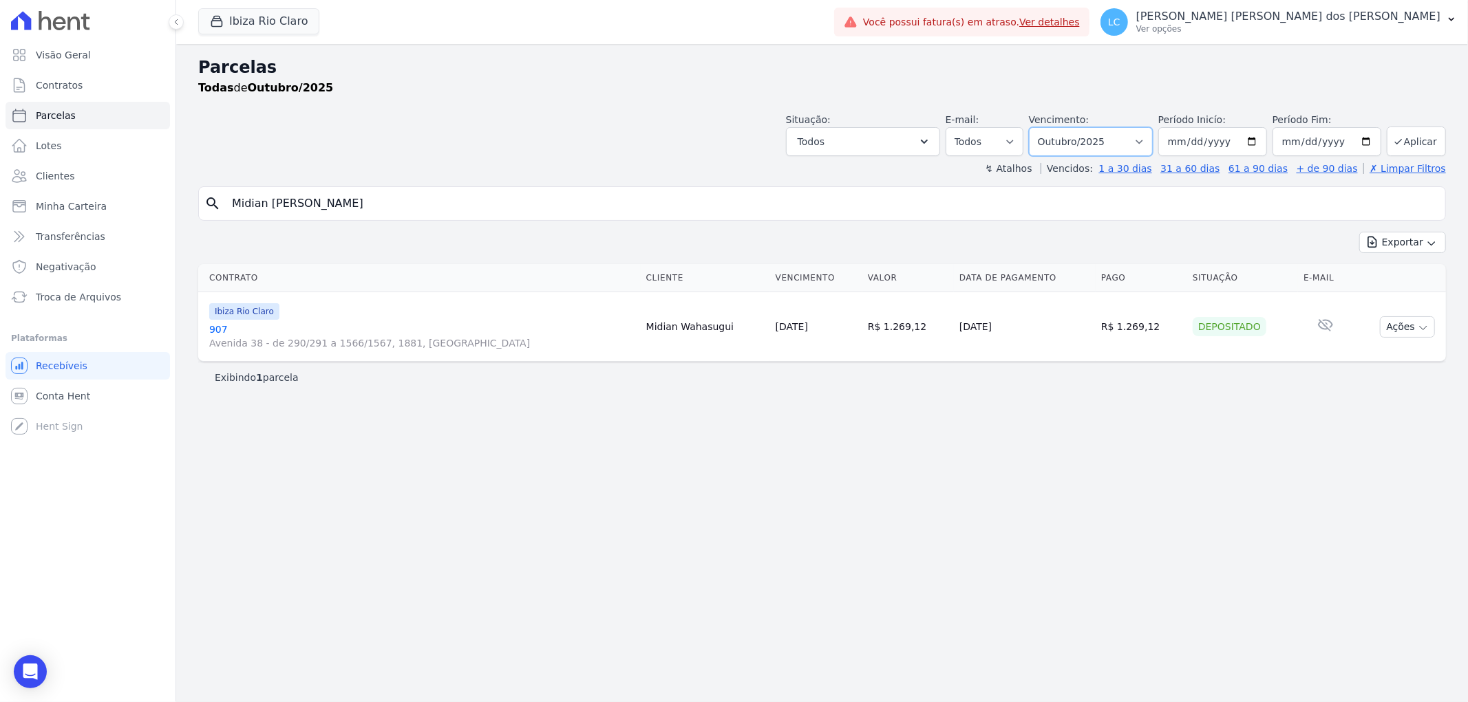
click at [1128, 139] on select "Filtrar por período ──────── Todos os meses Abril/2023 Maio/2023 Junho/2023 Jul…" at bounding box center [1091, 141] width 124 height 29
select select "09/2025"
click at [1049, 127] on select "Filtrar por período ──────── Todos os meses Abril/2023 Maio/2023 Junho/2023 Jul…" at bounding box center [1091, 141] width 124 height 29
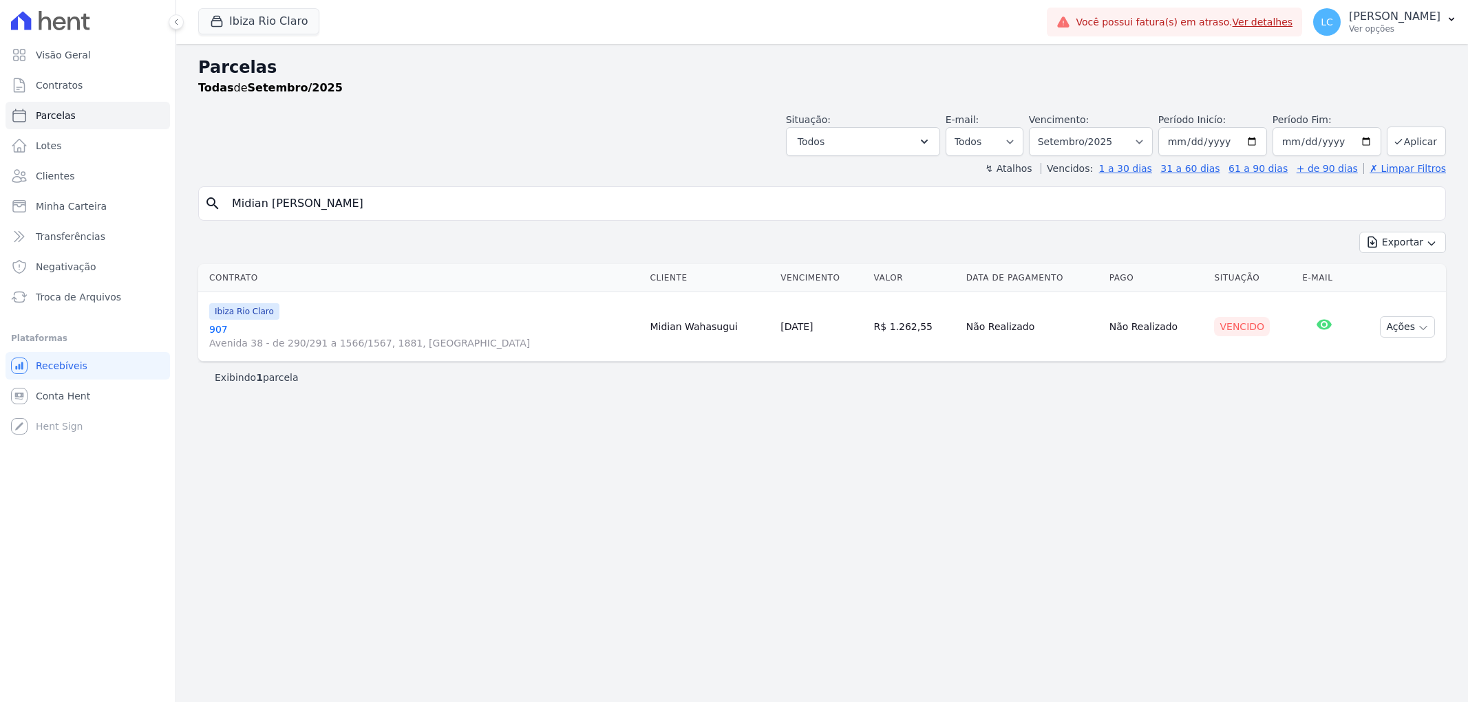
select select
click at [1151, 136] on select "Filtrar por período ──────── Todos os meses Abril/2023 Maio/2023 Junho/2023 Jul…" at bounding box center [1091, 141] width 124 height 29
select select "08/2025"
click at [1049, 127] on select "Filtrar por período ──────── Todos os meses Abril/2023 Maio/2023 Junho/2023 Jul…" at bounding box center [1091, 141] width 124 height 29
select select
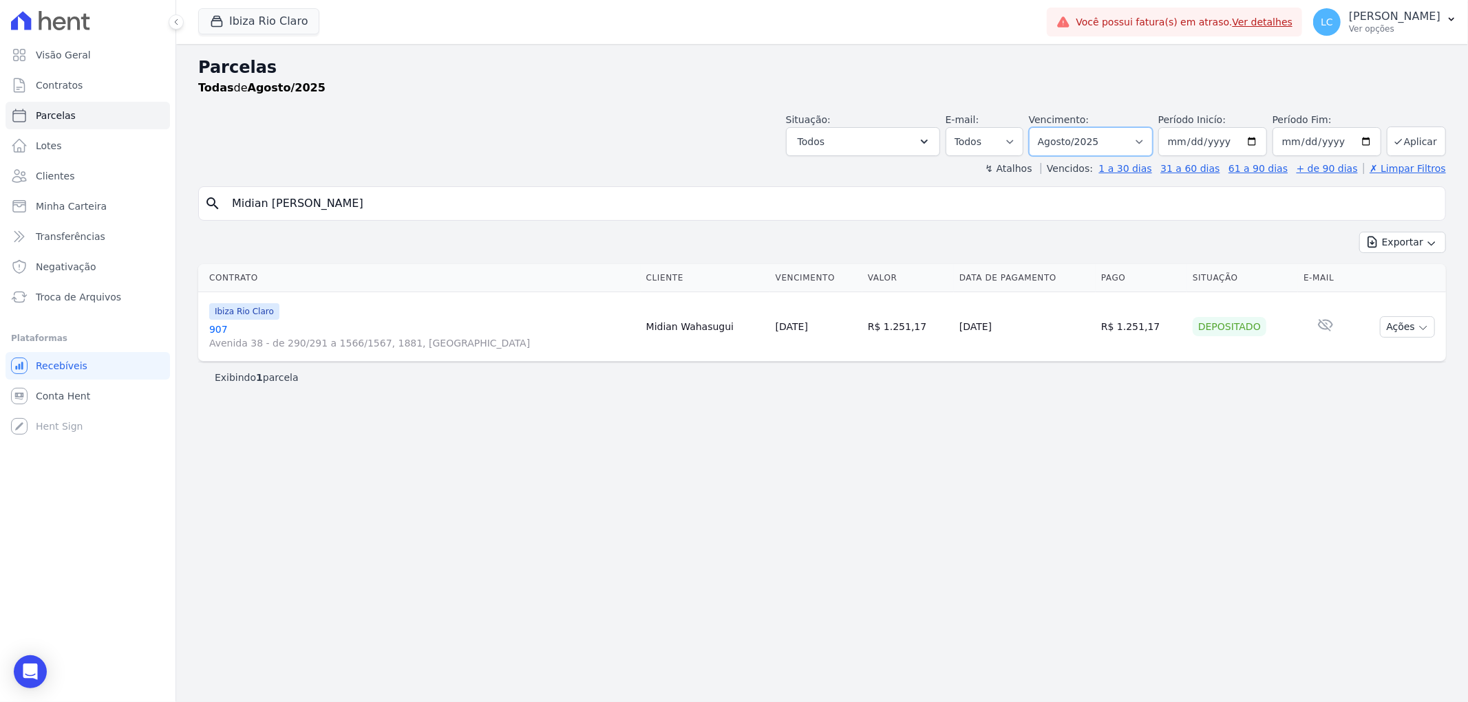
click at [1152, 136] on select "Filtrar por período ──────── Todos os meses Abril/2023 Maio/2023 Junho/2023 Jul…" at bounding box center [1091, 141] width 124 height 29
select select "10/2025"
click at [1049, 127] on select "Filtrar por período ──────── Todos os meses Abril/2023 Maio/2023 Junho/2023 Jul…" at bounding box center [1091, 141] width 124 height 29
select select
click at [22, 663] on div "Open Intercom Messenger" at bounding box center [30, 672] width 36 height 36
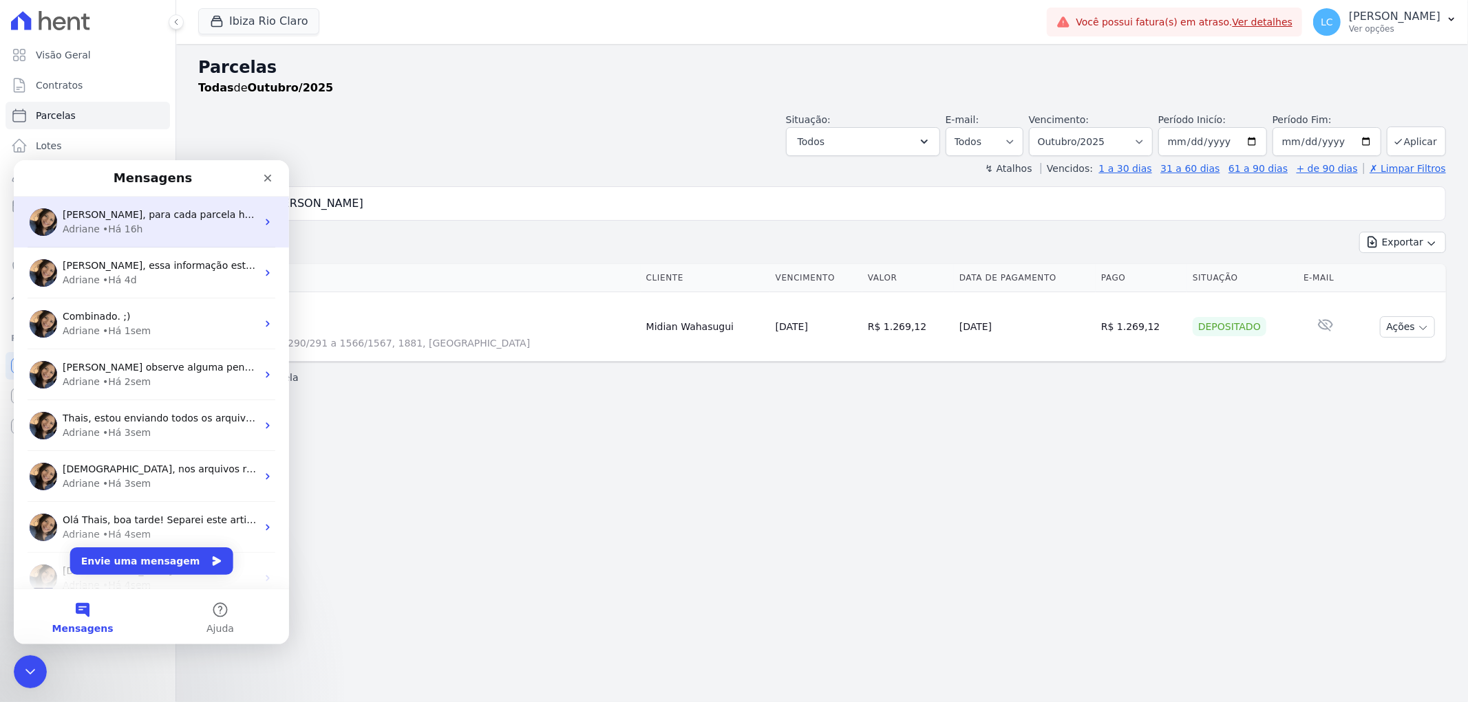
click at [148, 231] on div "Adriane • Há 16h" at bounding box center [160, 229] width 194 height 14
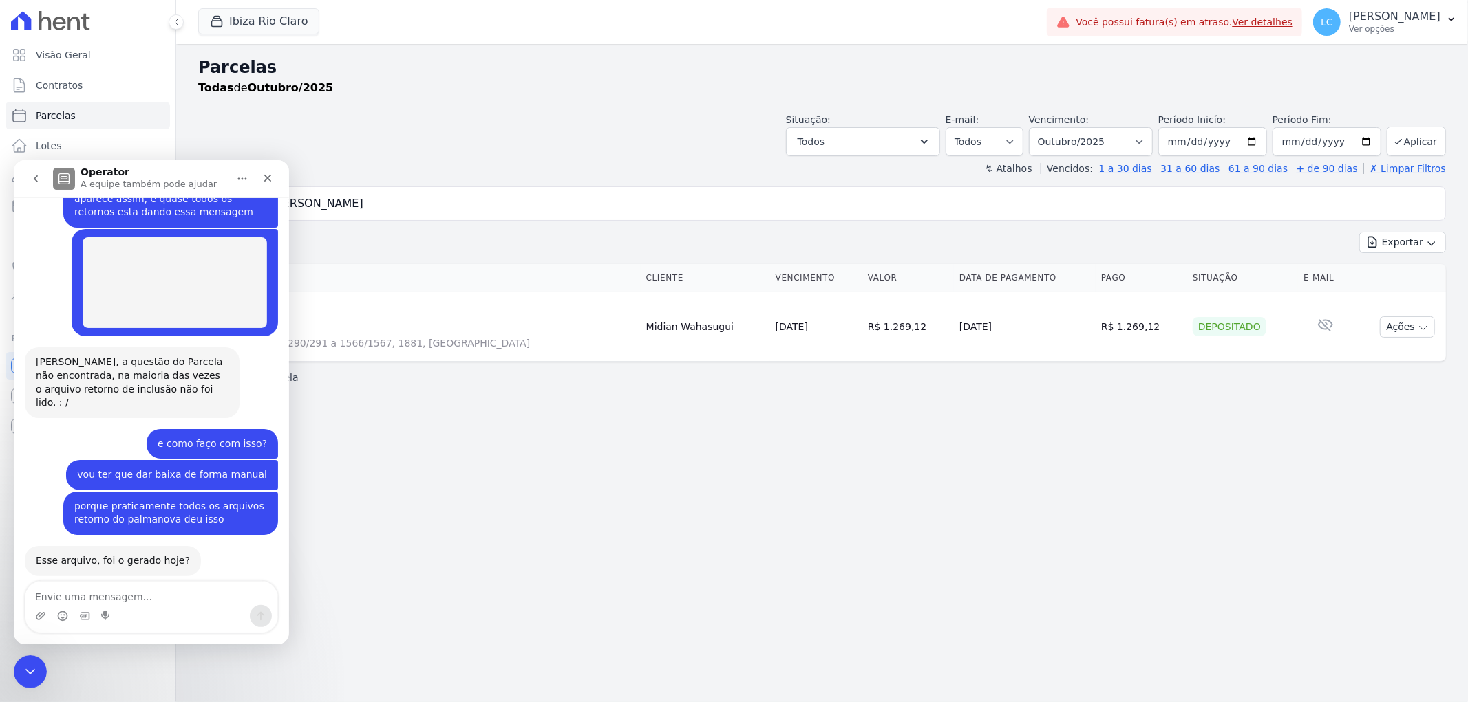
scroll to position [1649, 0]
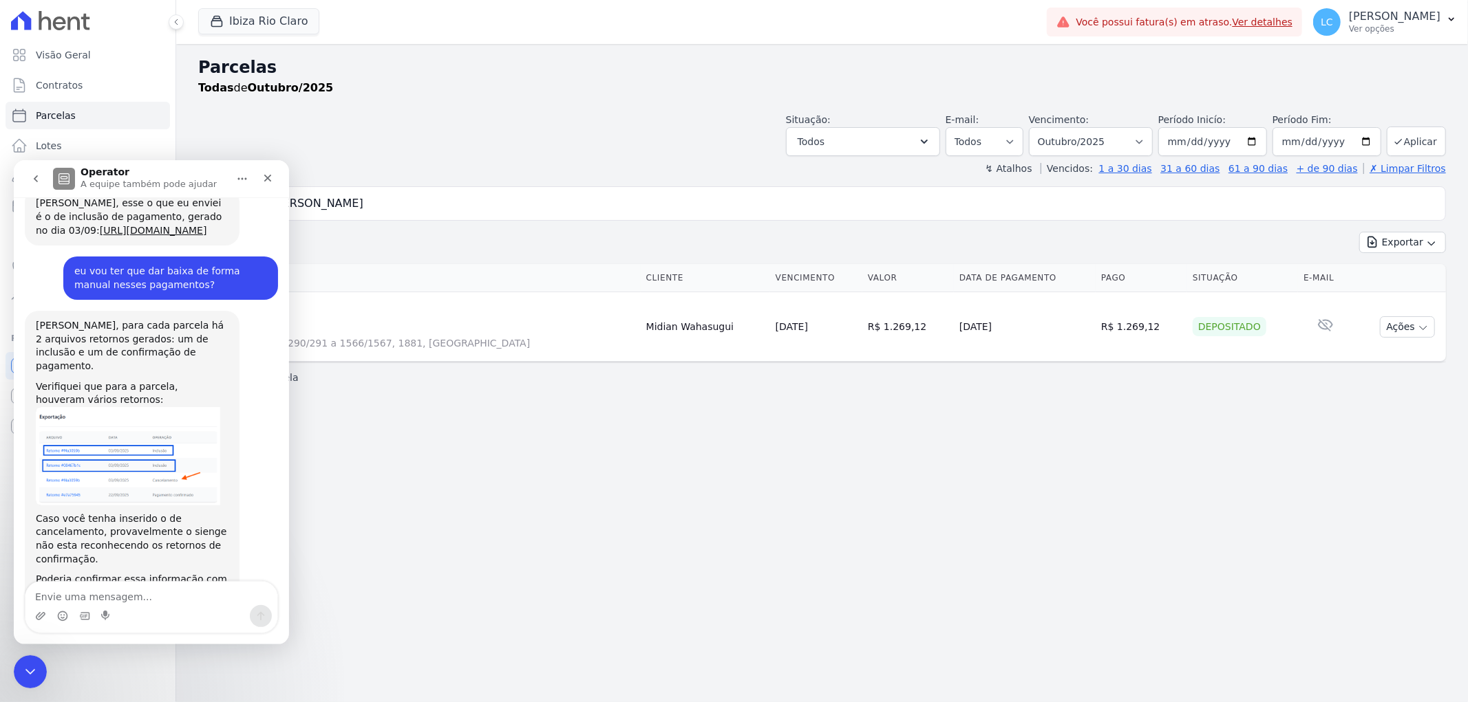
click at [151, 589] on textarea "Envie uma mensagem..." at bounding box center [151, 592] width 252 height 23
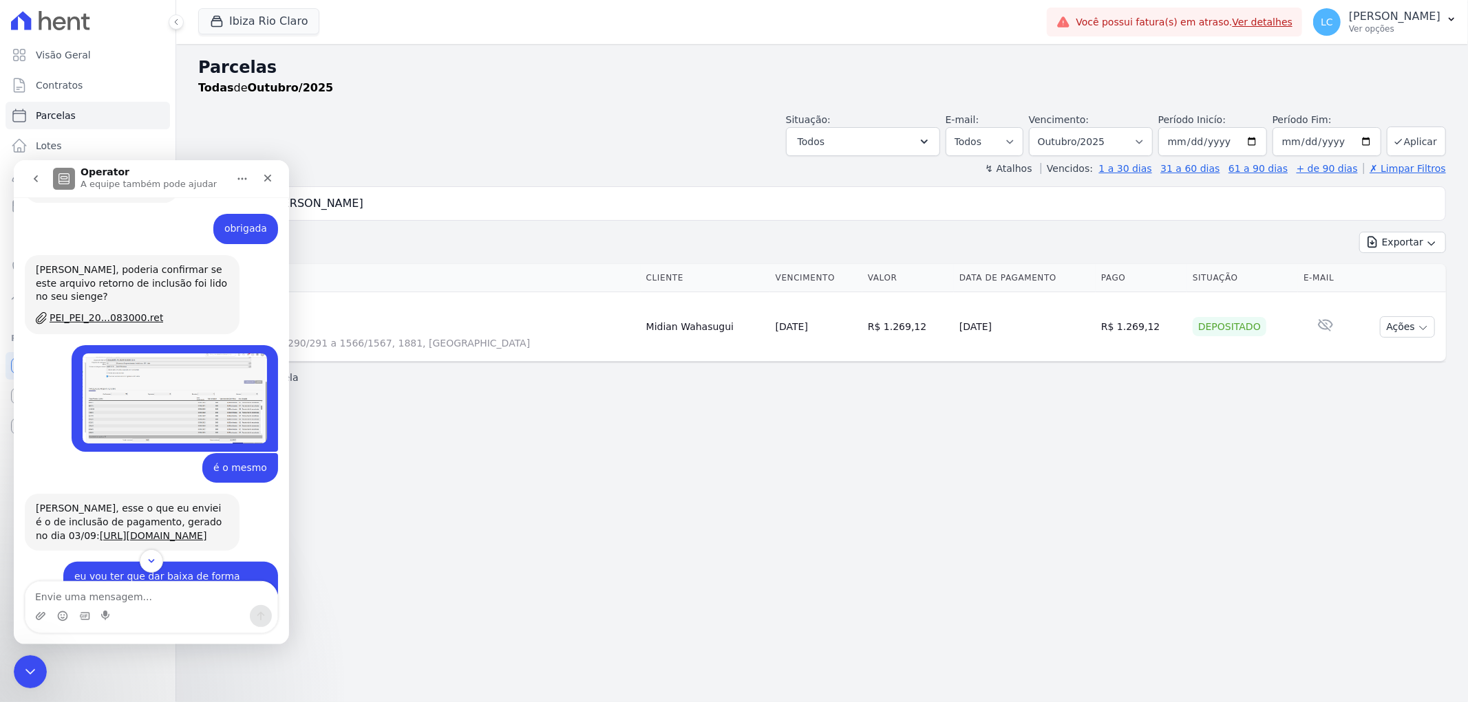
scroll to position [1115, 0]
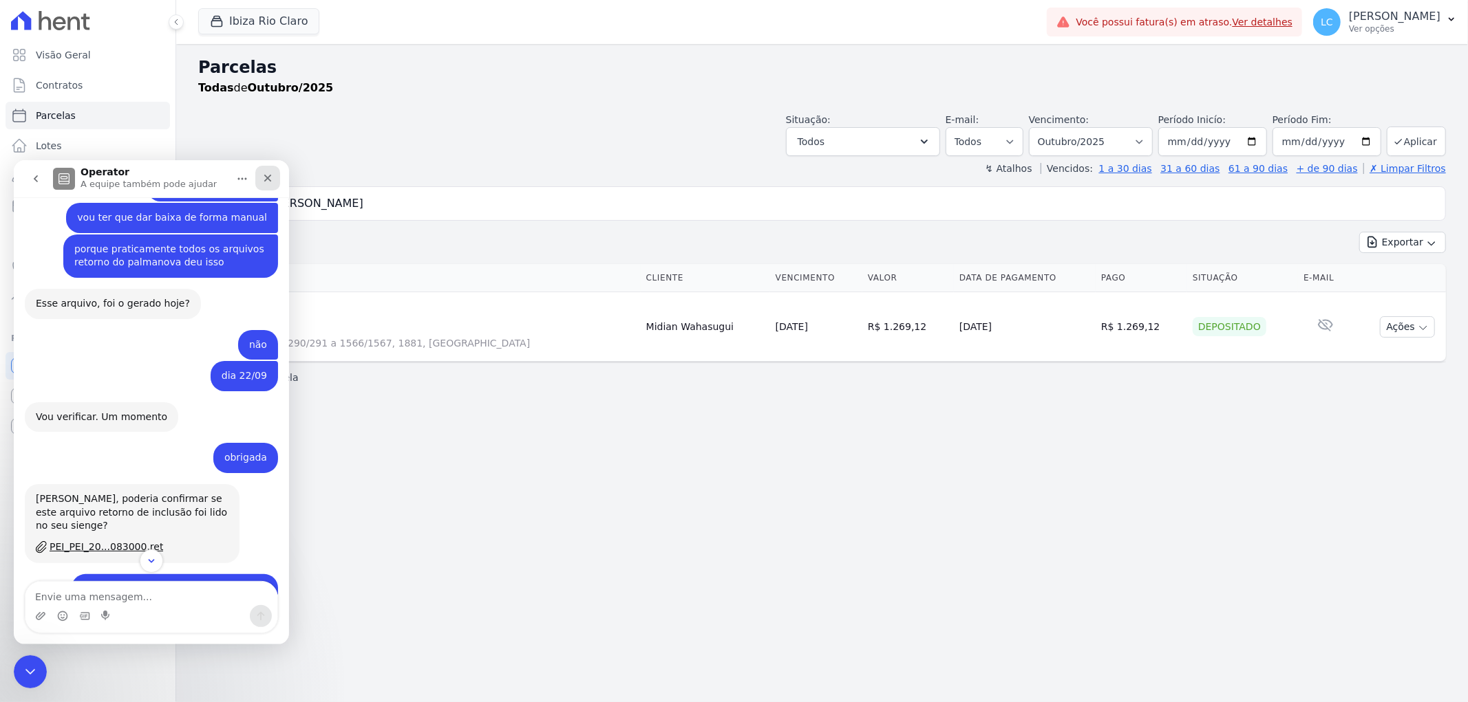
click at [266, 176] on icon "Fechar" at bounding box center [268, 178] width 8 height 8
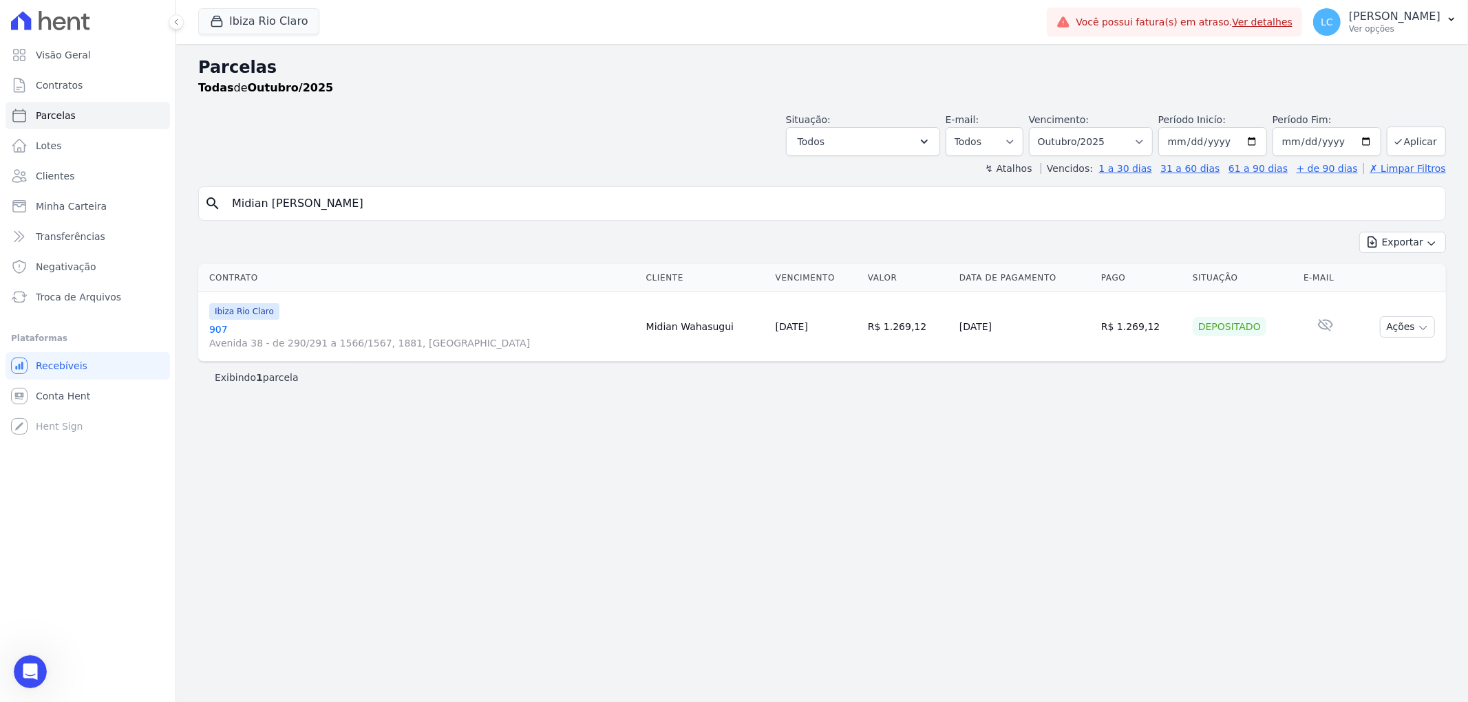
scroll to position [1649, 0]
click at [14, 671] on div "Abertura do Messenger da Intercom" at bounding box center [28, 669] width 45 height 45
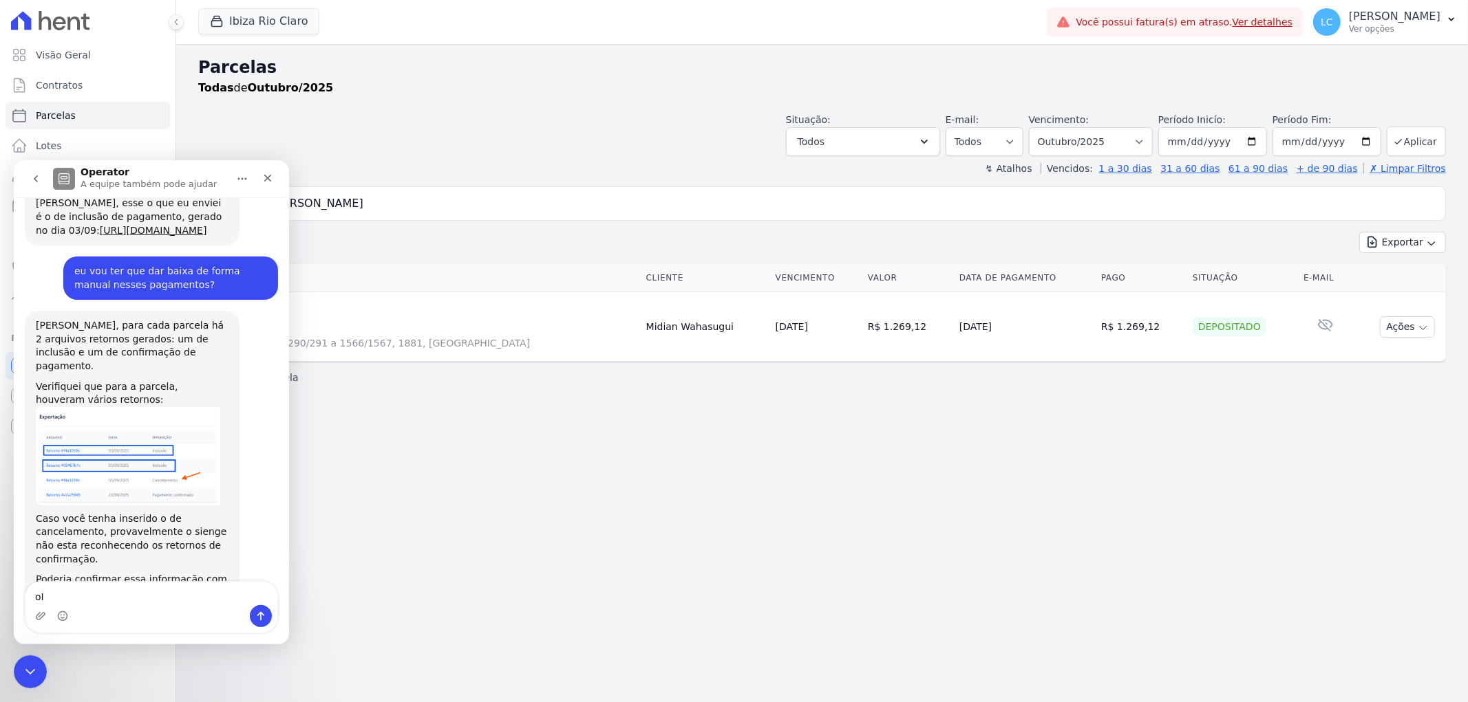
type textarea "o"
type textarea "OII, BOM DIAAA!"
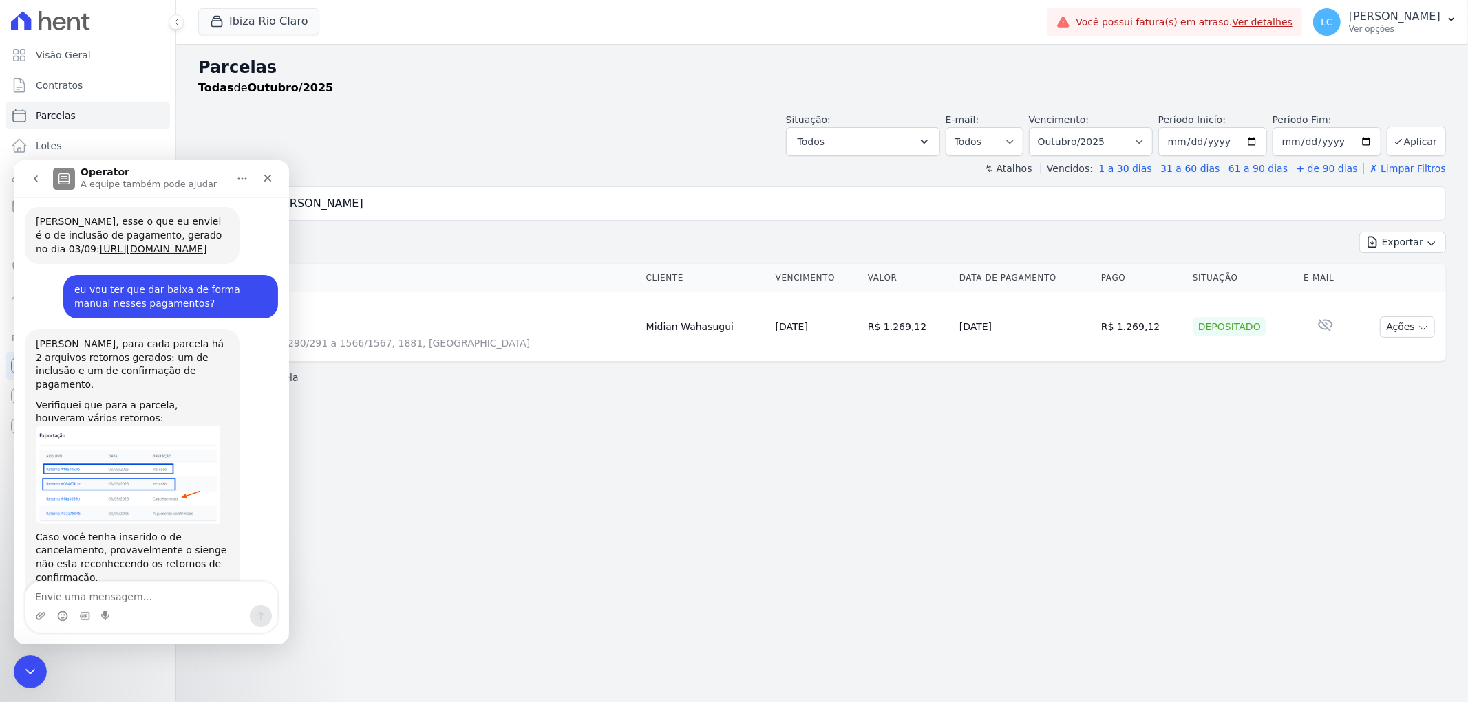
scroll to position [1728, 0]
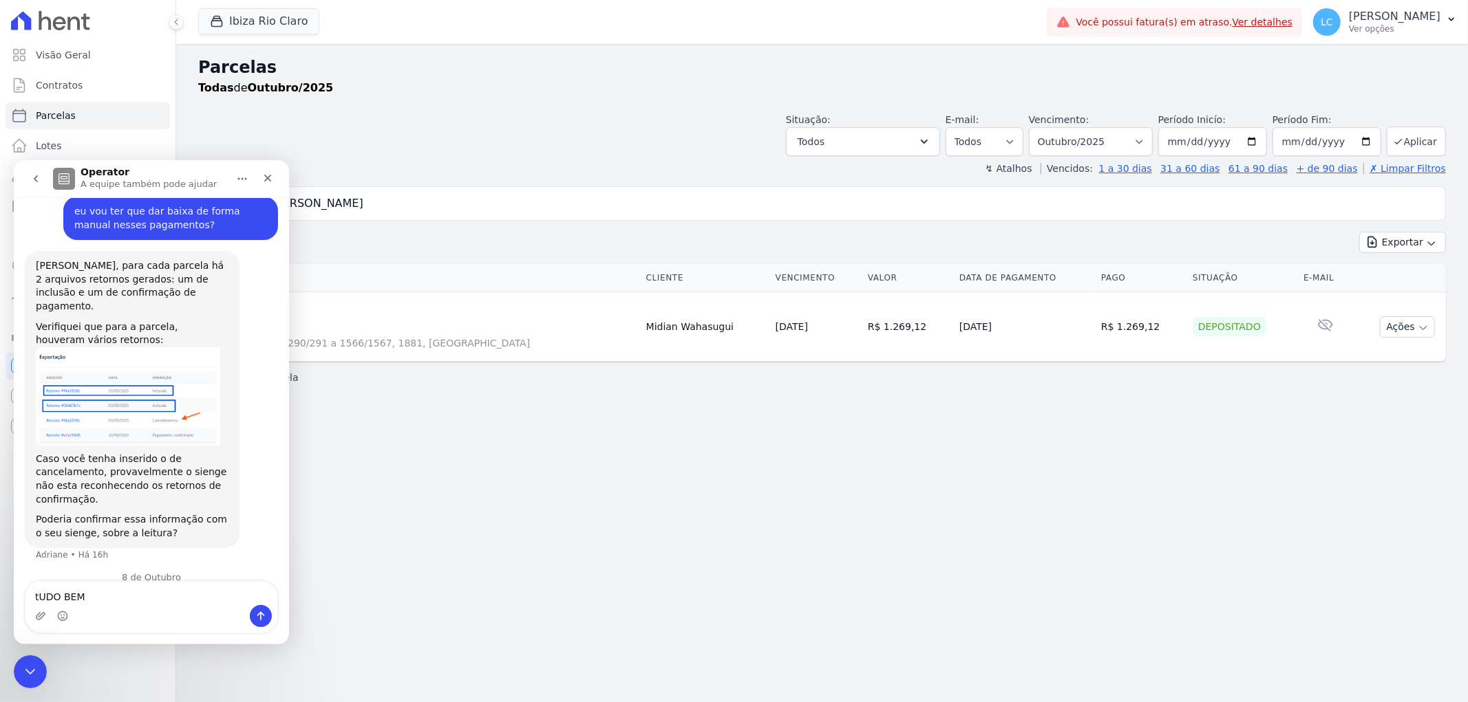
type textarea "tUDO BEM?"
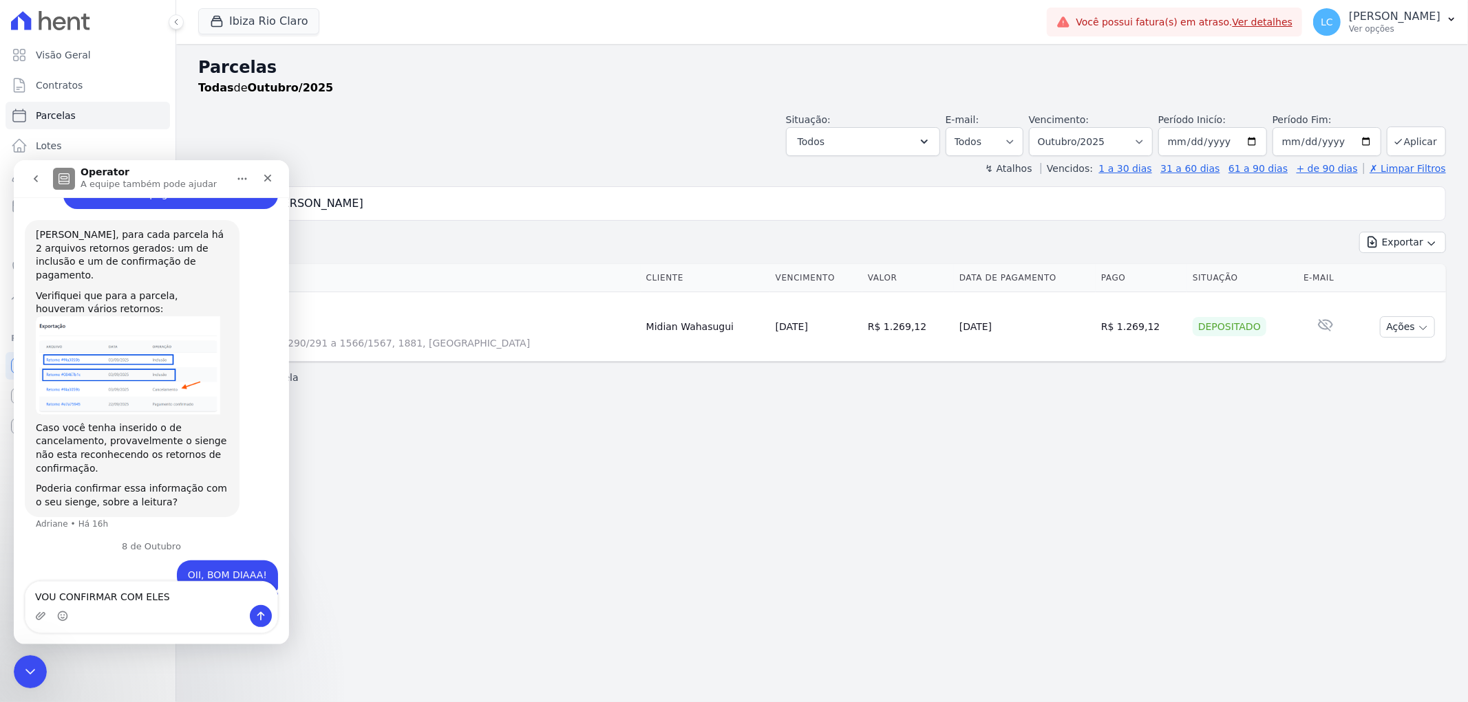
type textarea "VOU CONFIRMAR COM ELES"
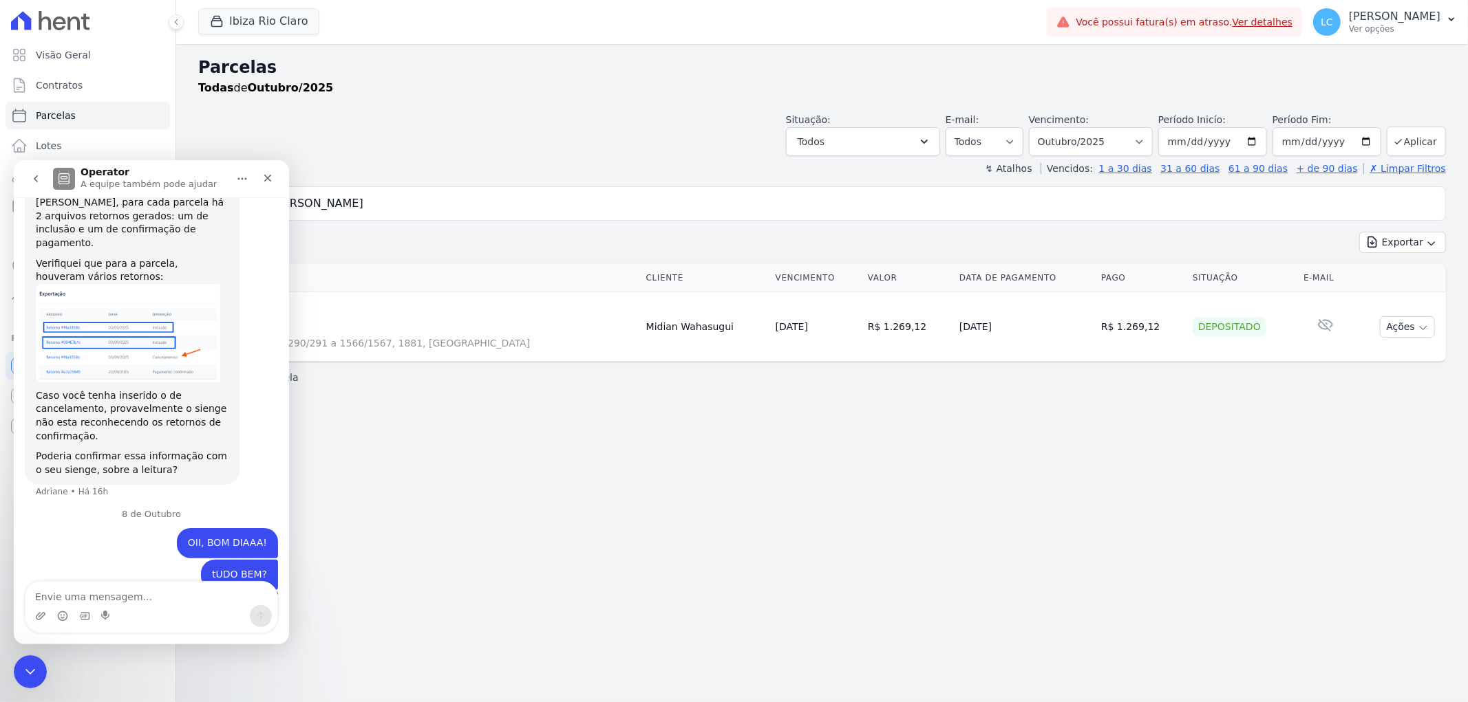
scroll to position [1790, 0]
type textarea "U"
click at [147, 597] on textarea "Envie uma mensagem..." at bounding box center [151, 592] width 252 height 23
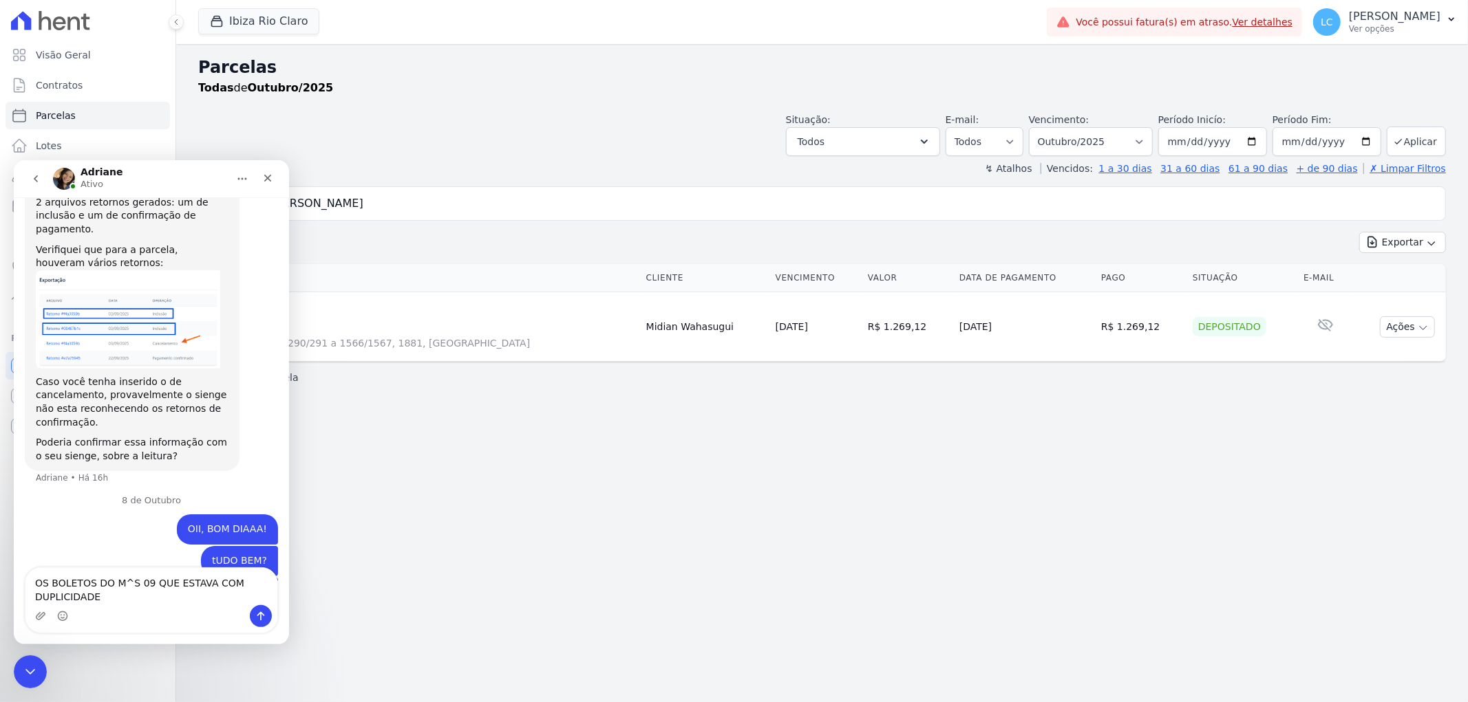
type textarea "OS BOLETOS DO M^S 09 QUE ESTAVA COM DUPLICIDADE"
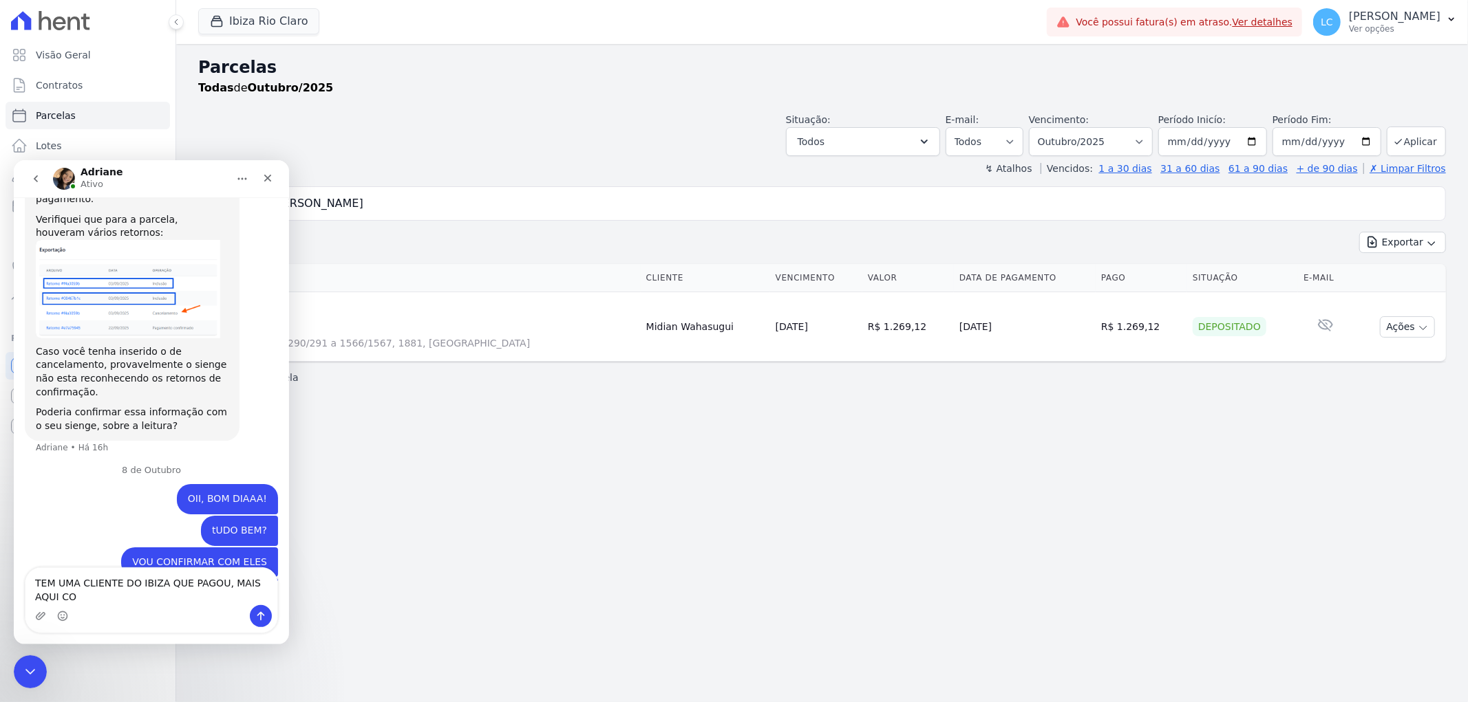
scroll to position [1849, 0]
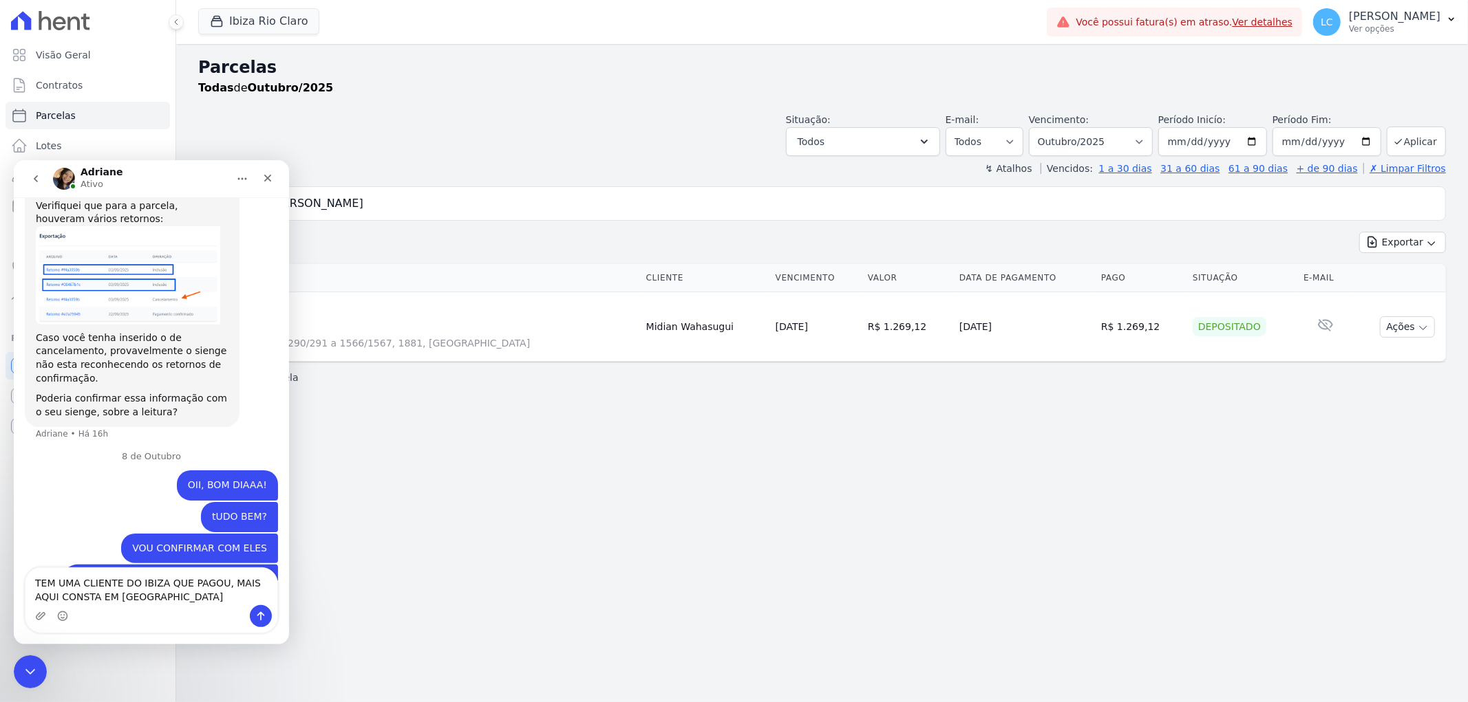
type textarea "TEM UMA CLIENTE DO IBIZA QUE PAGOU, MAIS AQUI CONSTA EM ABERTO"
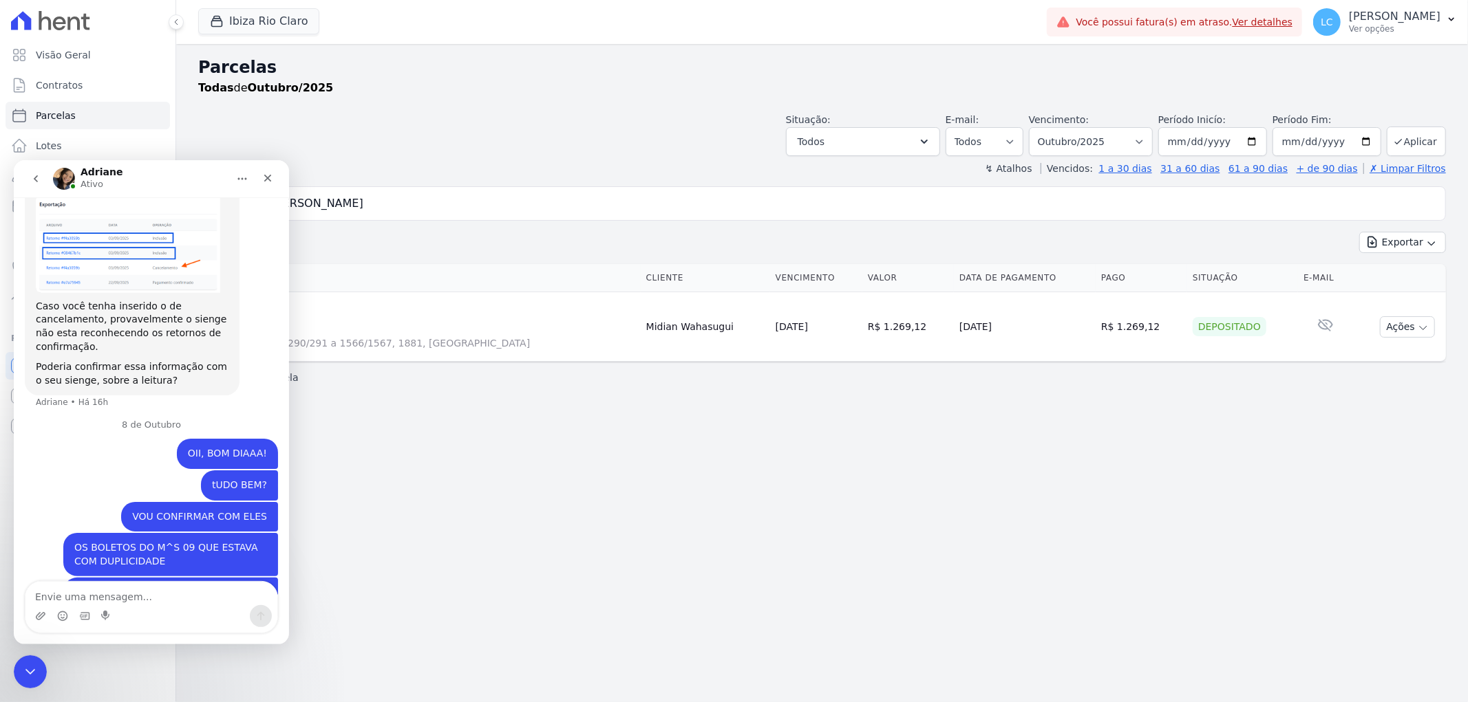
scroll to position [1880, 0]
drag, startPoint x: 164, startPoint y: 607, endPoint x: 168, endPoint y: 596, distance: 11.8
click at [165, 603] on div "Messenger da Intercom" at bounding box center [151, 606] width 252 height 51
click at [168, 596] on textarea "Envie uma mensagem..." at bounding box center [151, 592] width 252 height 23
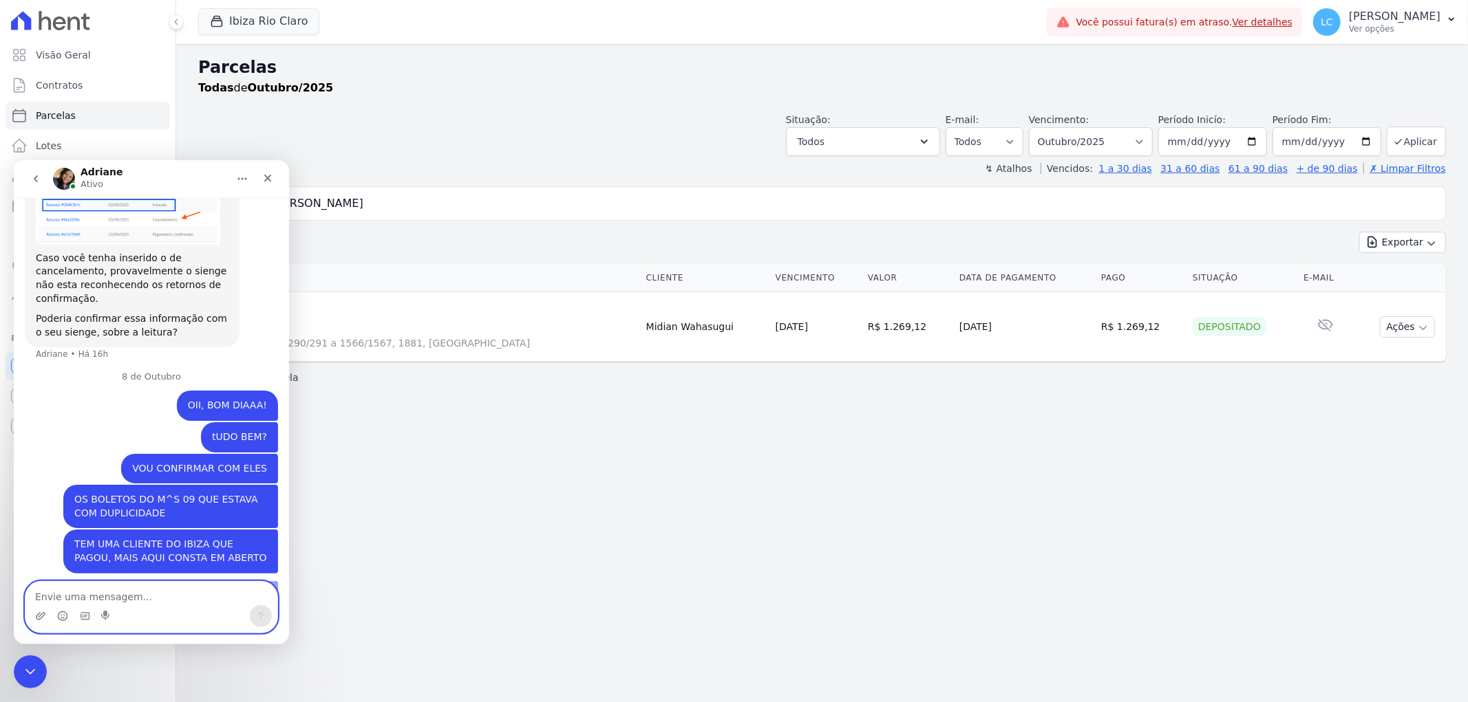
scroll to position [2082, 0]
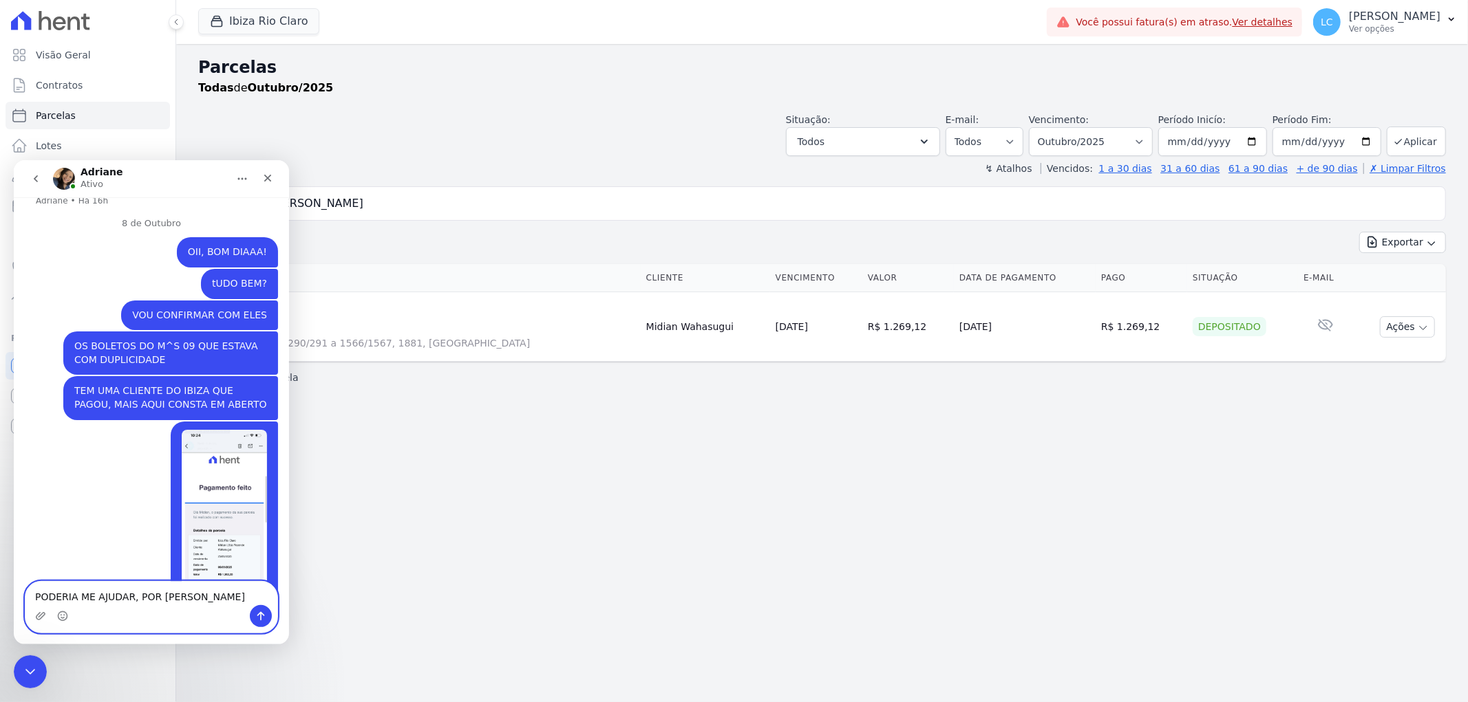
type textarea "PODERIA ME AJUDAR, POR FAVOR"
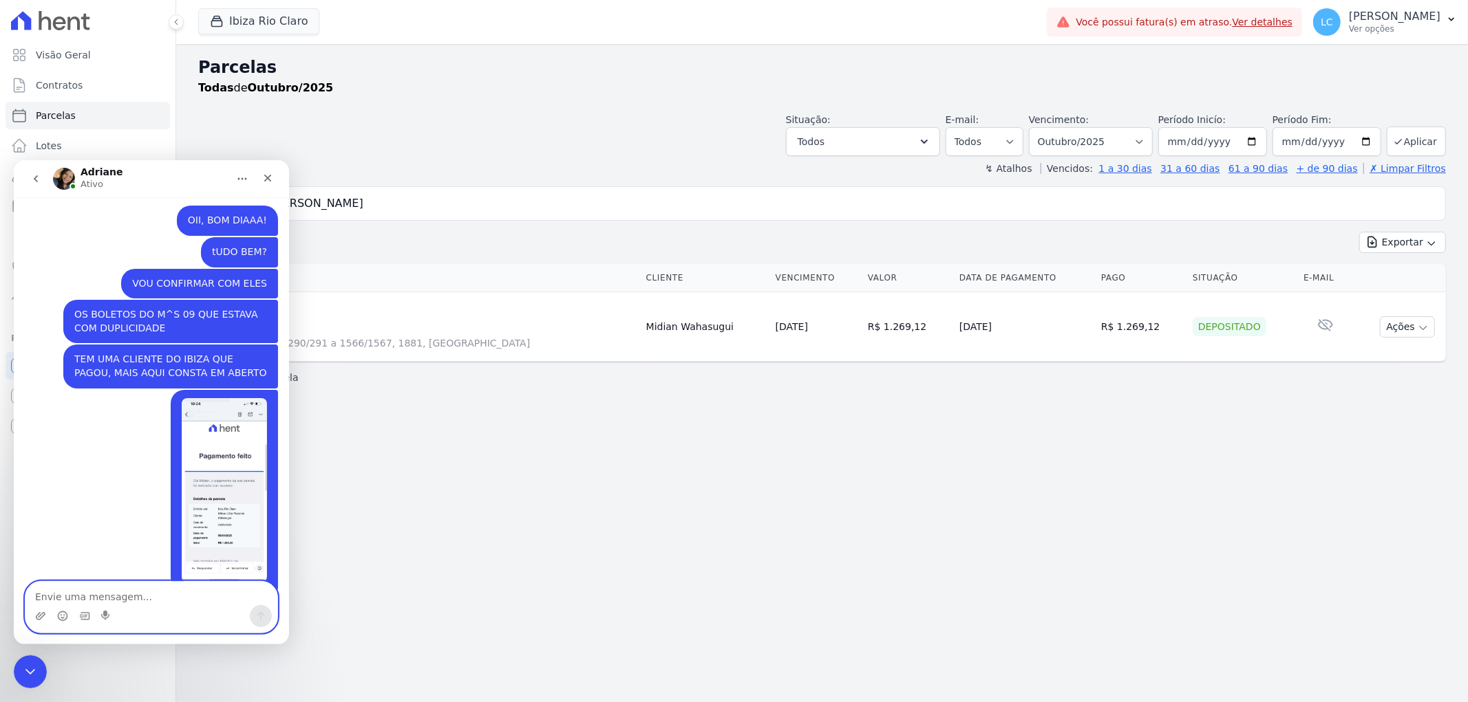
drag, startPoint x: 140, startPoint y: 471, endPoint x: 120, endPoint y: 473, distance: 20.7
click at [142, 469] on div "Larissa • Agora" at bounding box center [151, 490] width 253 height 202
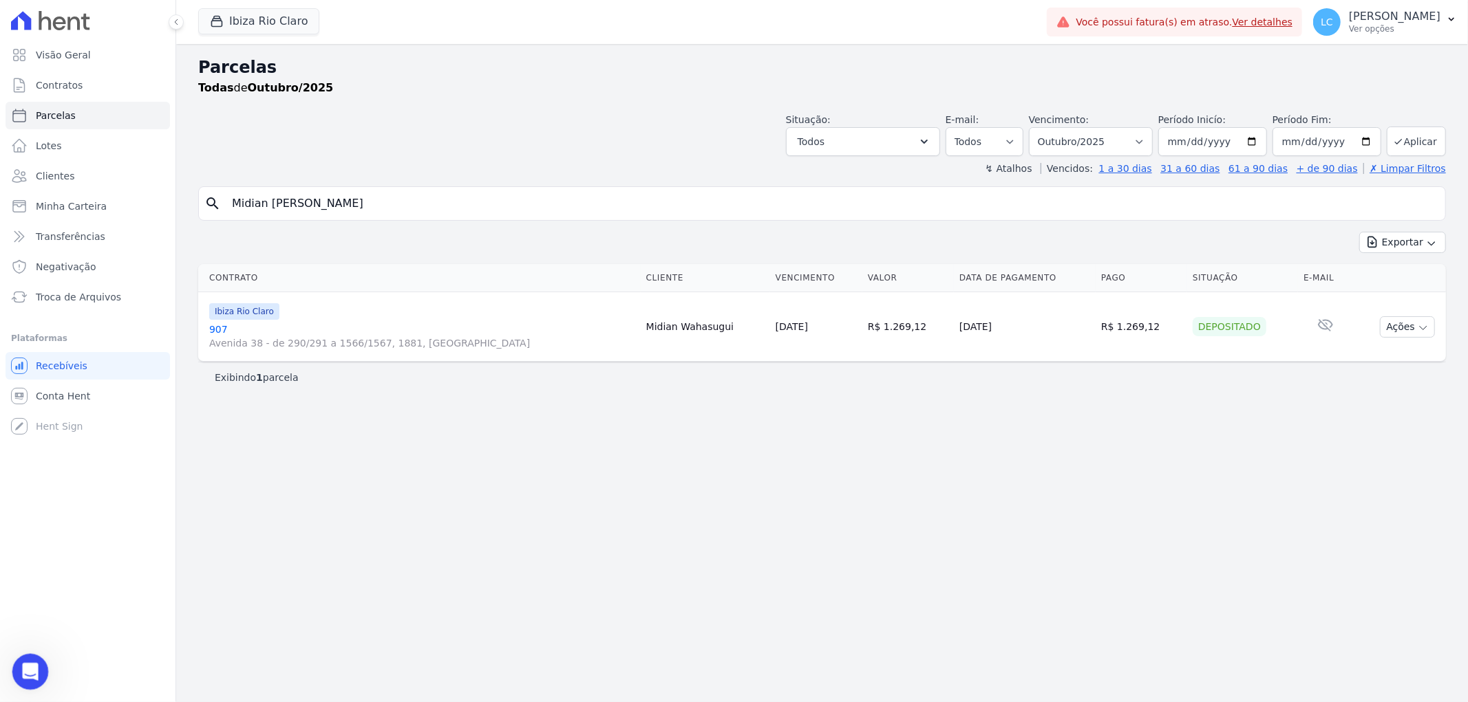
scroll to position [2166, 0]
click at [25, 662] on icon "Abertura do Messenger da Intercom" at bounding box center [28, 670] width 23 height 23
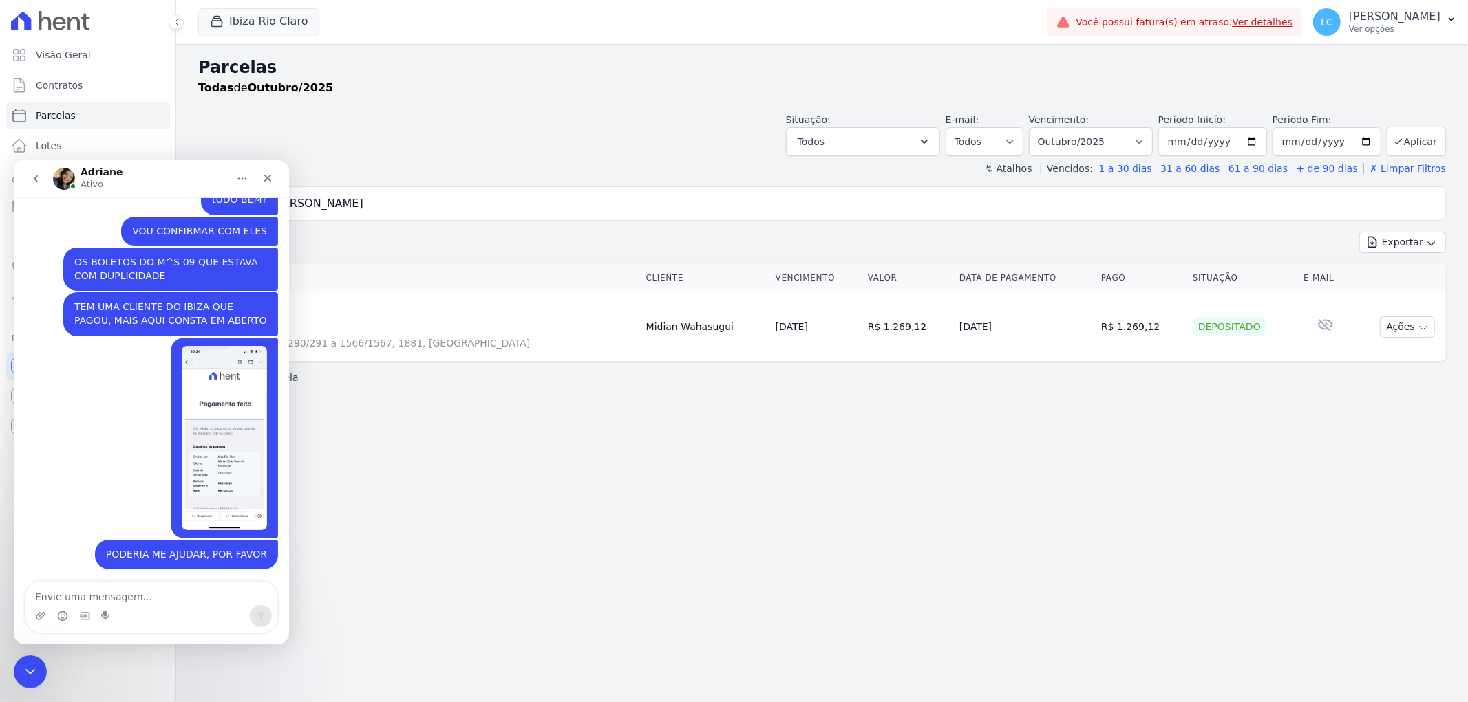
click at [138, 593] on textarea "Envie uma mensagem..." at bounding box center [151, 592] width 252 height 23
type textarea "Midian [PERSON_NAME]"
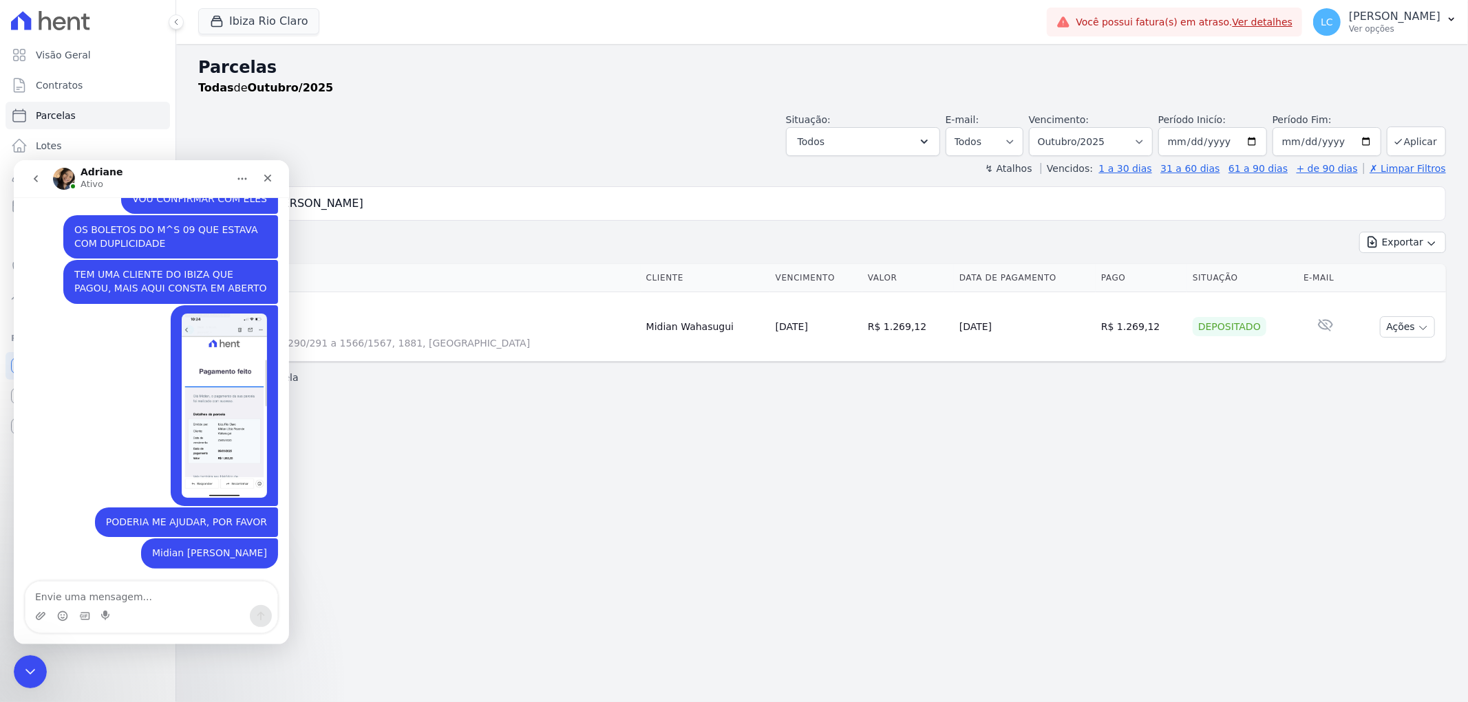
scroll to position [2197, 0]
type textarea "Ibiza"
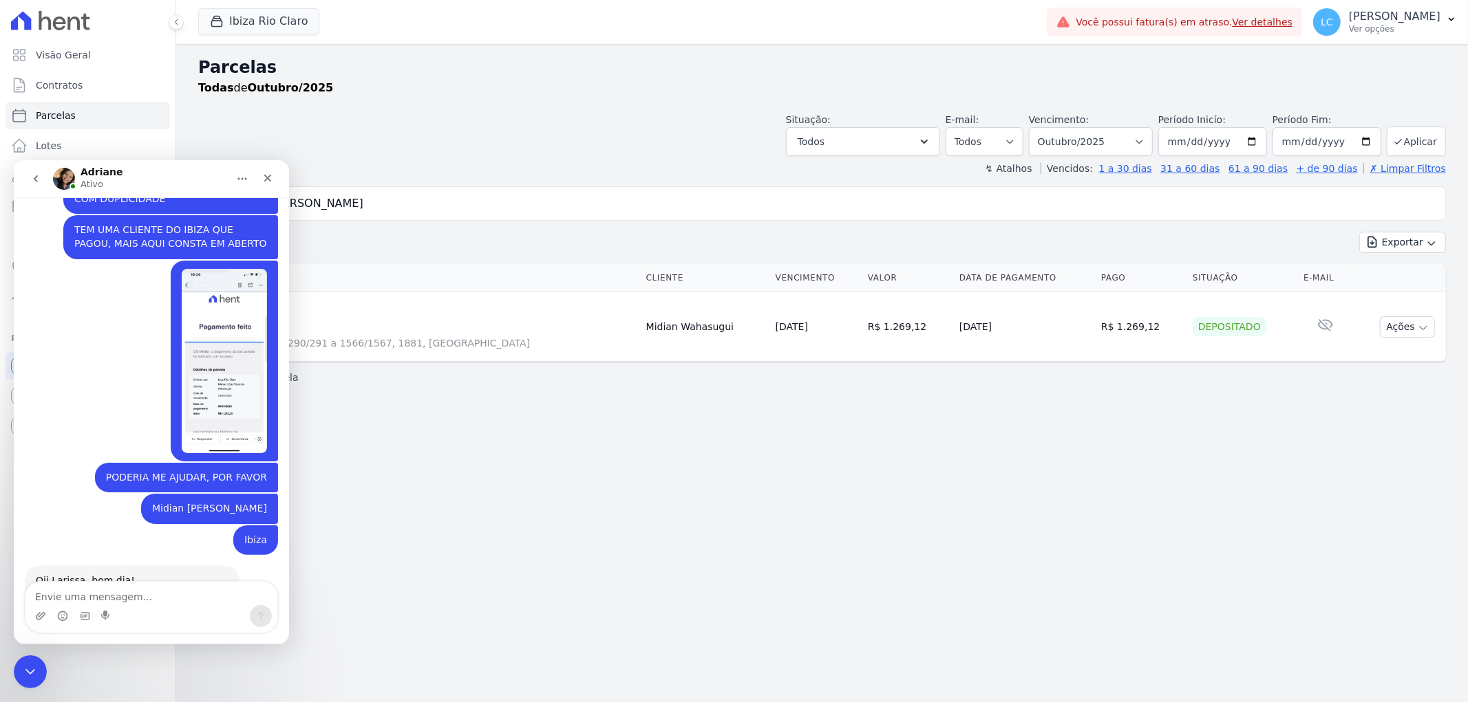
scroll to position [2251, 0]
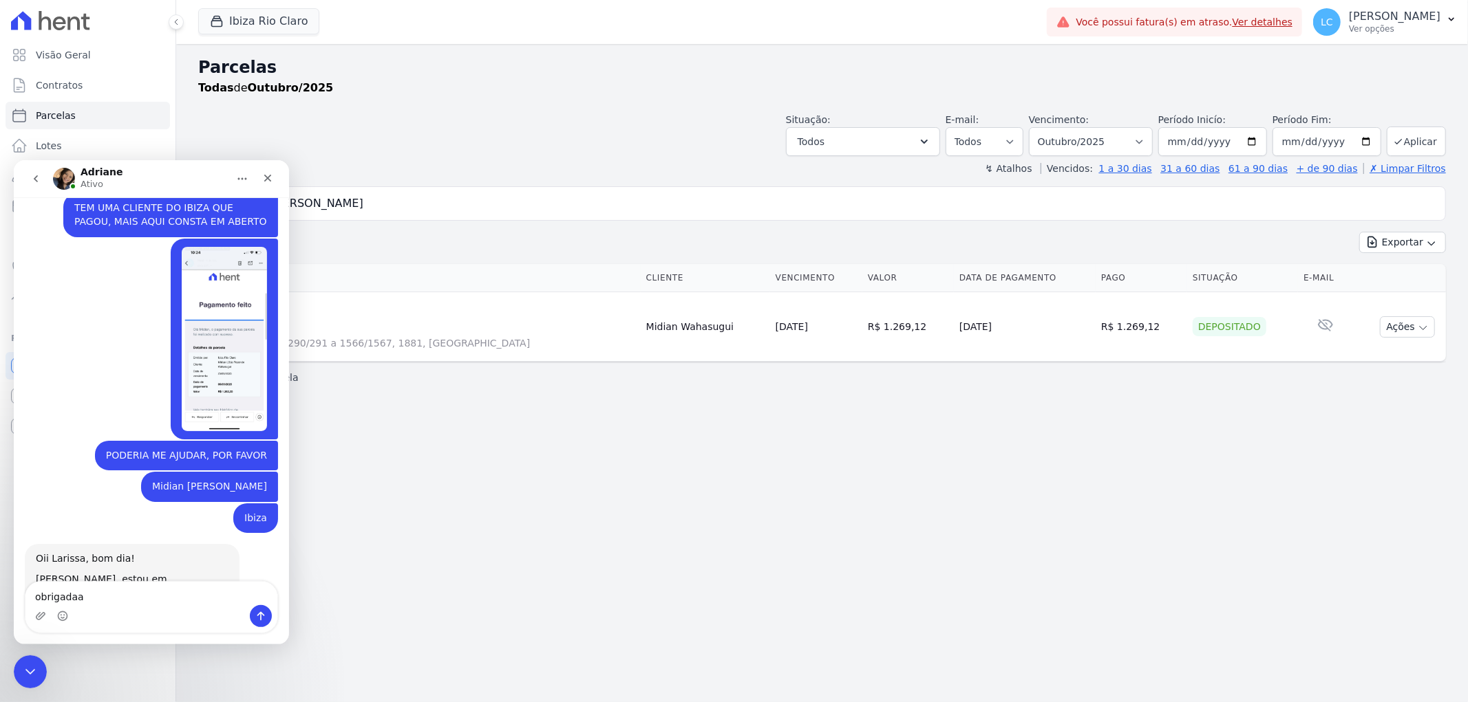
type textarea "obrigadaaa"
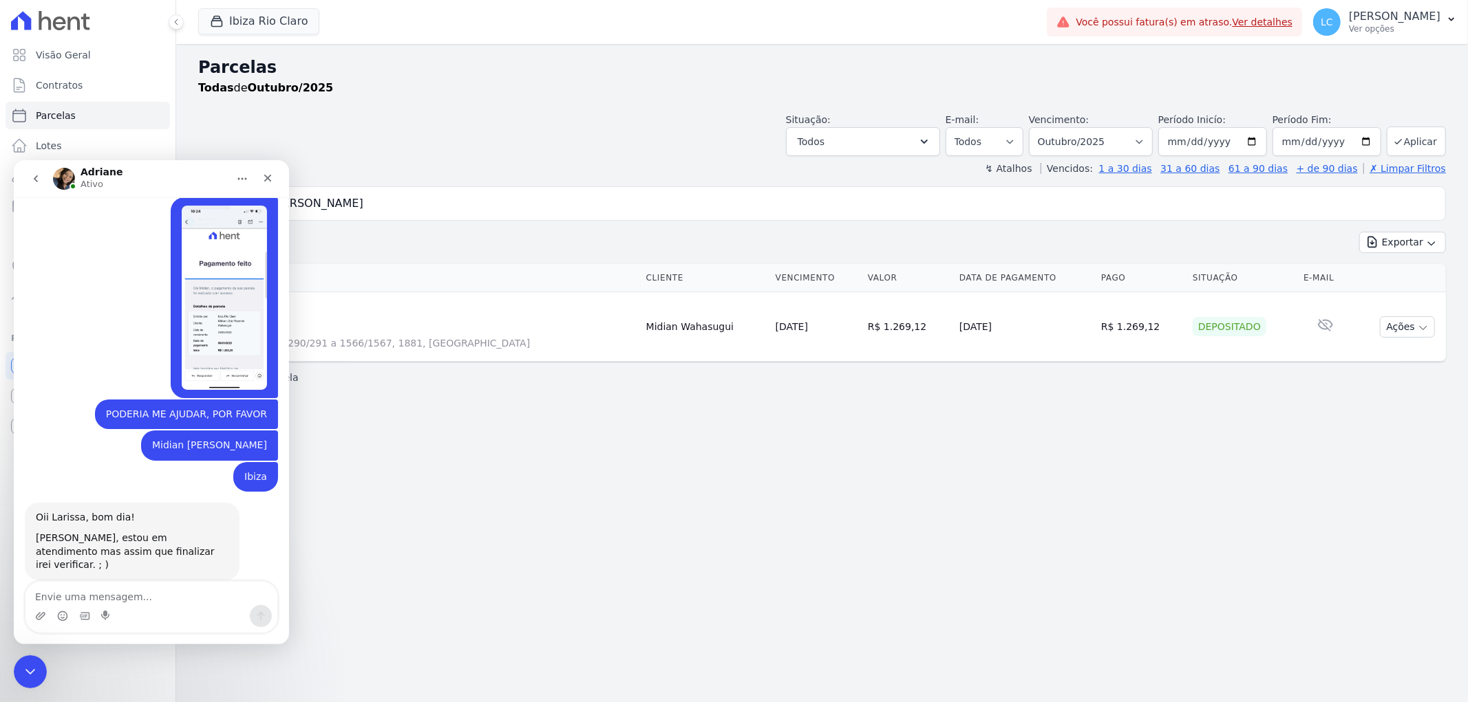
scroll to position [2292, 0]
